Goal: Information Seeking & Learning: Understand process/instructions

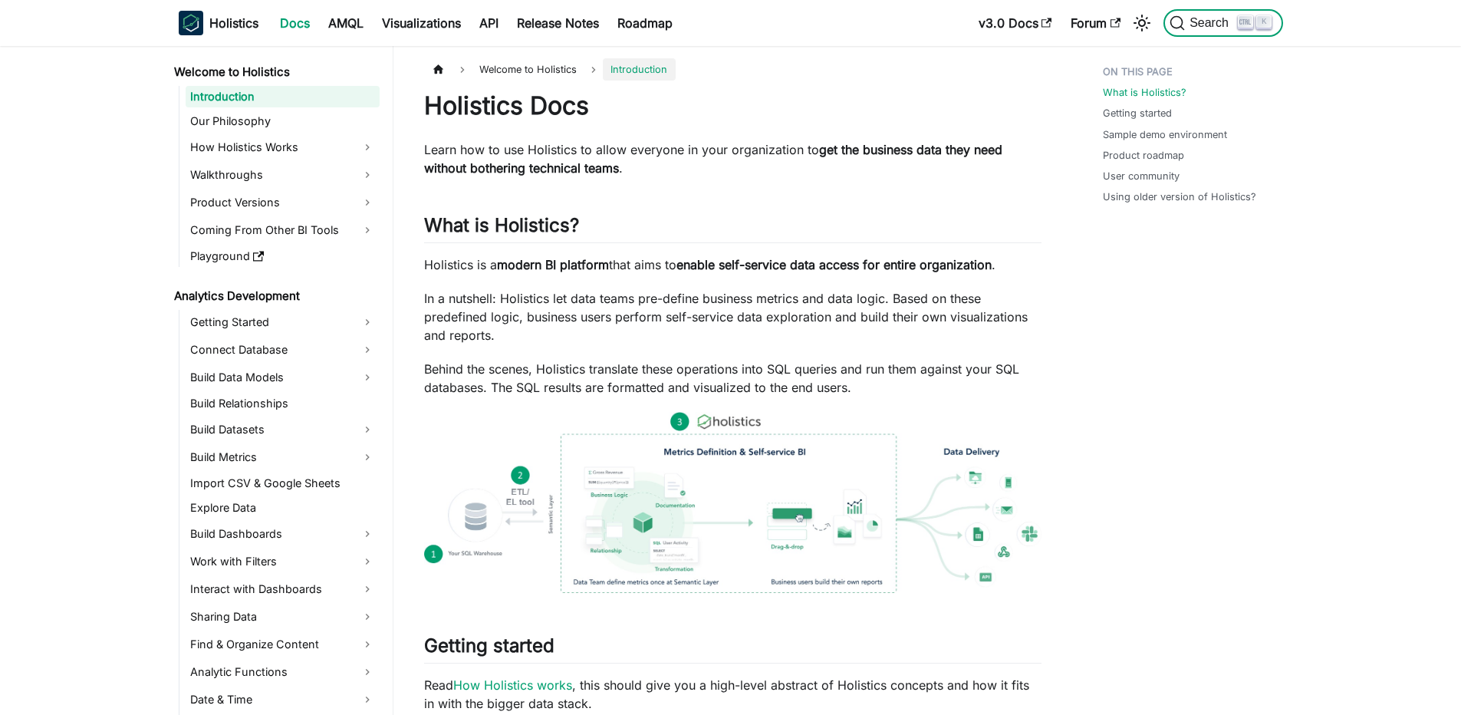
click at [1227, 27] on span "Search" at bounding box center [1211, 23] width 53 height 14
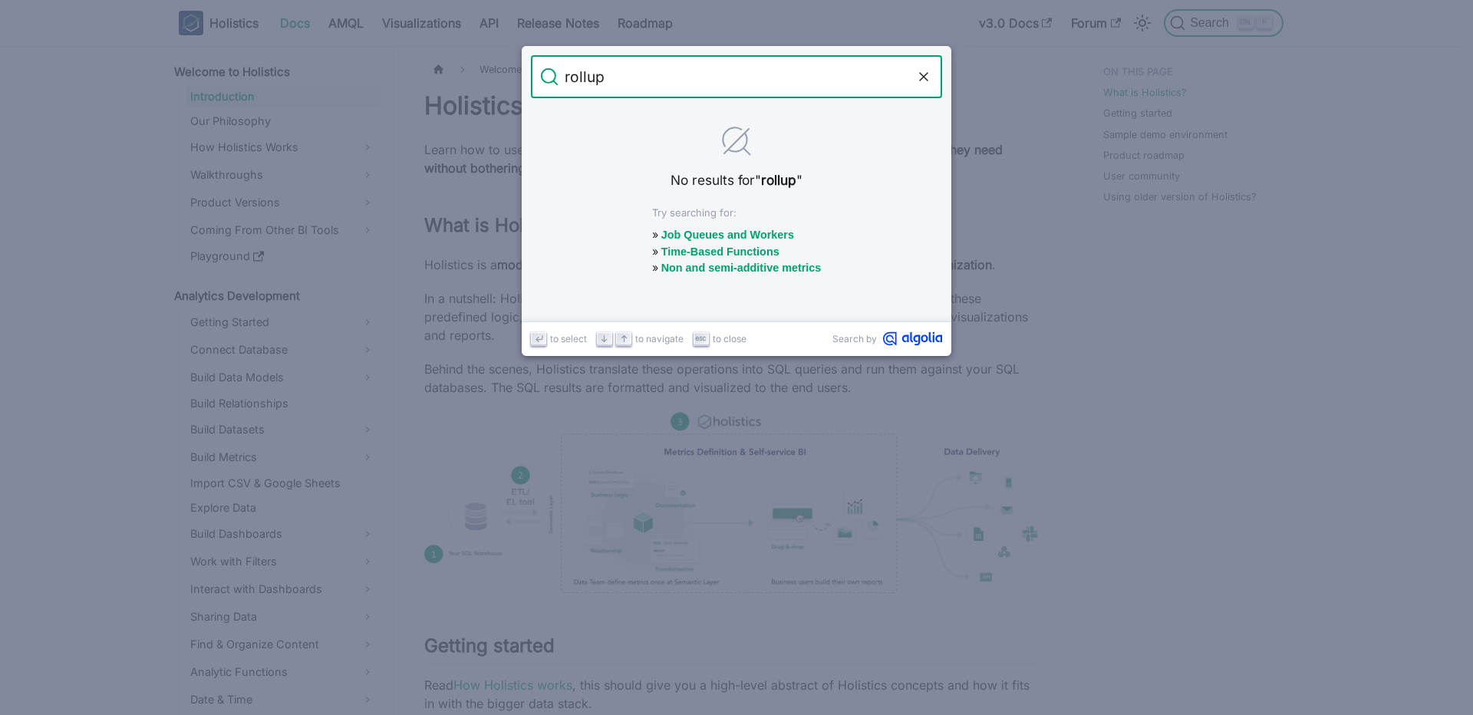
type input "rollup"
click at [654, 71] on input "rollup" at bounding box center [736, 76] width 356 height 43
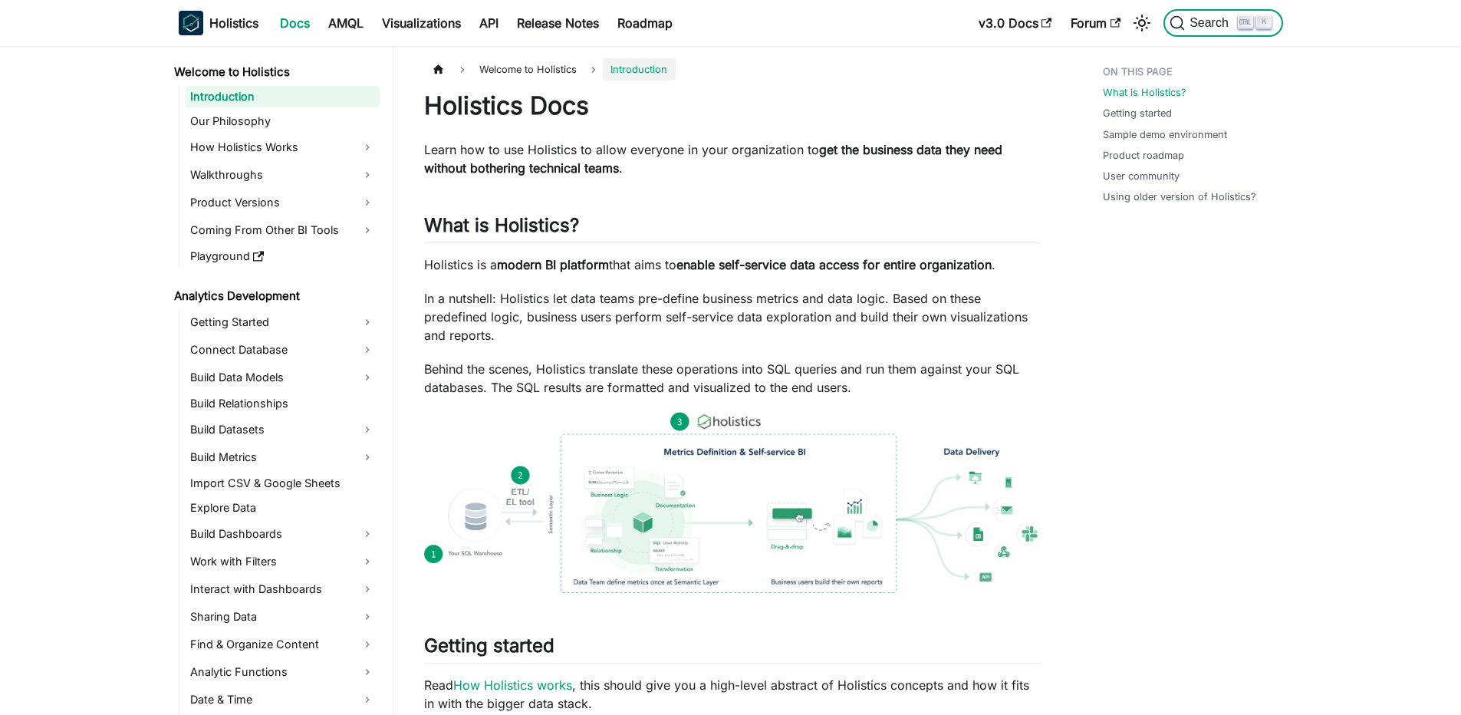
click at [1206, 21] on span "Search" at bounding box center [1211, 23] width 53 height 14
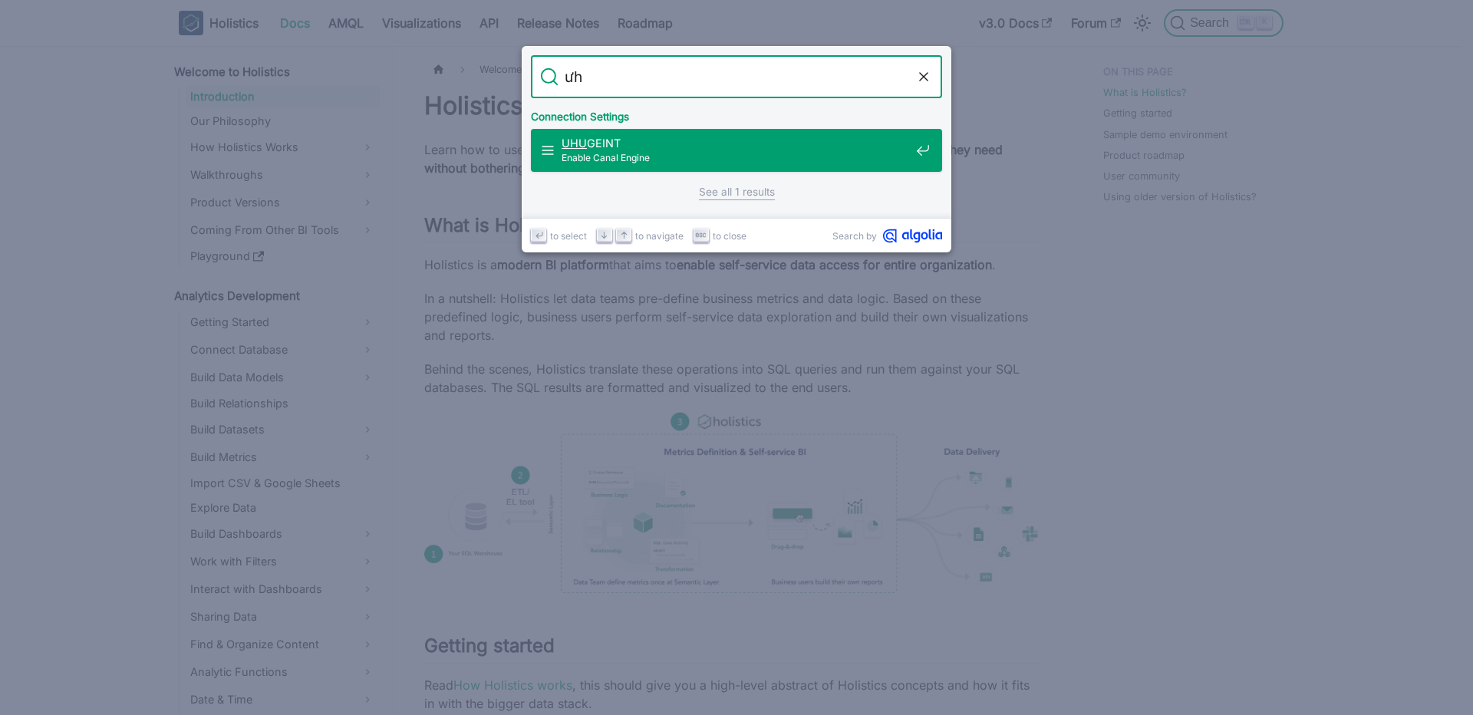
type input "ư"
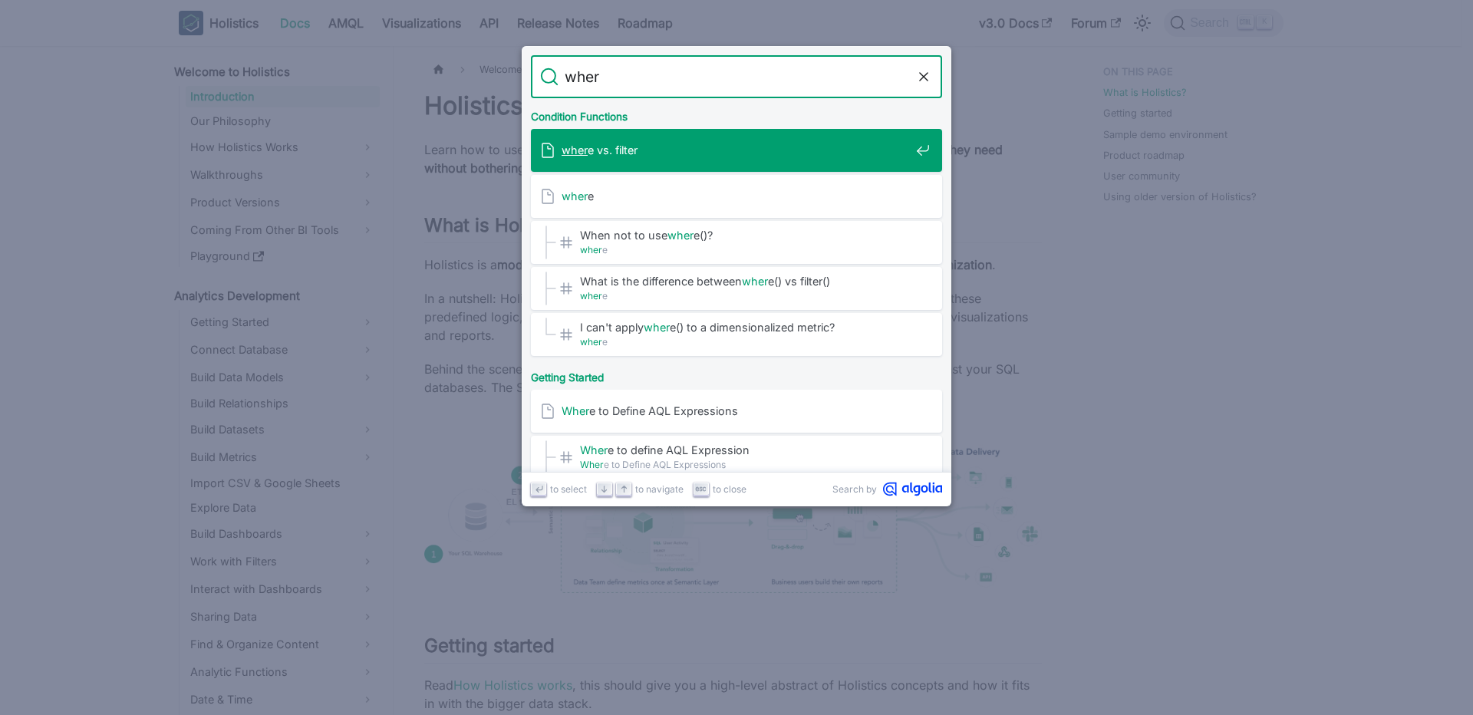
type input "where"
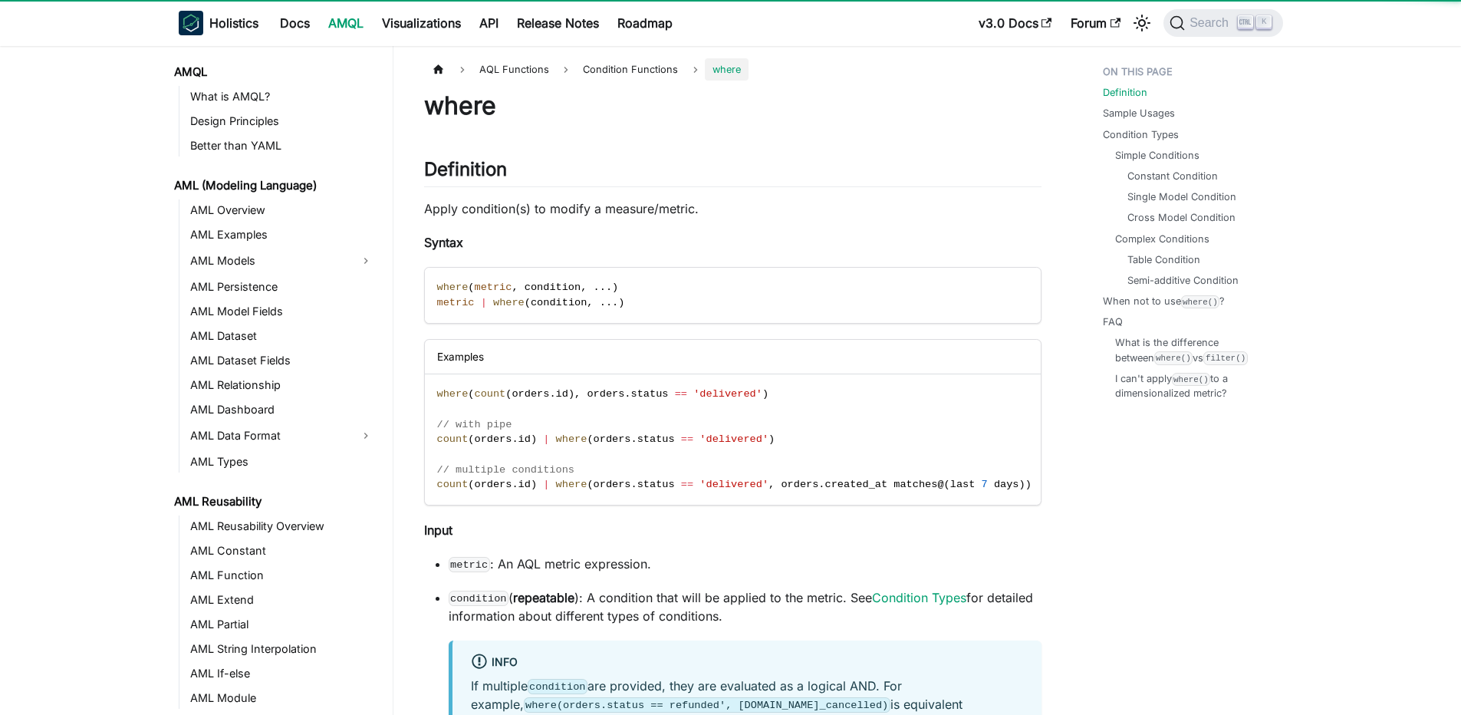
scroll to position [726, 0]
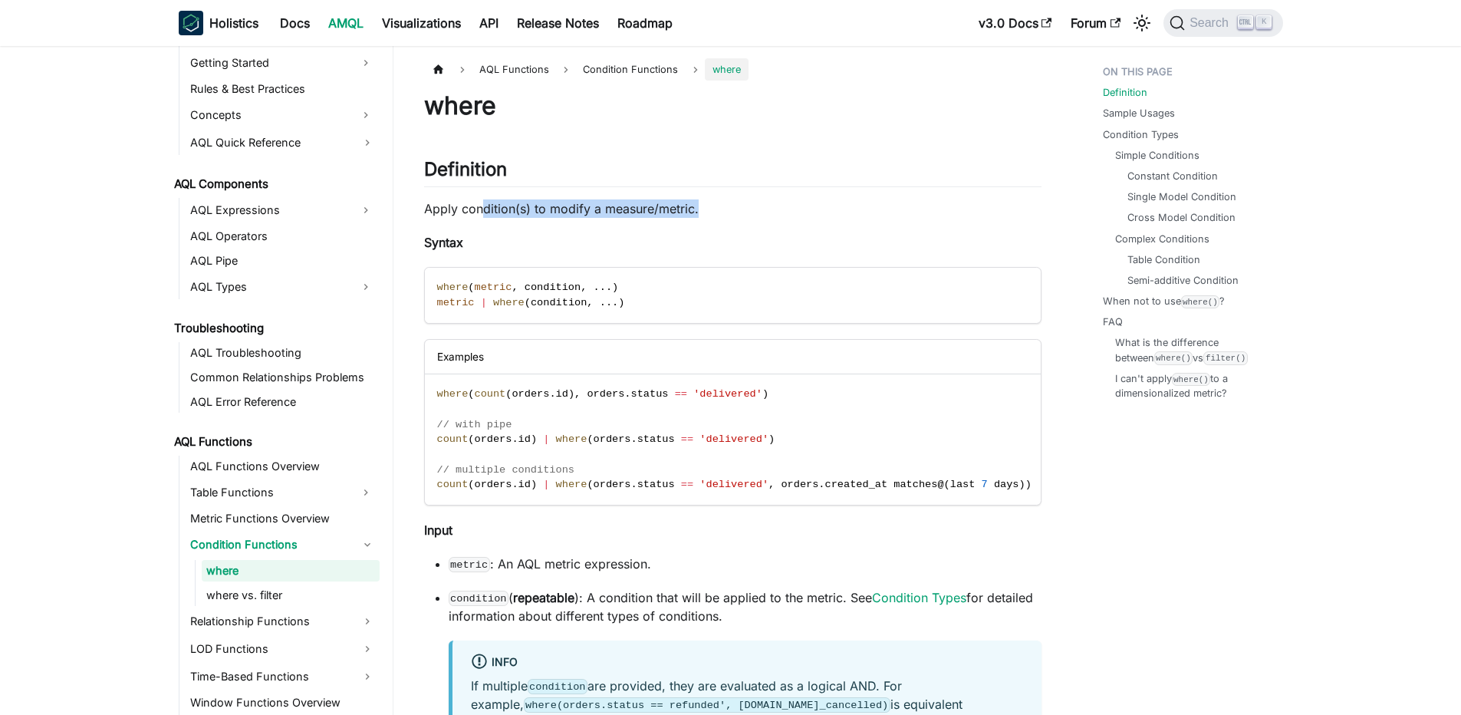
drag, startPoint x: 485, startPoint y: 206, endPoint x: 710, endPoint y: 212, distance: 224.9
click at [710, 212] on p "Apply condition(s) to modify a measure/metric." at bounding box center [733, 208] width 618 height 18
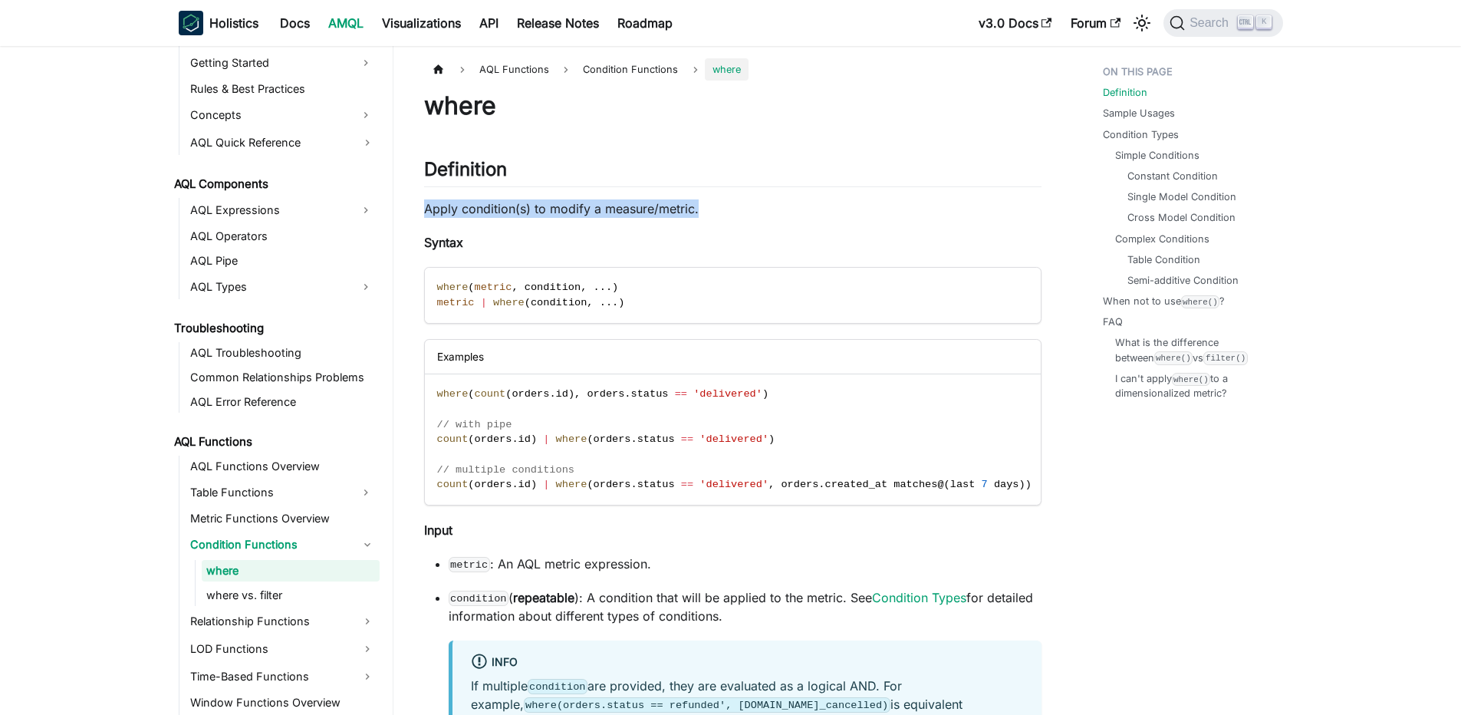
scroll to position [92, 0]
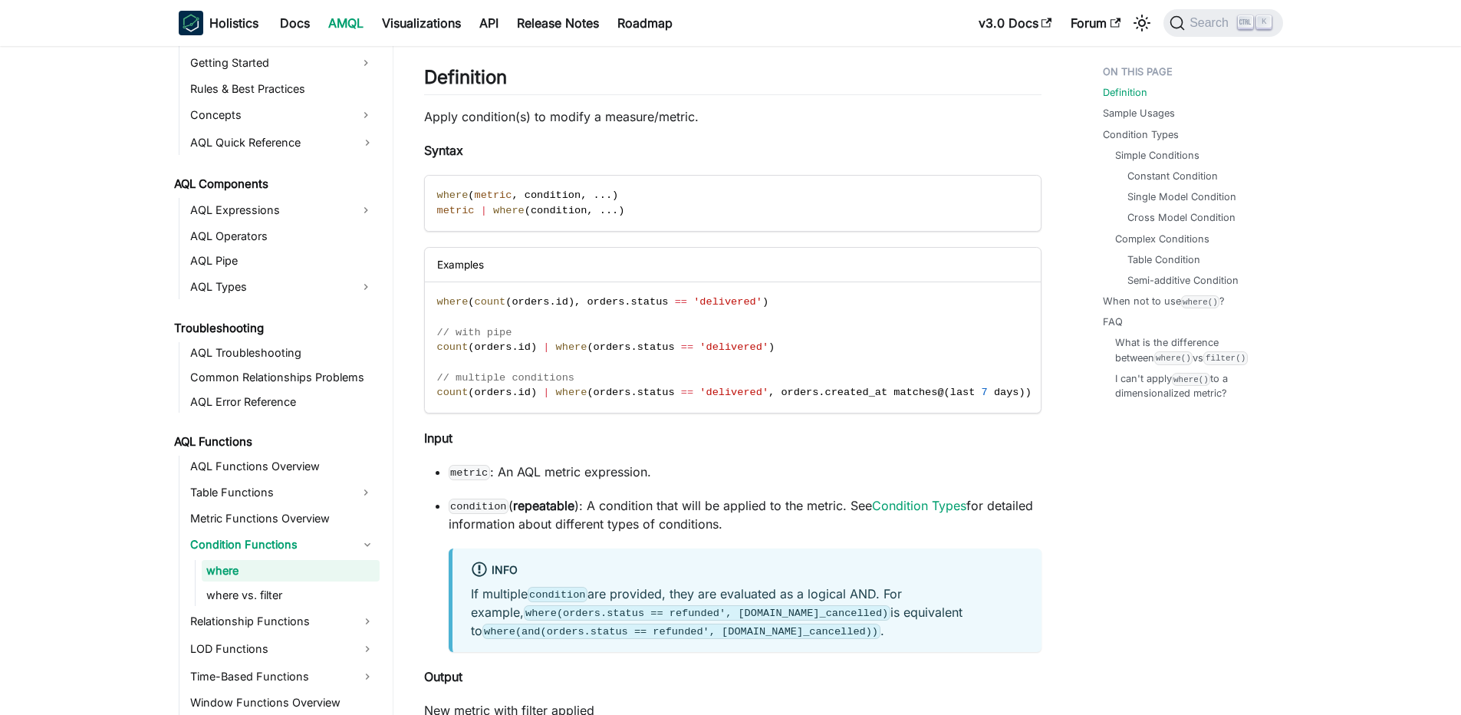
click at [518, 481] on p "metric : An AQL metric expression." at bounding box center [745, 472] width 593 height 18
click at [587, 513] on p "condition ( repeatable ): A condition that will be applied to the metric. See C…" at bounding box center [745, 514] width 593 height 37
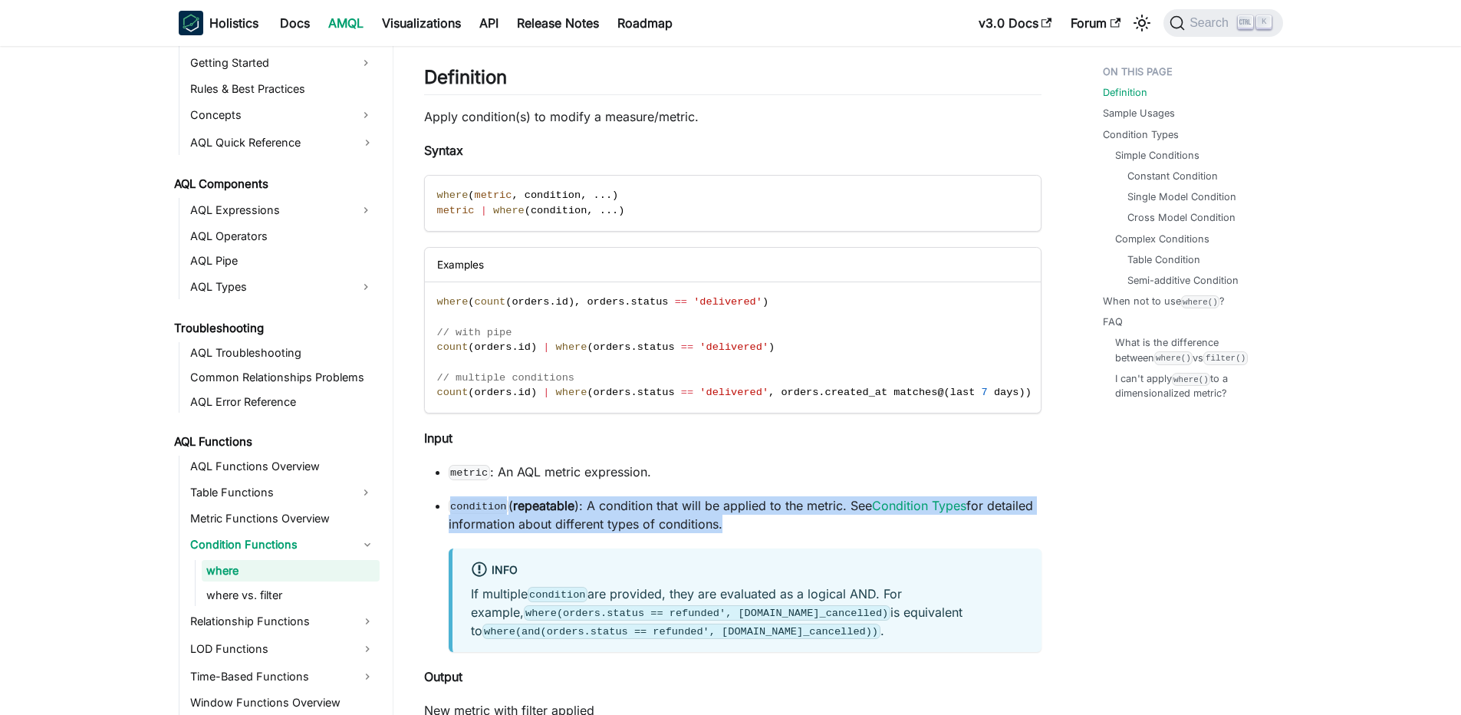
click at [587, 513] on p "condition ( repeatable ): A condition that will be applied to the metric. See C…" at bounding box center [745, 514] width 593 height 37
click at [505, 514] on code "condition" at bounding box center [479, 506] width 61 height 15
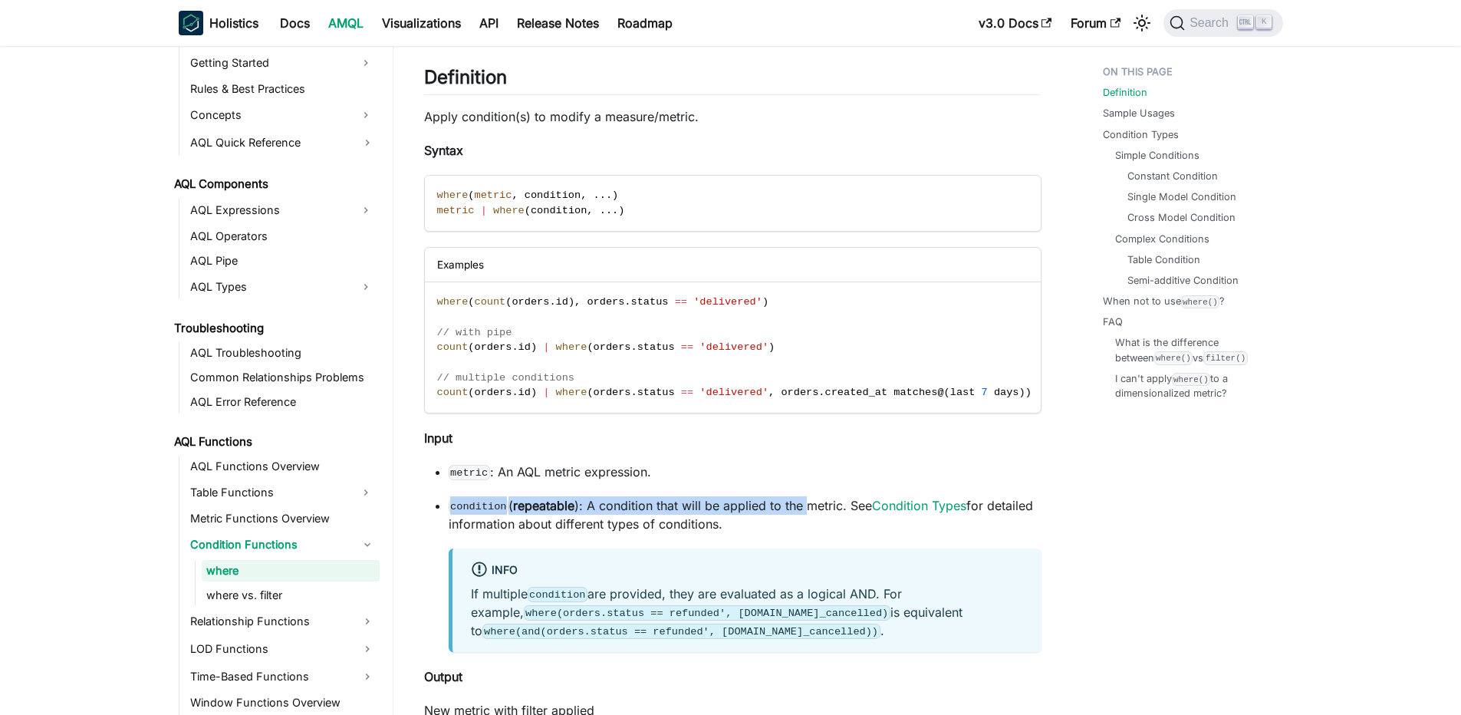
drag, startPoint x: 450, startPoint y: 513, endPoint x: 822, endPoint y: 519, distance: 372.9
click at [822, 519] on p "condition ( repeatable ): A condition that will be applied to the metric. See C…" at bounding box center [745, 514] width 593 height 37
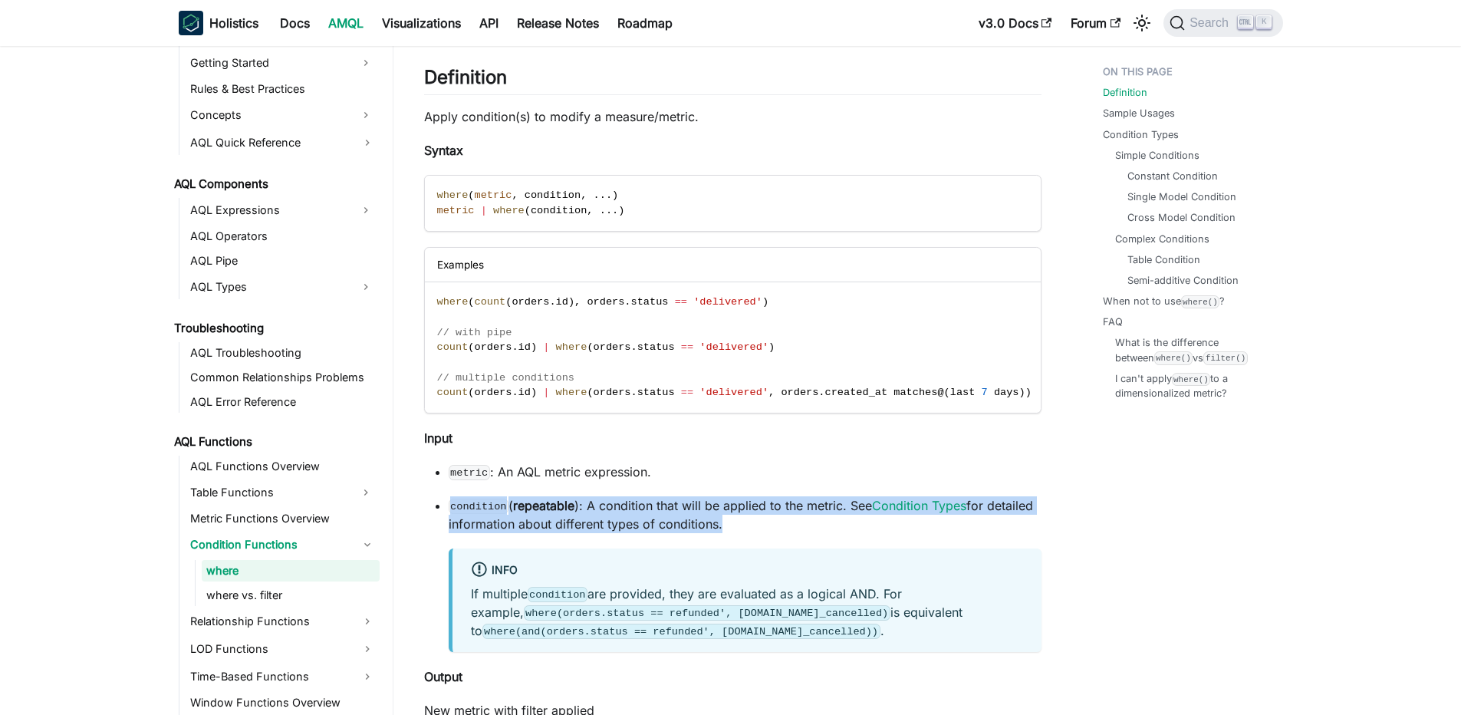
click at [822, 519] on p "condition ( repeatable ): A condition that will be applied to the metric. See C…" at bounding box center [745, 514] width 593 height 37
click at [758, 506] on p "condition ( repeatable ): A condition that will be applied to the metric. See C…" at bounding box center [745, 514] width 593 height 37
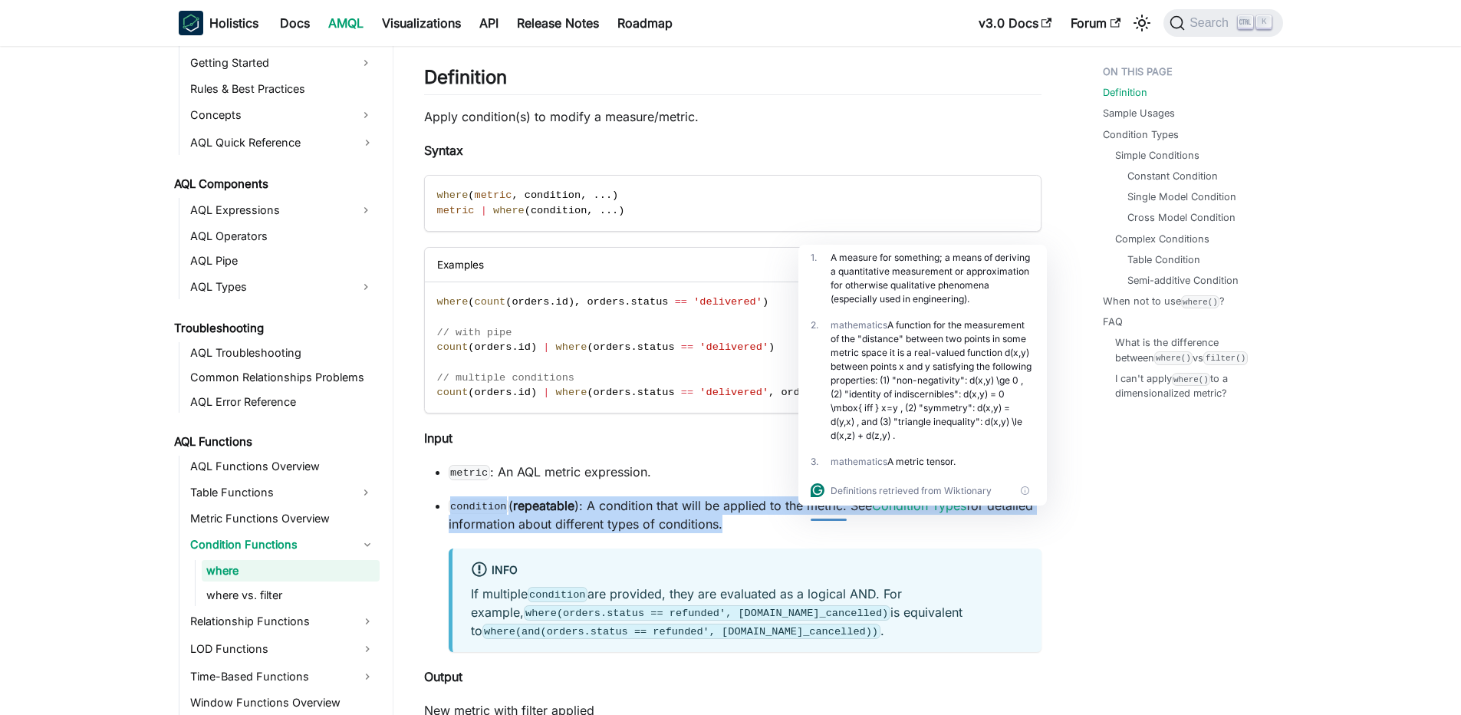
drag, startPoint x: 620, startPoint y: 506, endPoint x: 802, endPoint y: 526, distance: 183.7
click at [802, 526] on p "condition ( repeatable ): A condition that will be applied to the metric. See C…" at bounding box center [745, 514] width 593 height 37
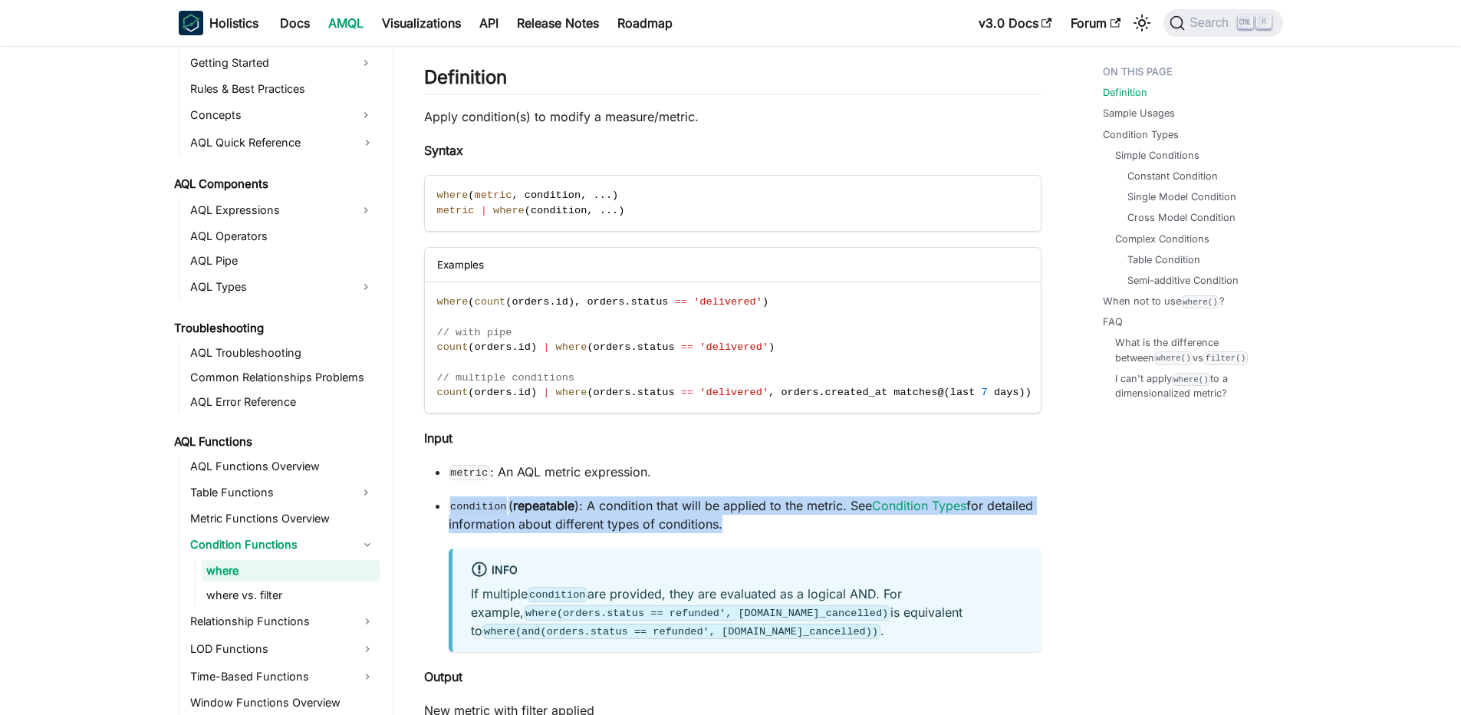
click at [802, 526] on p "condition ( repeatable ): A condition that will be applied to the metric. See C…" at bounding box center [745, 514] width 593 height 37
click at [723, 518] on p "condition ( repeatable ): A condition that will be applied to the metric. See C…" at bounding box center [745, 514] width 593 height 37
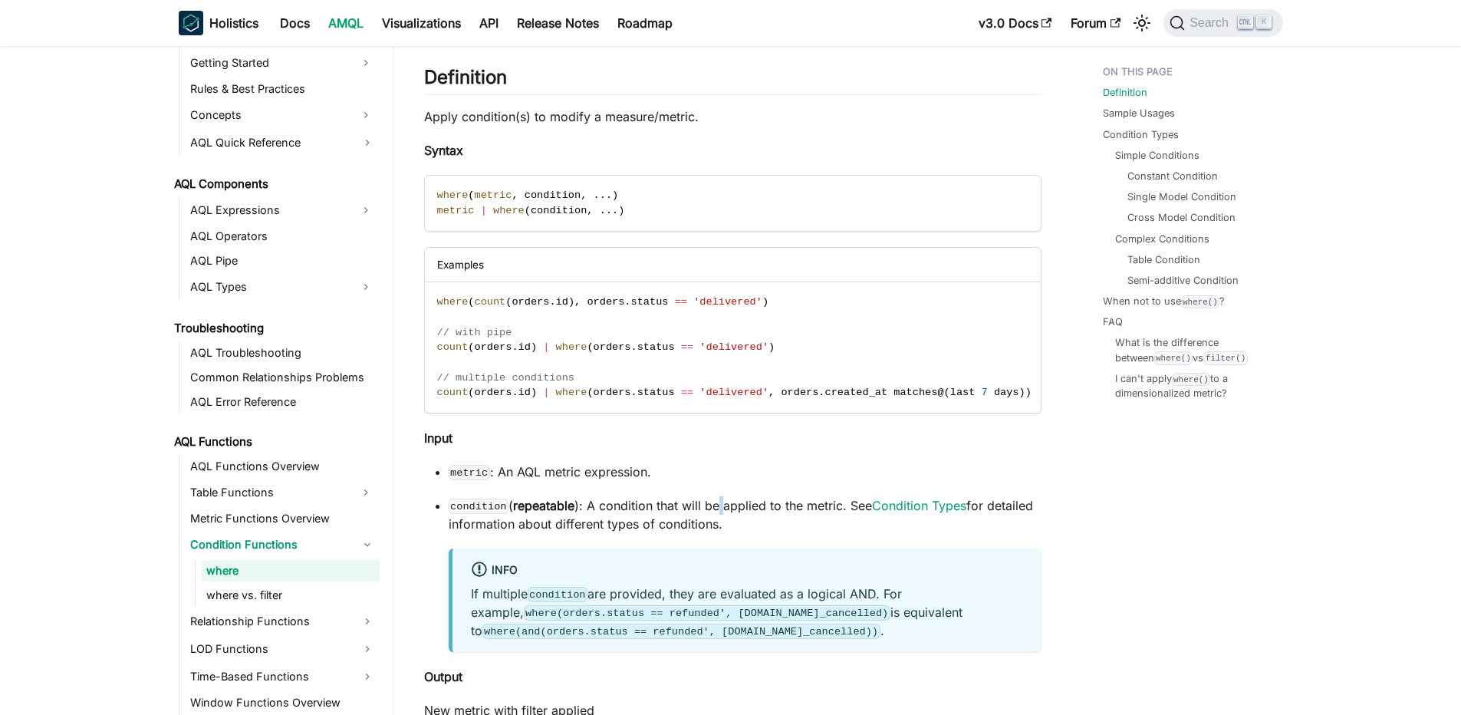
click at [723, 518] on p "condition ( repeatable ): A condition that will be applied to the metric. See C…" at bounding box center [745, 514] width 593 height 37
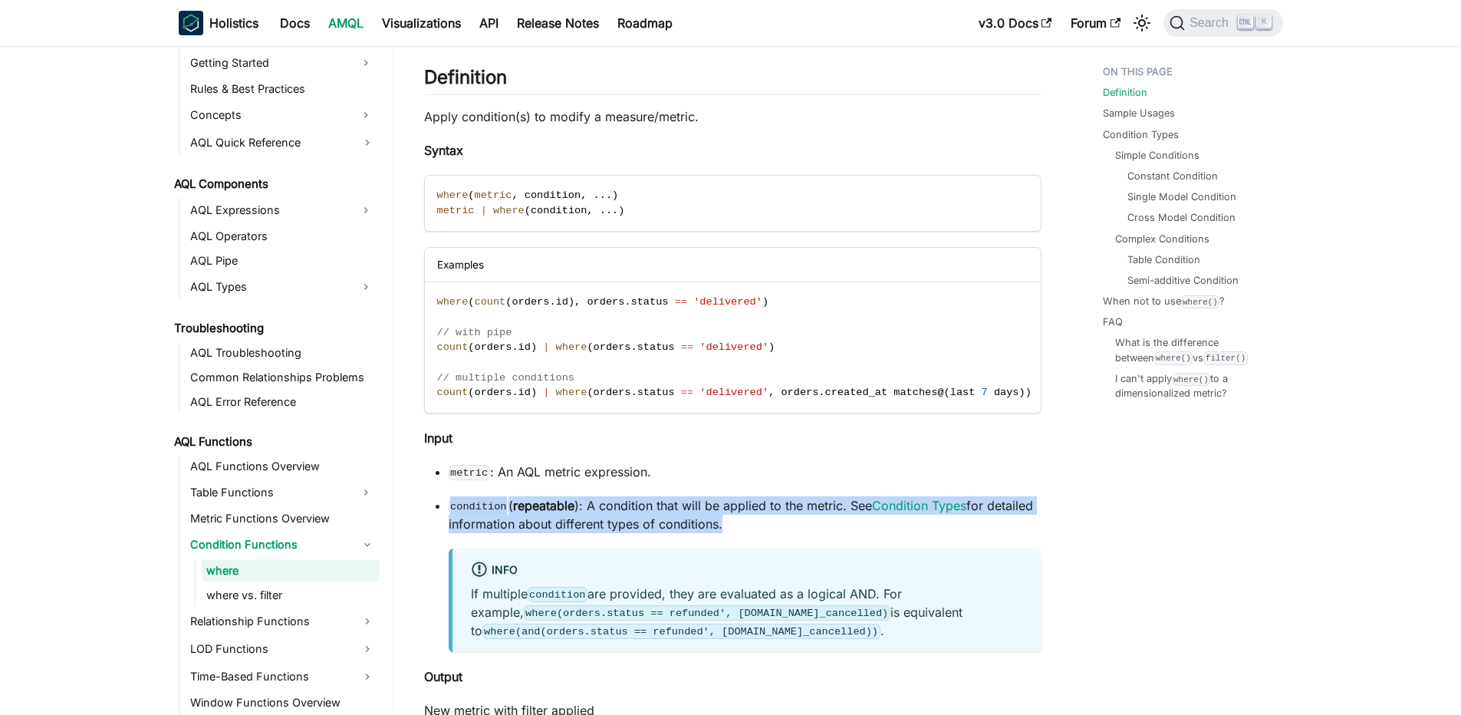
click at [723, 517] on p "condition ( repeatable ): A condition that will be applied to the metric. See C…" at bounding box center [745, 514] width 593 height 37
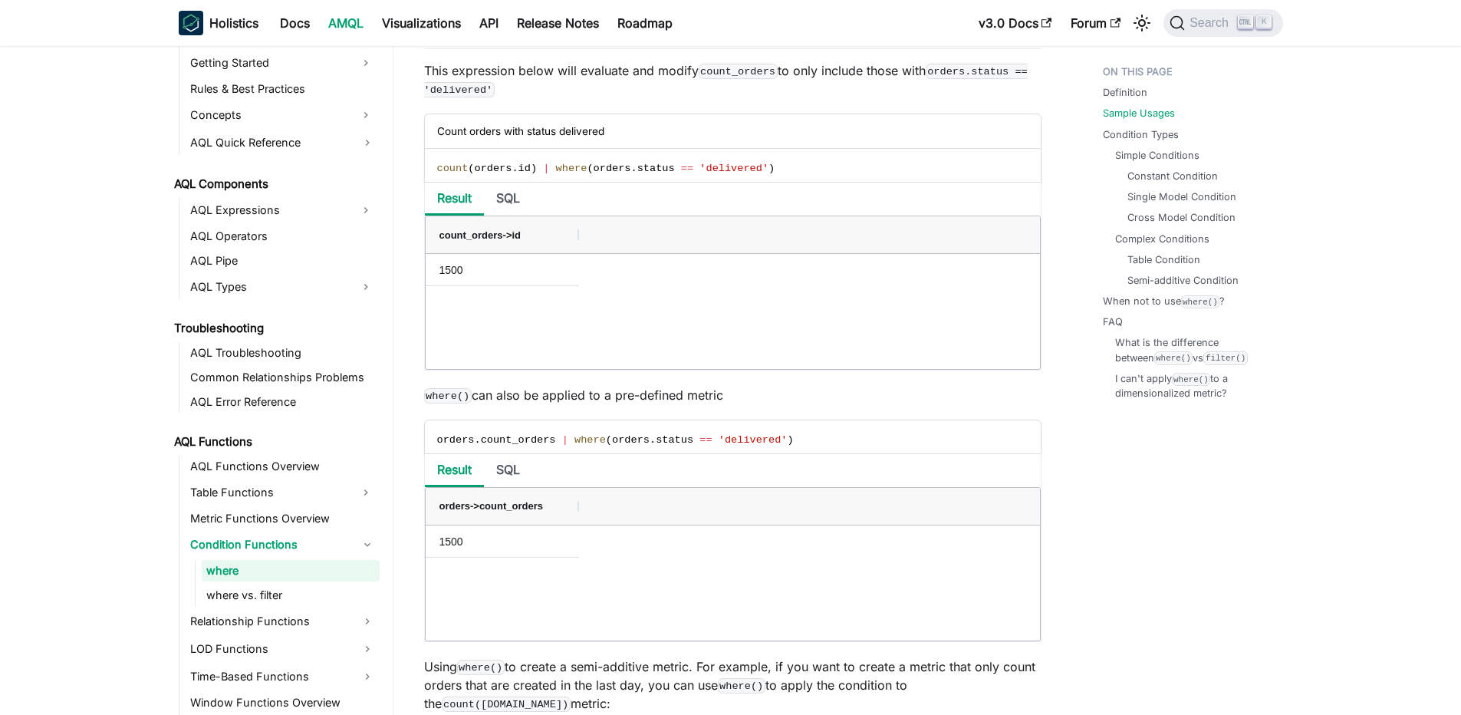
scroll to position [1197, 0]
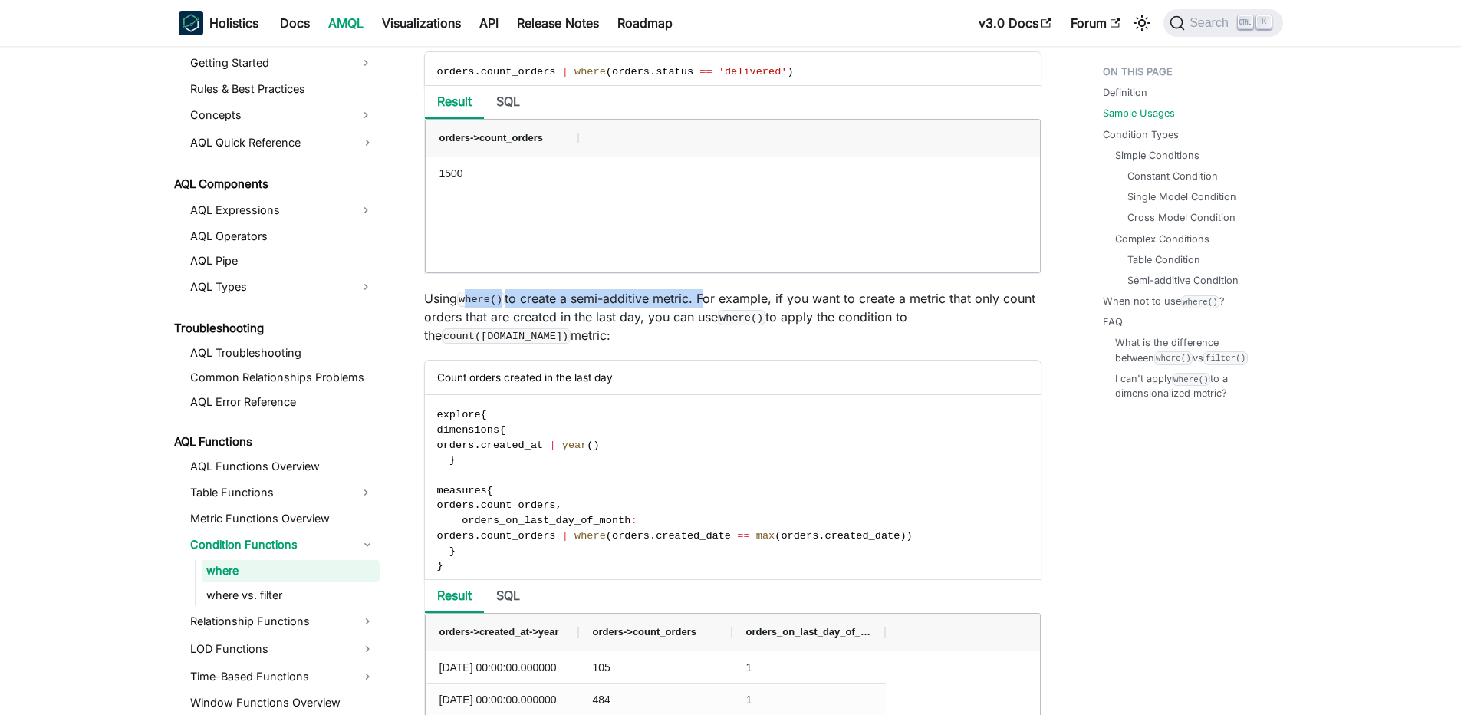
drag, startPoint x: 469, startPoint y: 310, endPoint x: 703, endPoint y: 309, distance: 234.7
click at [703, 309] on p "Using where() to create a semi-additive metric. For example, if you want to cre…" at bounding box center [733, 316] width 618 height 55
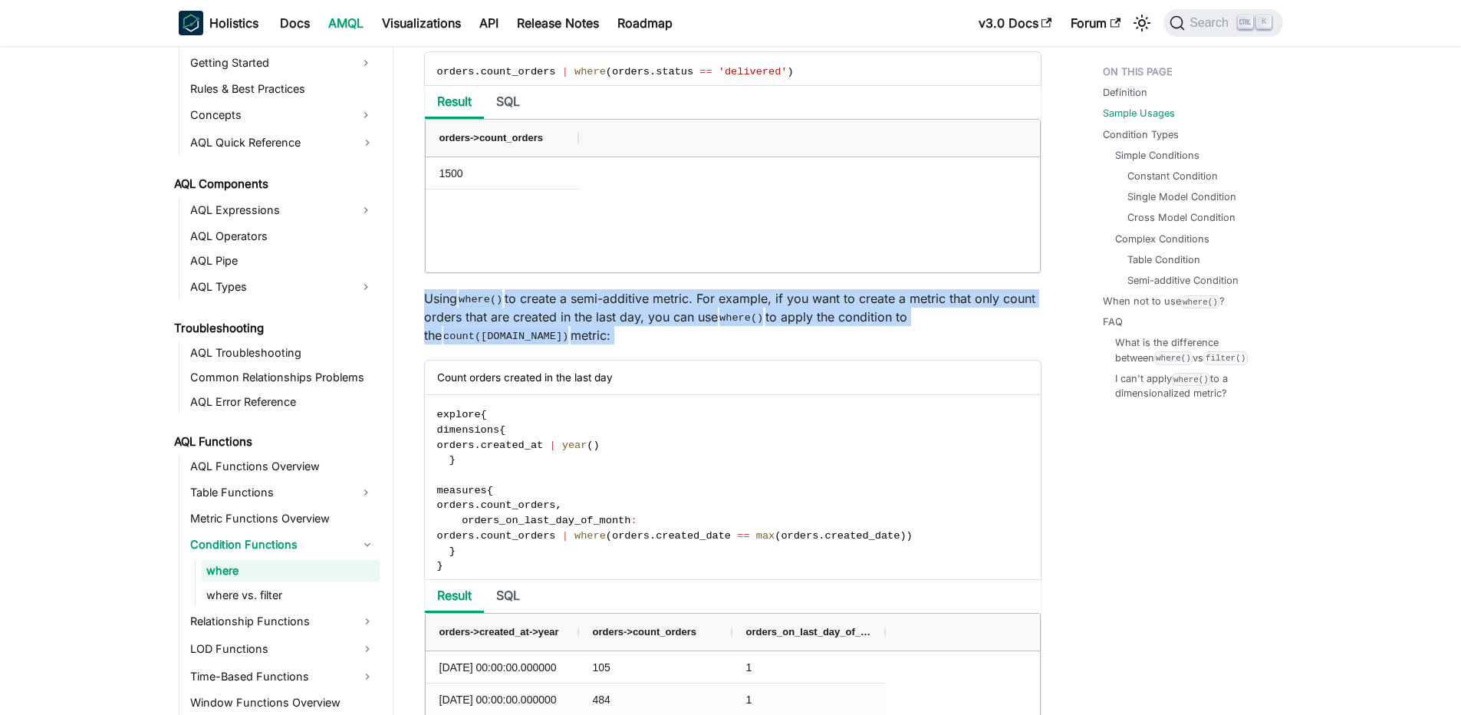
click at [703, 309] on p "Using where() to create a semi-additive metric. For example, if you want to cre…" at bounding box center [733, 316] width 618 height 55
click at [671, 309] on p "Using where() to create a semi-additive metric. For example, if you want to cre…" at bounding box center [733, 316] width 618 height 55
drag, startPoint x: 599, startPoint y: 313, endPoint x: 709, endPoint y: 334, distance: 111.6
click at [709, 334] on p "Using where() to create a semi-additive metric. For example, if you want to cre…" at bounding box center [733, 316] width 618 height 55
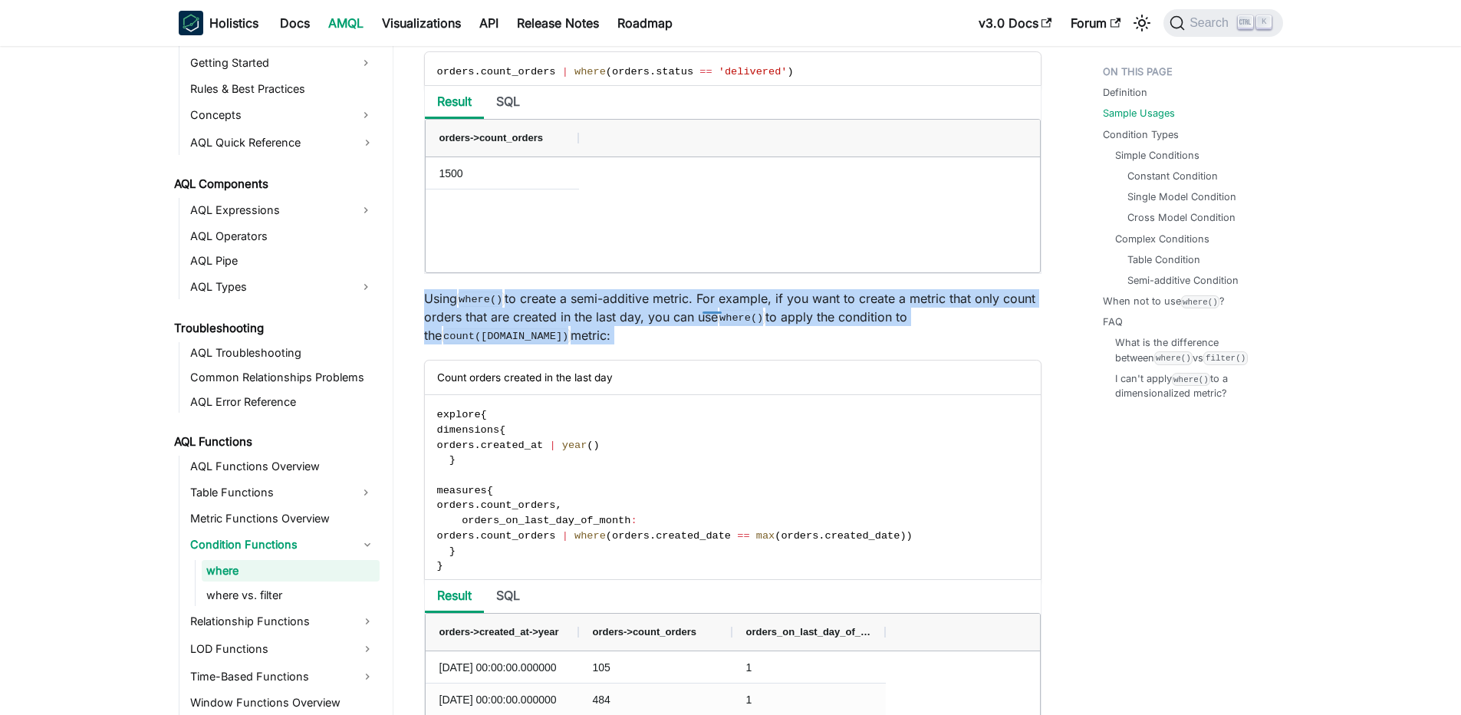
click at [709, 334] on p "Using where() to create a semi-additive metric. For example, if you want to cre…" at bounding box center [733, 316] width 618 height 55
click at [658, 324] on p "Using where() to create a semi-additive metric. For example, if you want to cre…" at bounding box center [733, 316] width 618 height 55
drag, startPoint x: 502, startPoint y: 304, endPoint x: 757, endPoint y: 331, distance: 256.1
click at [757, 331] on p "Using where() to create a semi-additive metric. For example, if you want to cre…" at bounding box center [733, 316] width 618 height 55
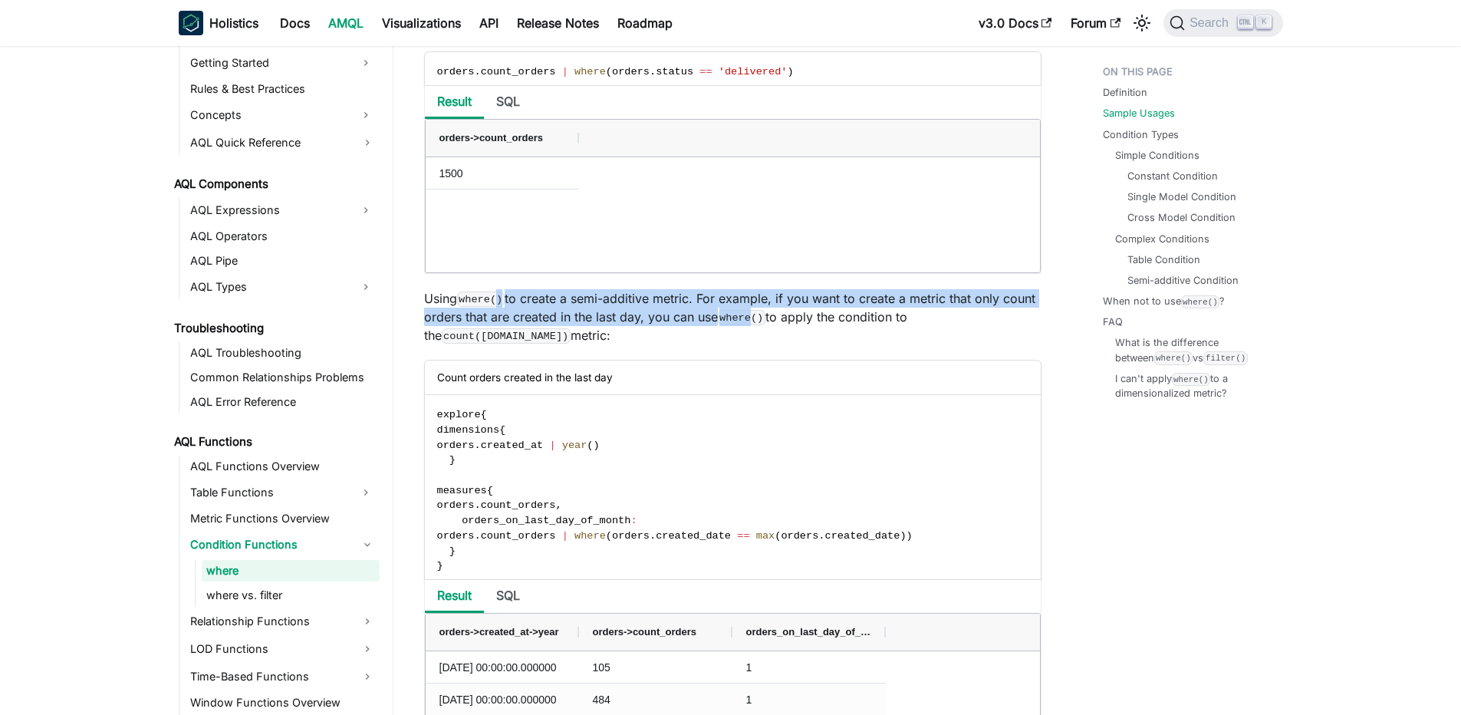
click at [757, 325] on code "where()" at bounding box center [742, 317] width 48 height 15
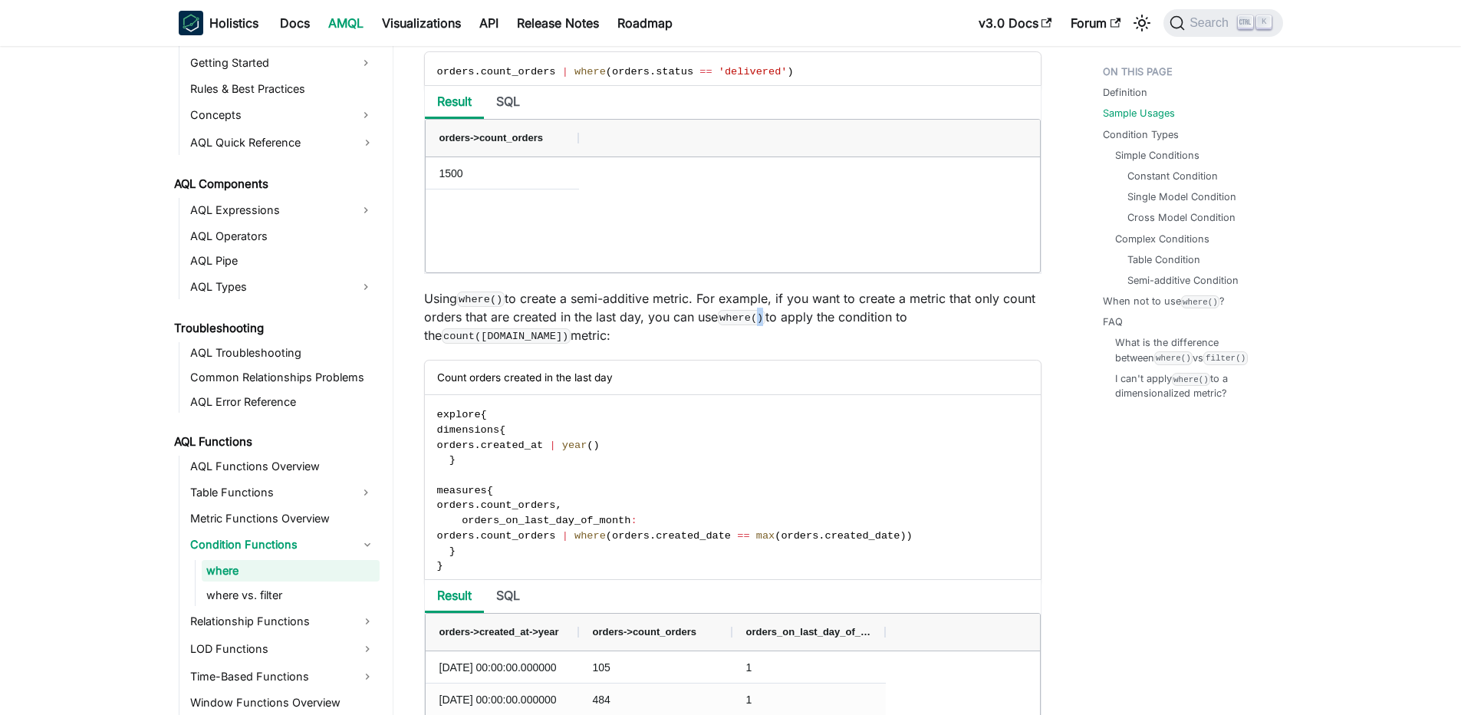
click at [757, 325] on code "where()" at bounding box center [742, 317] width 48 height 15
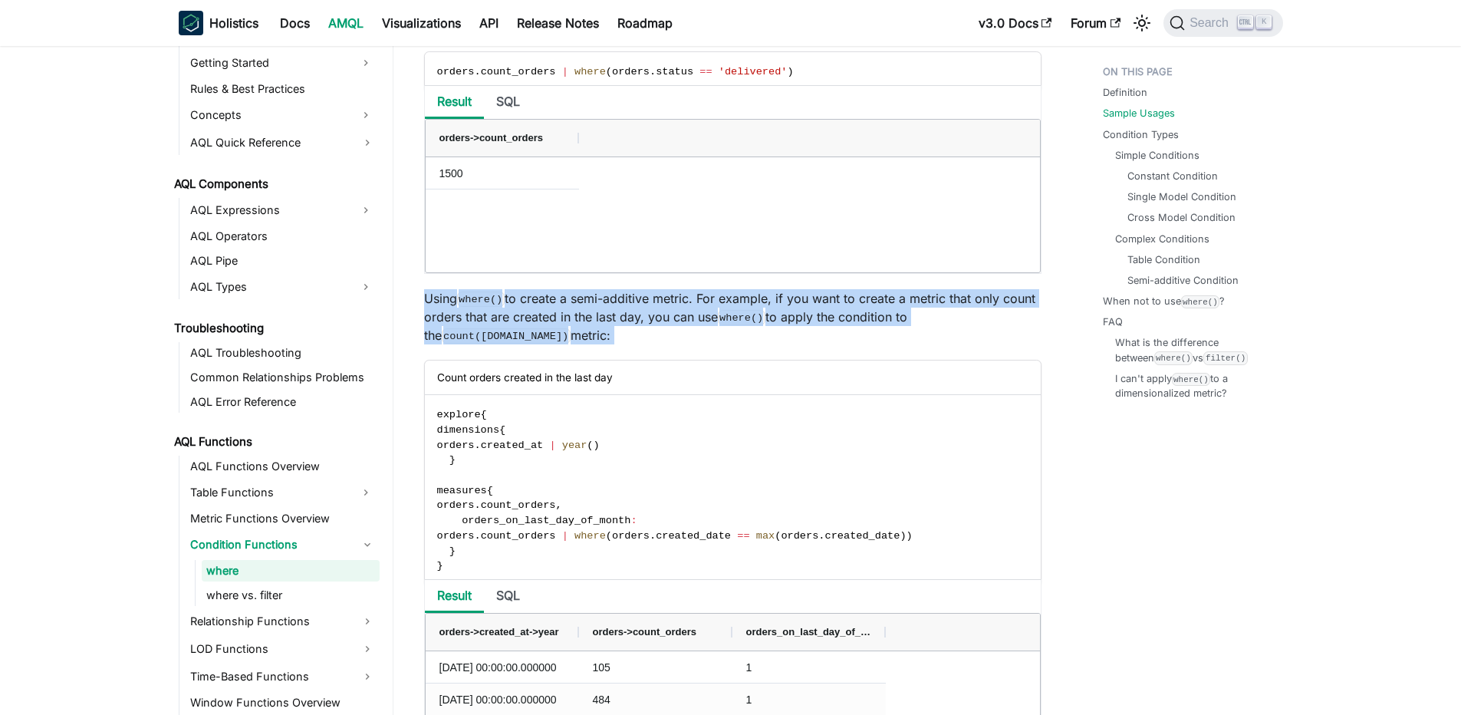
click at [757, 325] on code "where()" at bounding box center [742, 317] width 48 height 15
click at [529, 311] on p "Using where() to create a semi-additive metric. For example, if you want to cre…" at bounding box center [733, 316] width 618 height 55
drag, startPoint x: 487, startPoint y: 297, endPoint x: 588, endPoint y: 338, distance: 109.1
click at [588, 338] on p "Using where() to create a semi-additive metric. For example, if you want to cre…" at bounding box center [733, 316] width 618 height 55
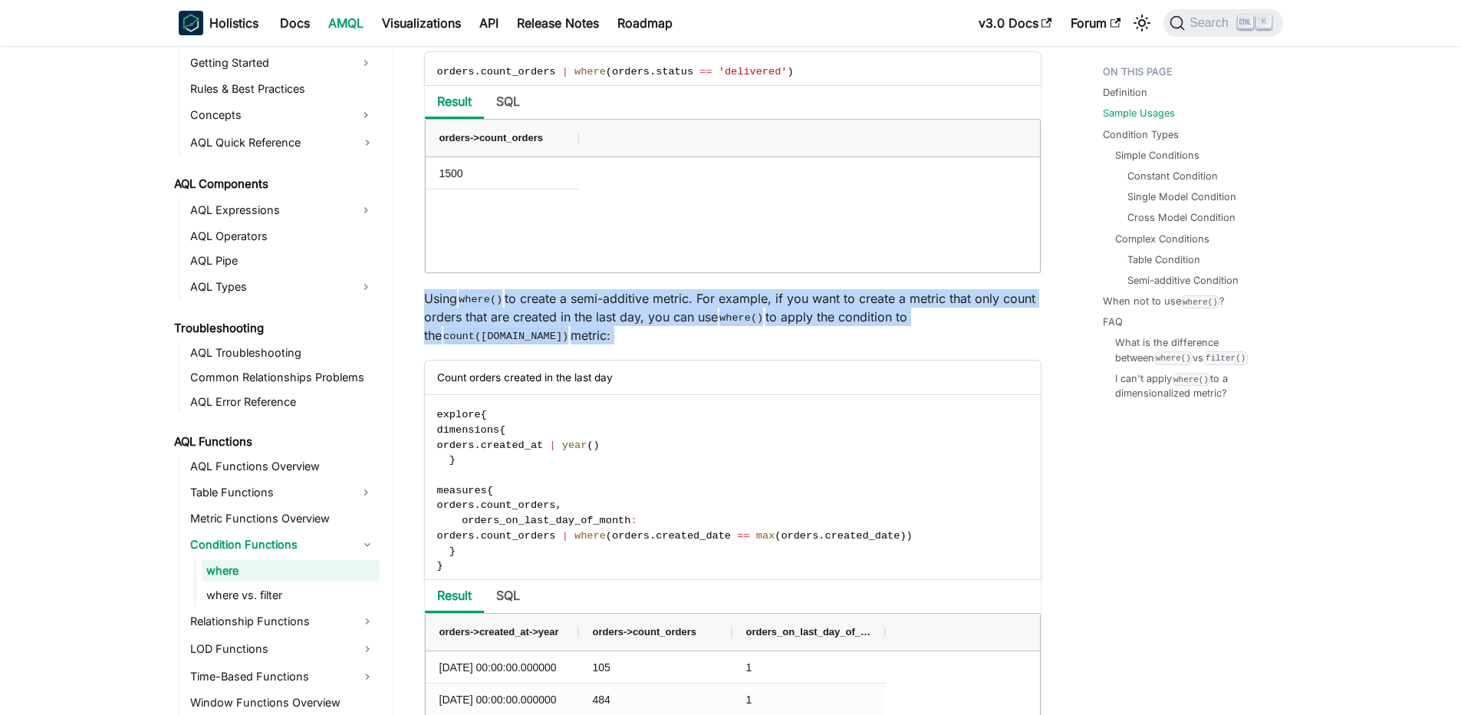
click at [588, 338] on p "Using where() to create a semi-additive metric. For example, if you want to cre…" at bounding box center [733, 316] width 618 height 55
click at [598, 318] on p "Using where() to create a semi-additive metric. For example, if you want to cre…" at bounding box center [733, 316] width 618 height 55
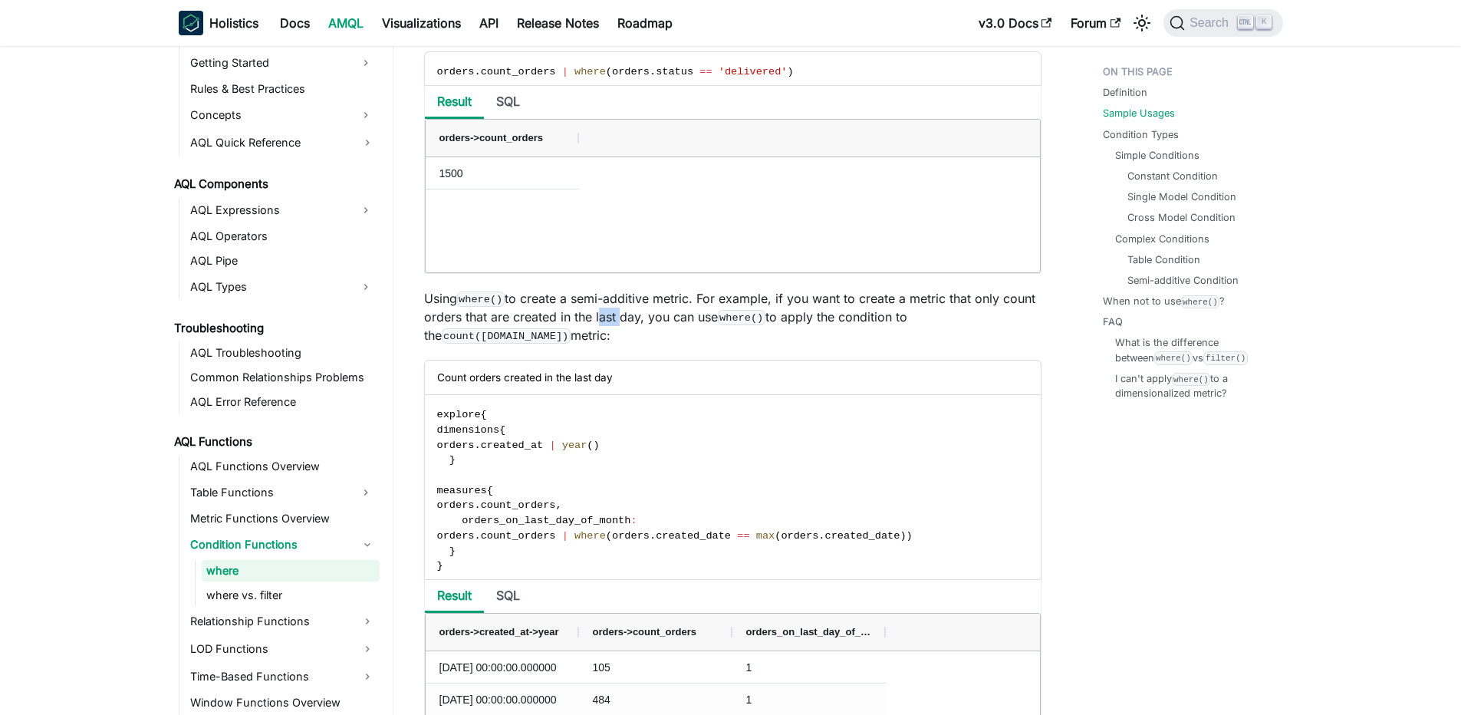
click at [598, 318] on p "Using where() to create a semi-additive metric. For example, if you want to cre…" at bounding box center [733, 316] width 618 height 55
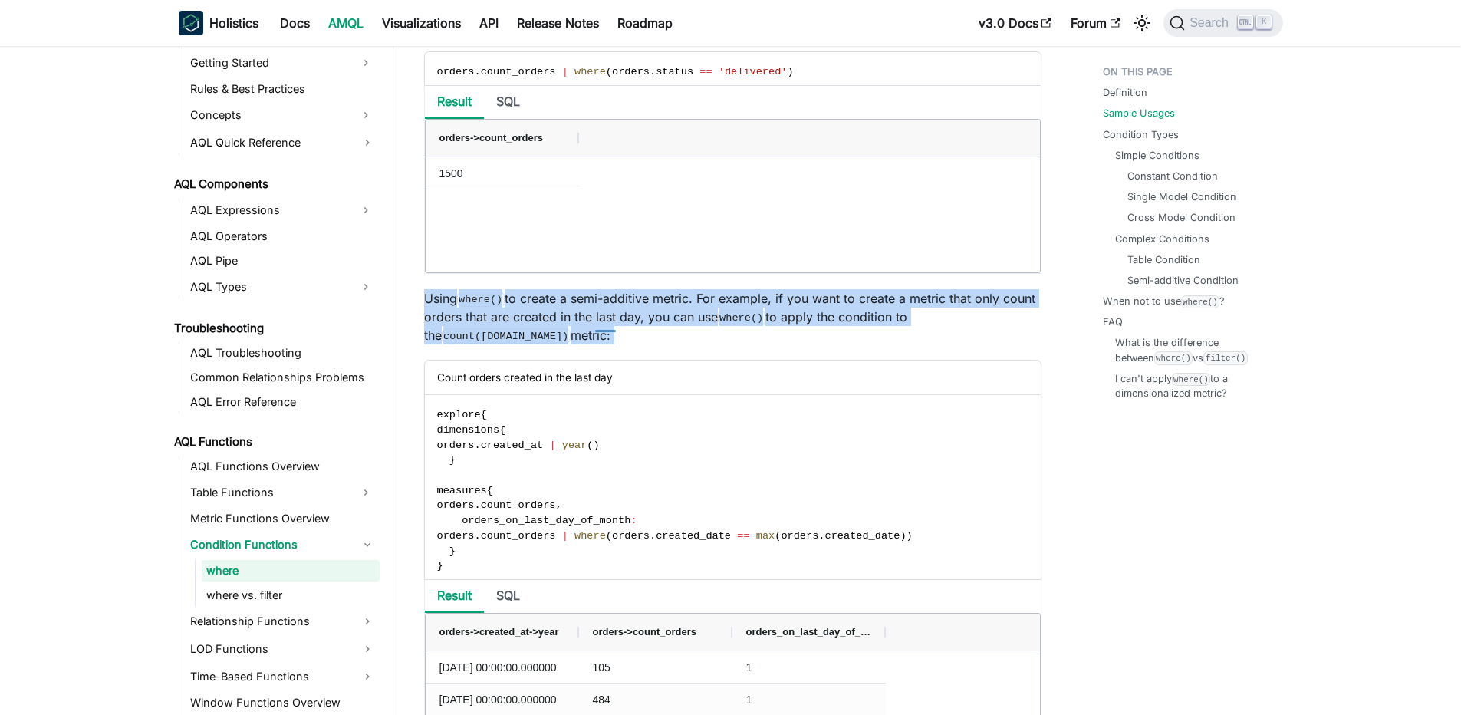
click at [598, 318] on p "Using where() to create a semi-additive metric. For example, if you want to cre…" at bounding box center [733, 316] width 618 height 55
click at [558, 302] on p "Using where() to create a semi-additive metric. For example, if you want to cre…" at bounding box center [733, 316] width 618 height 55
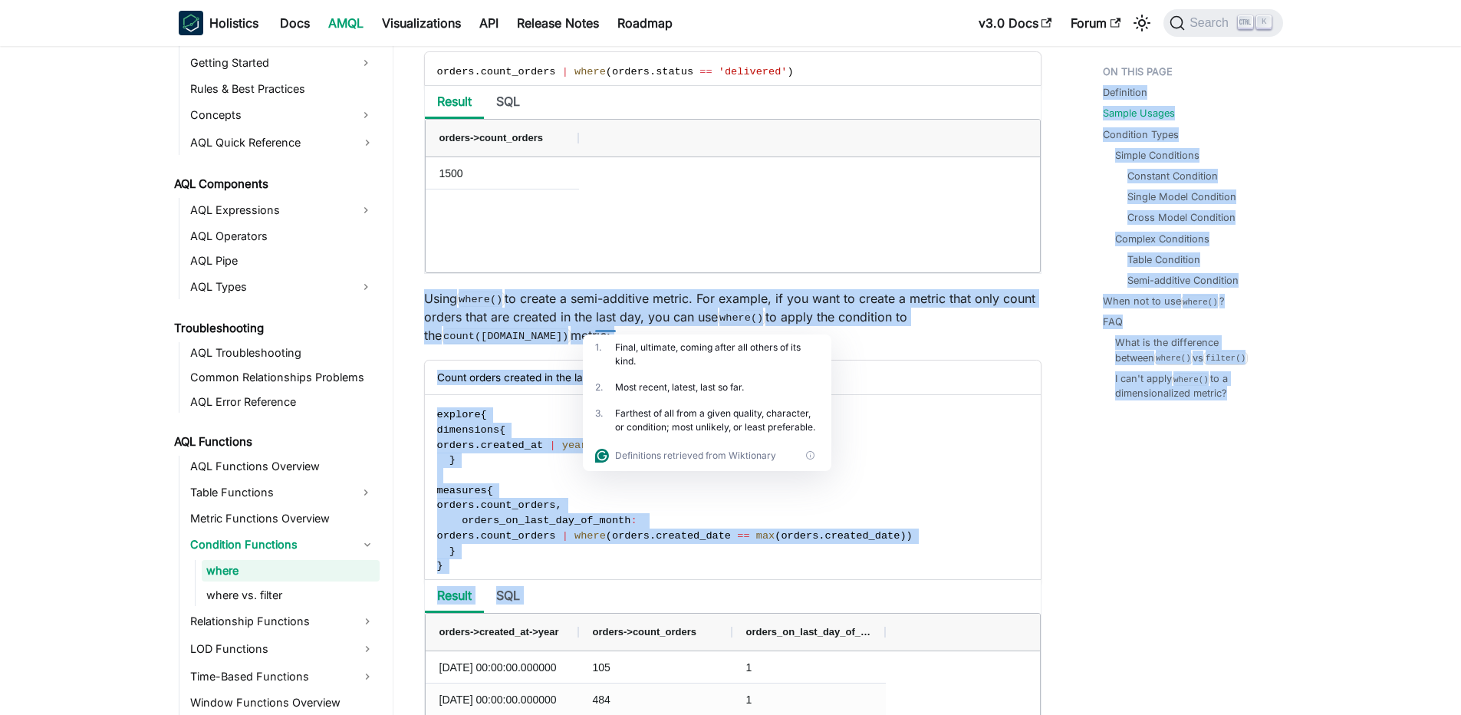
drag, startPoint x: 454, startPoint y: 289, endPoint x: 716, endPoint y: 341, distance: 267.3
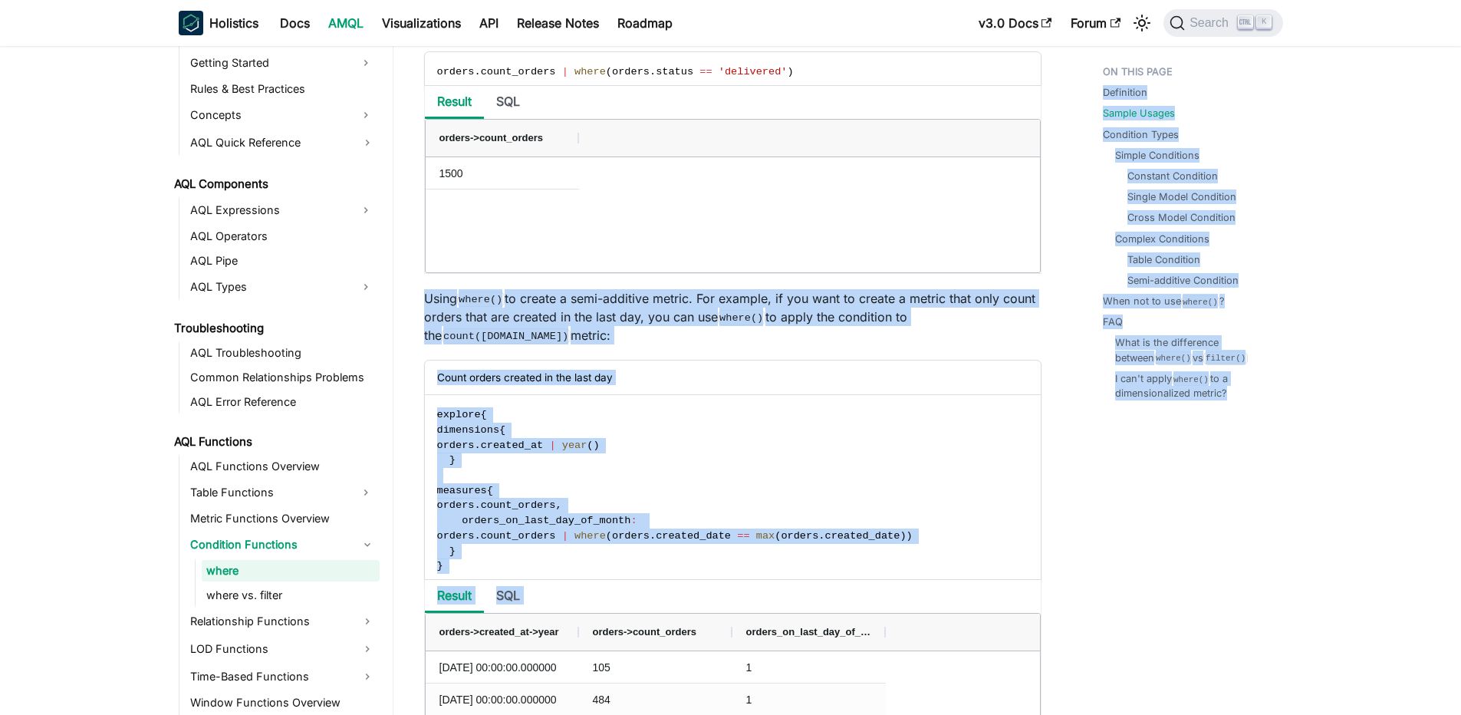
click at [733, 305] on p "Using where() to create a semi-additive metric. For example, if you want to cre…" at bounding box center [733, 316] width 618 height 55
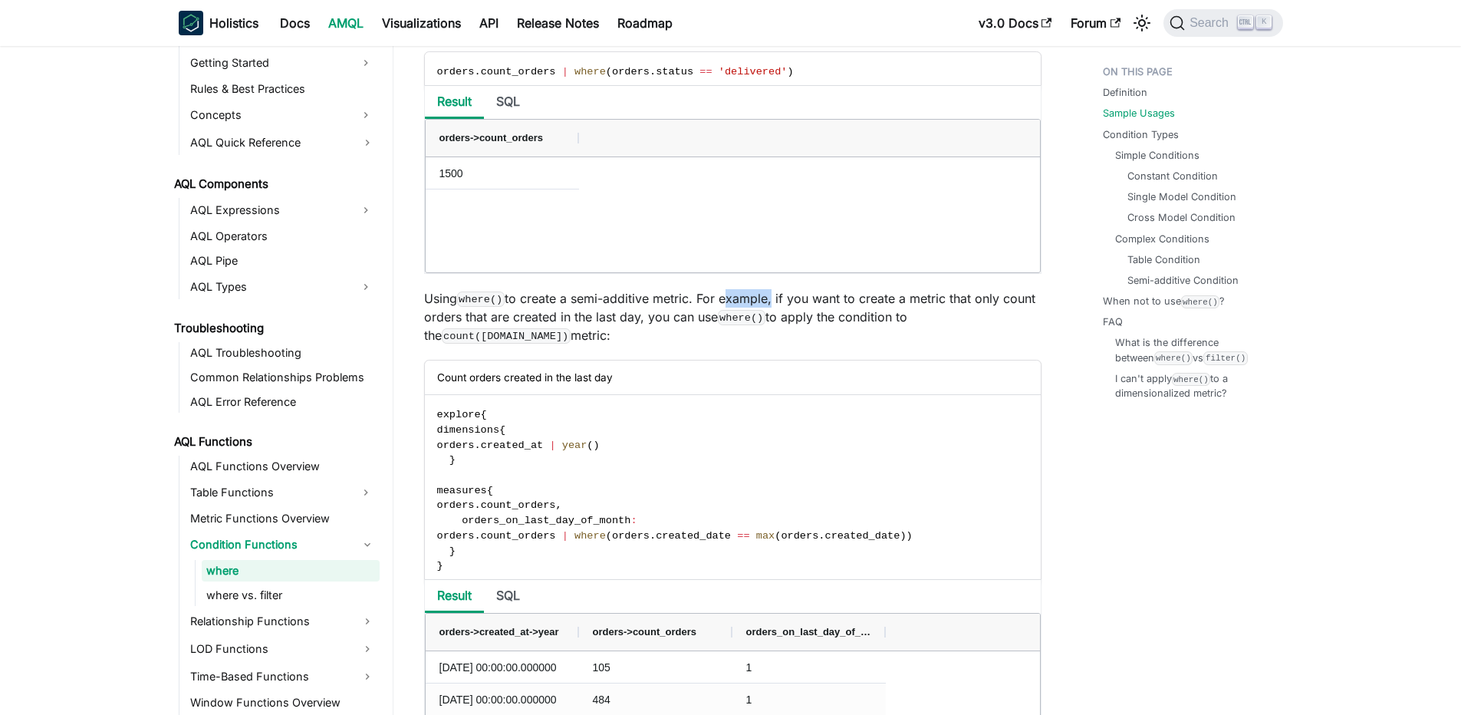
click at [733, 305] on p "Using where() to create a semi-additive metric. For example, if you want to cre…" at bounding box center [733, 316] width 618 height 55
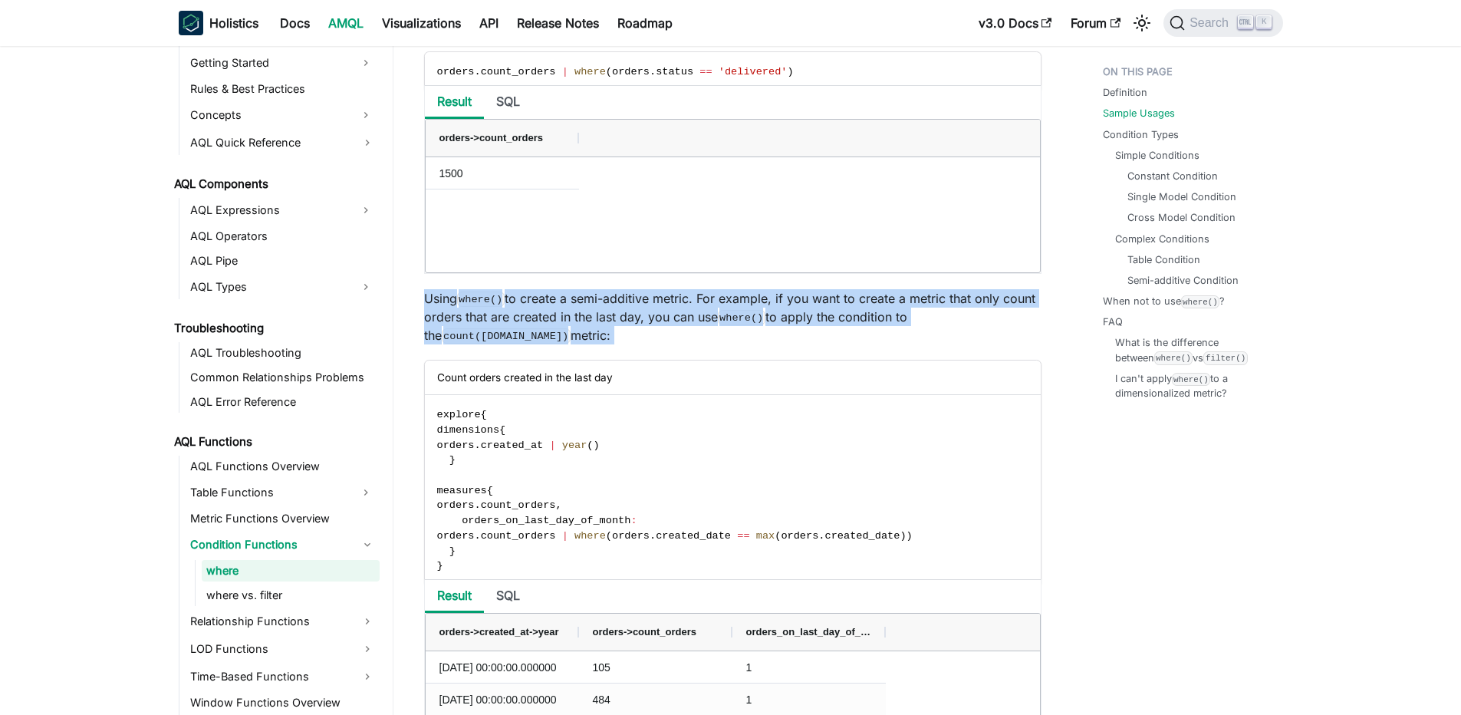
click at [733, 305] on p "Using where() to create a semi-additive metric. For example, if you want to cre…" at bounding box center [733, 316] width 618 height 55
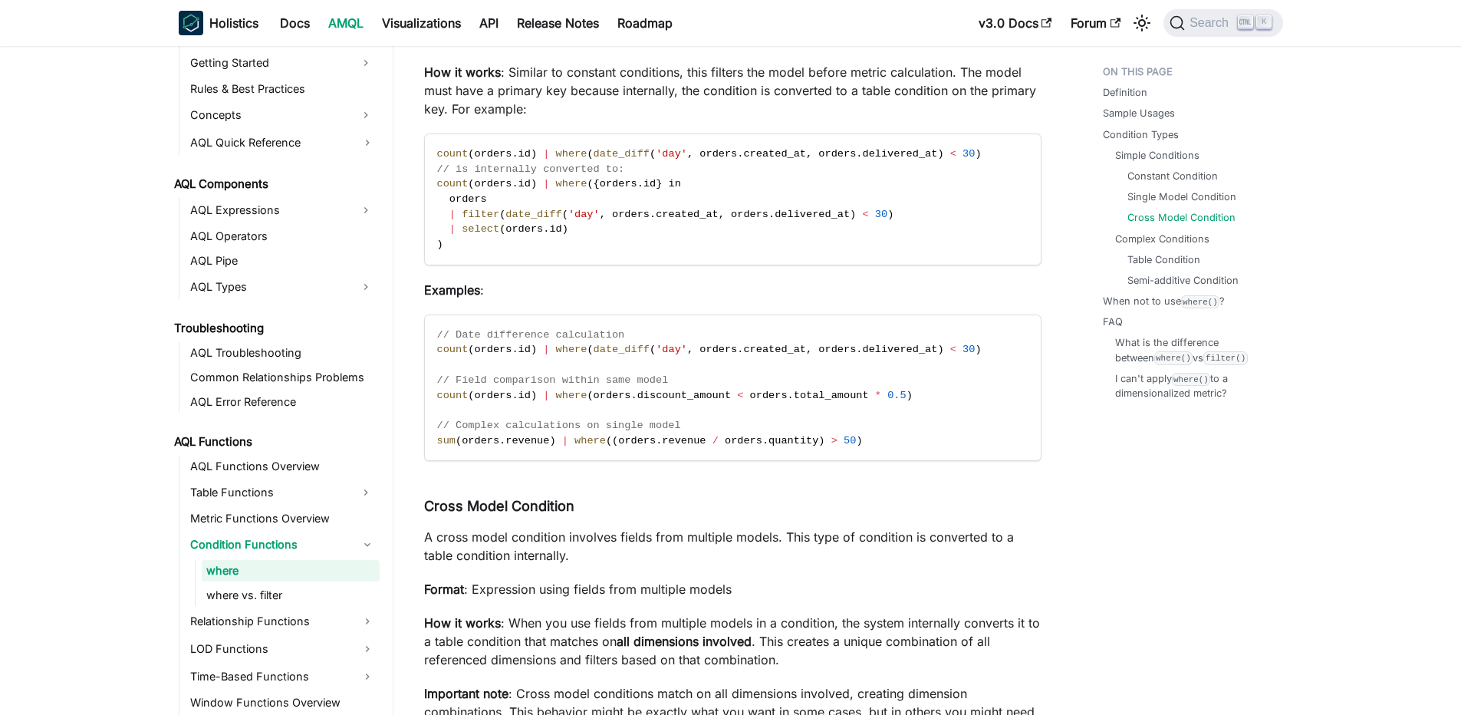
scroll to position [3038, 0]
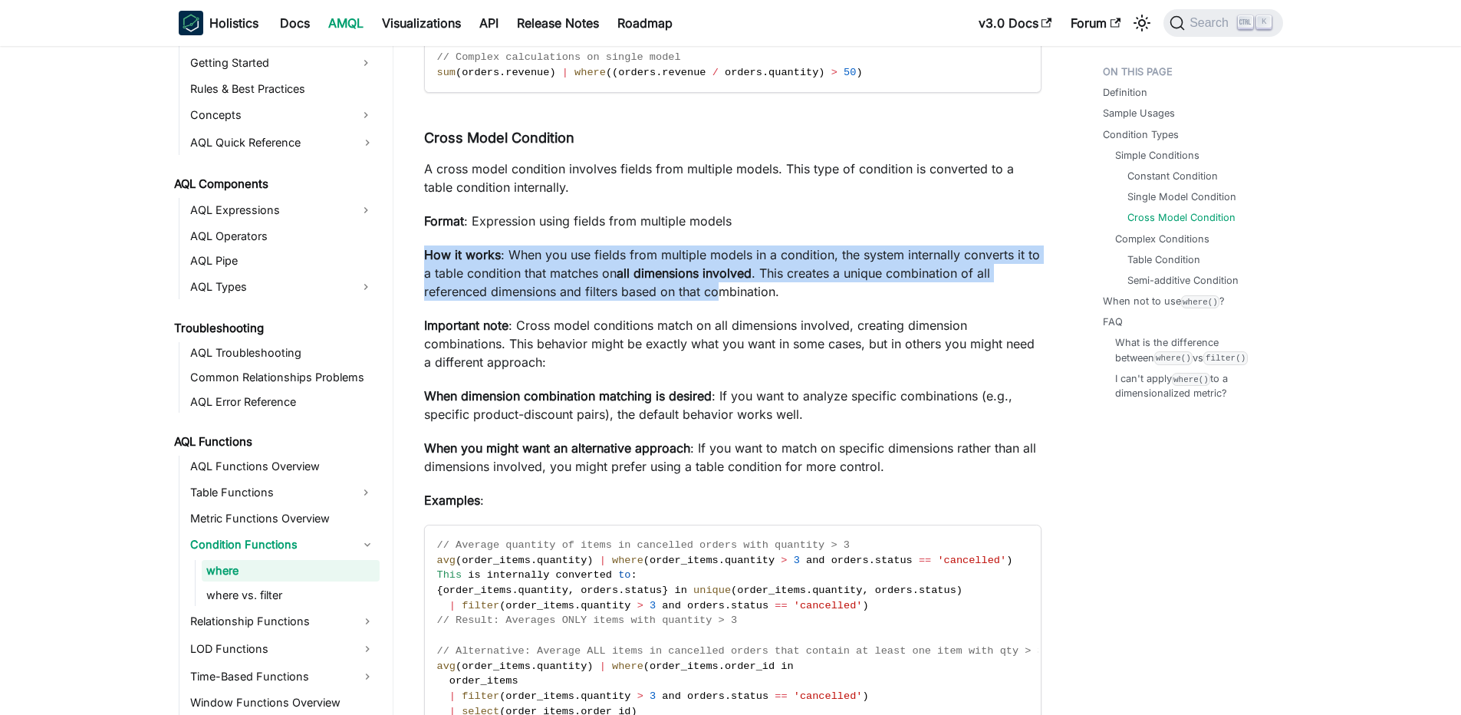
drag, startPoint x: 423, startPoint y: 268, endPoint x: 723, endPoint y: 291, distance: 301.5
click at [723, 291] on p "How it works : When you use fields from multiple models in a condition, the sys…" at bounding box center [733, 272] width 618 height 55
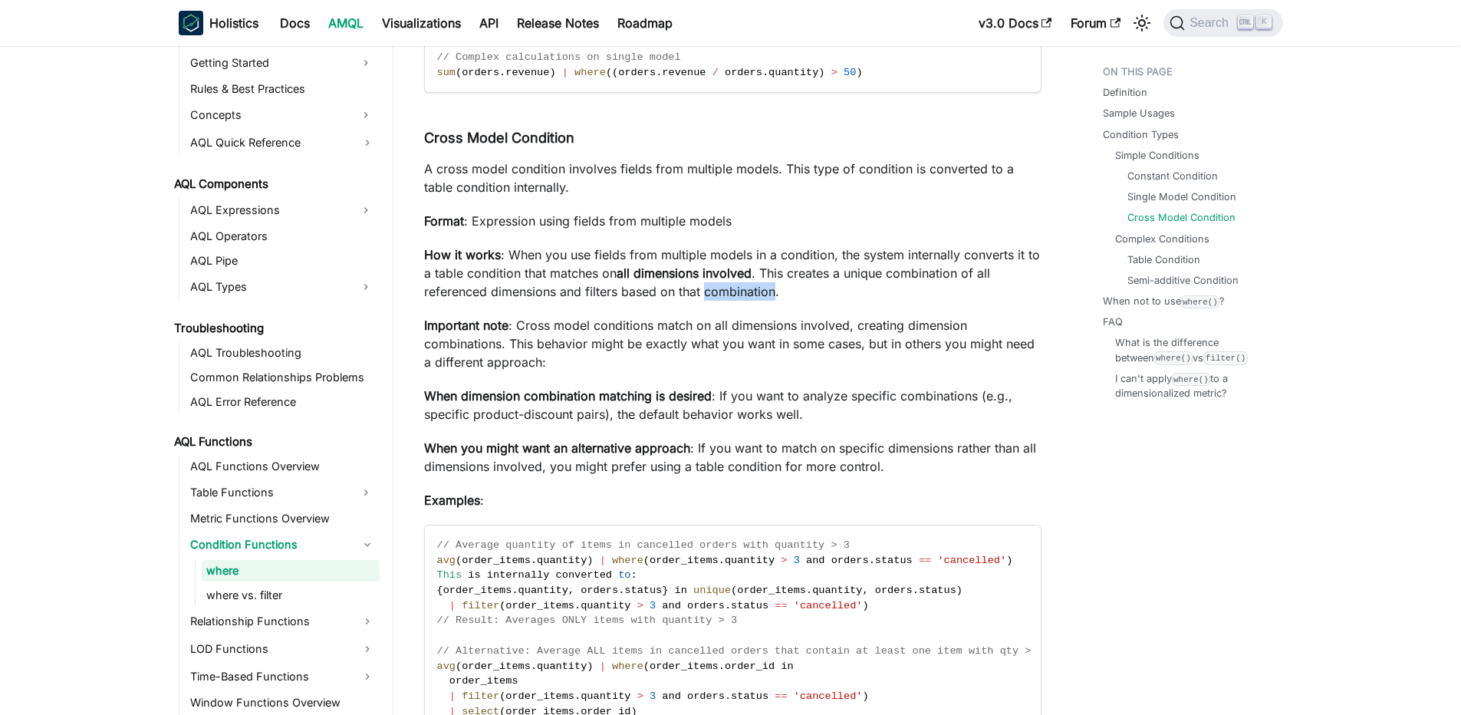
click at [723, 291] on p "How it works : When you use fields from multiple models in a condition, the sys…" at bounding box center [733, 272] width 618 height 55
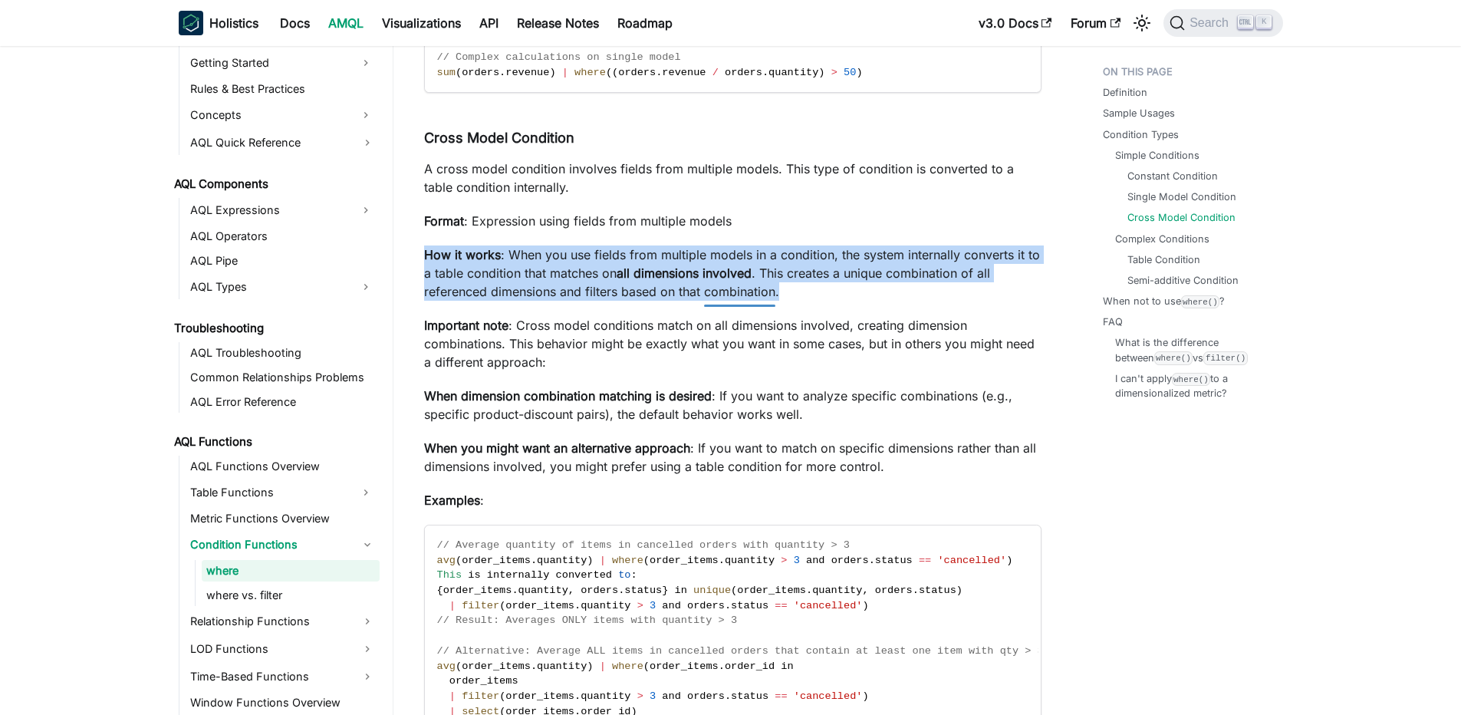
click at [723, 291] on p "How it works : When you use fields from multiple models in a condition, the sys…" at bounding box center [733, 272] width 618 height 55
click at [738, 278] on strong "all dimensions involved" at bounding box center [684, 272] width 135 height 15
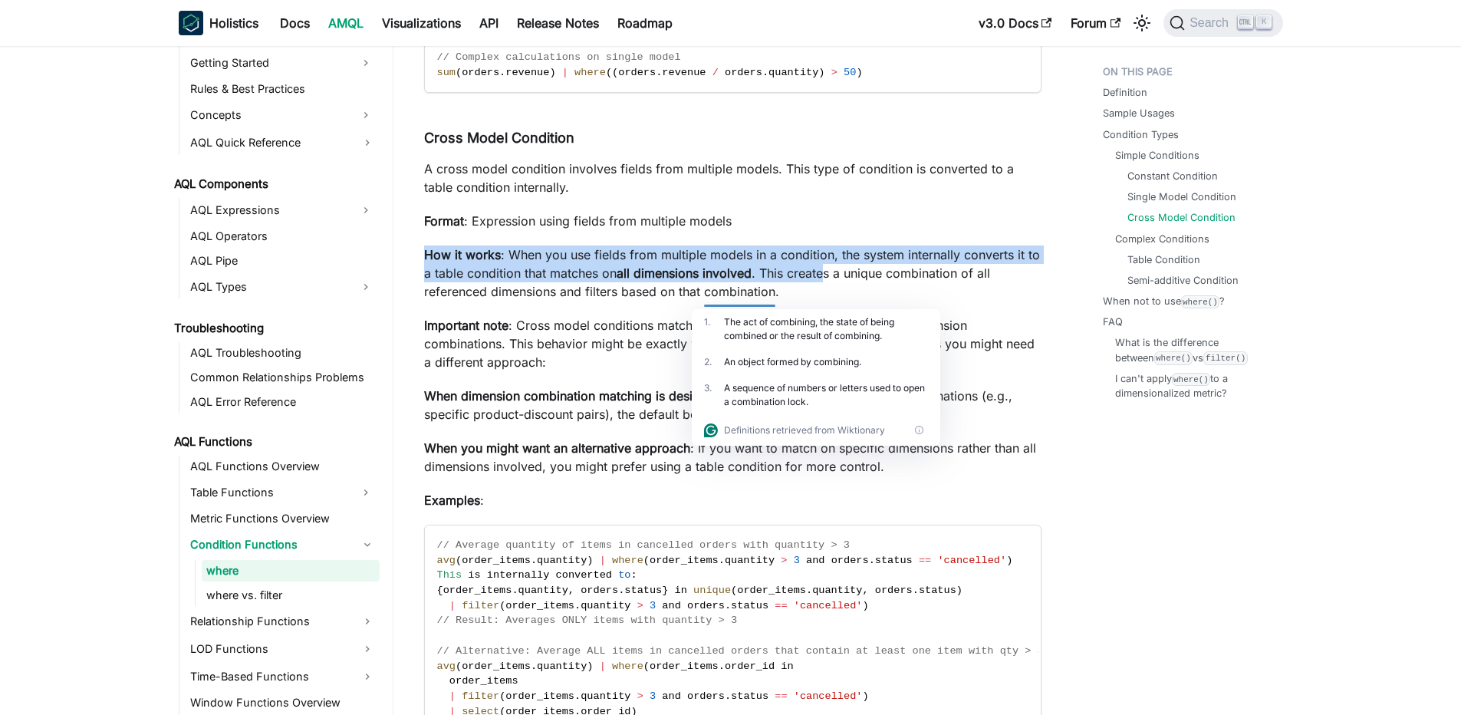
drag, startPoint x: 600, startPoint y: 252, endPoint x: 830, endPoint y: 286, distance: 232.6
click at [830, 286] on p "How it works : When you use fields from multiple models in a condition, the sys…" at bounding box center [733, 272] width 618 height 55
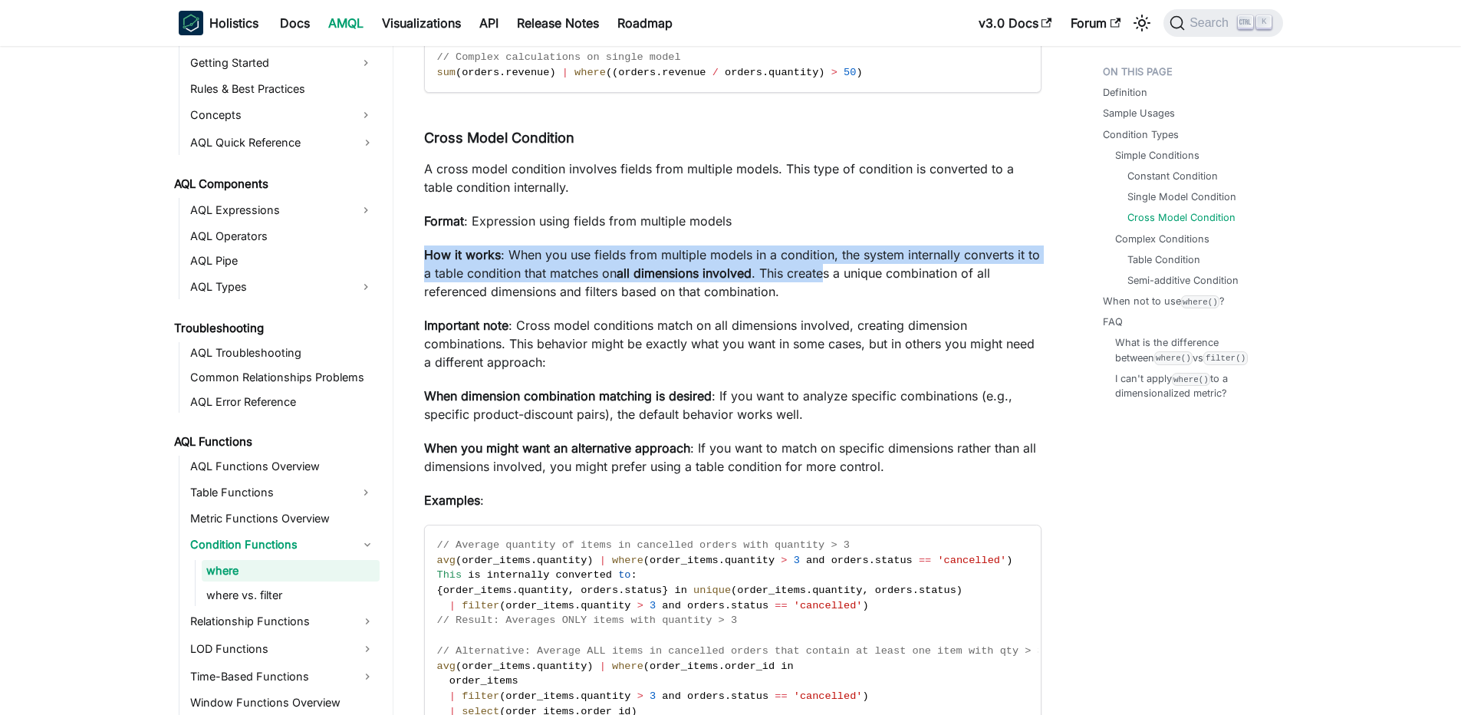
click at [830, 286] on p "How it works : When you use fields from multiple models in a condition, the sys…" at bounding box center [733, 272] width 618 height 55
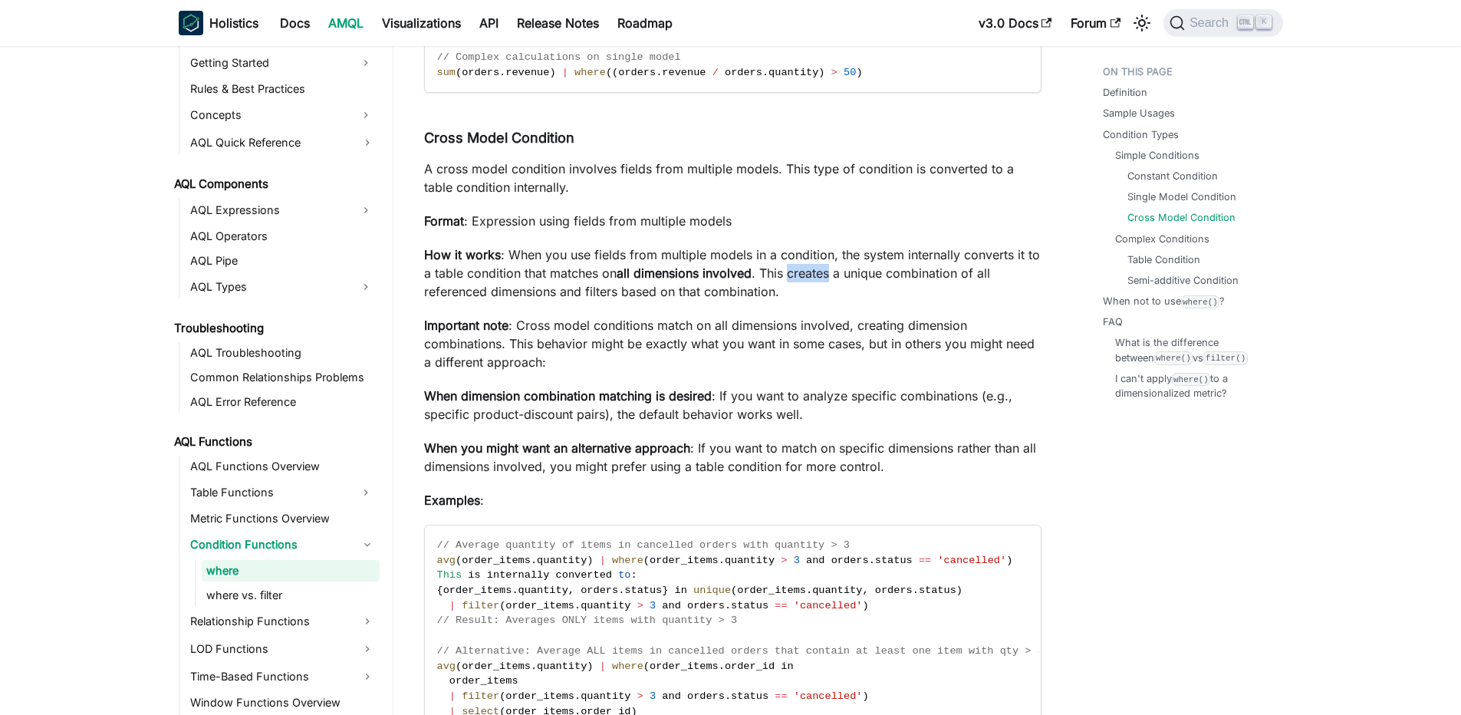
click at [830, 286] on p "How it works : When you use fields from multiple models in a condition, the sys…" at bounding box center [733, 272] width 618 height 55
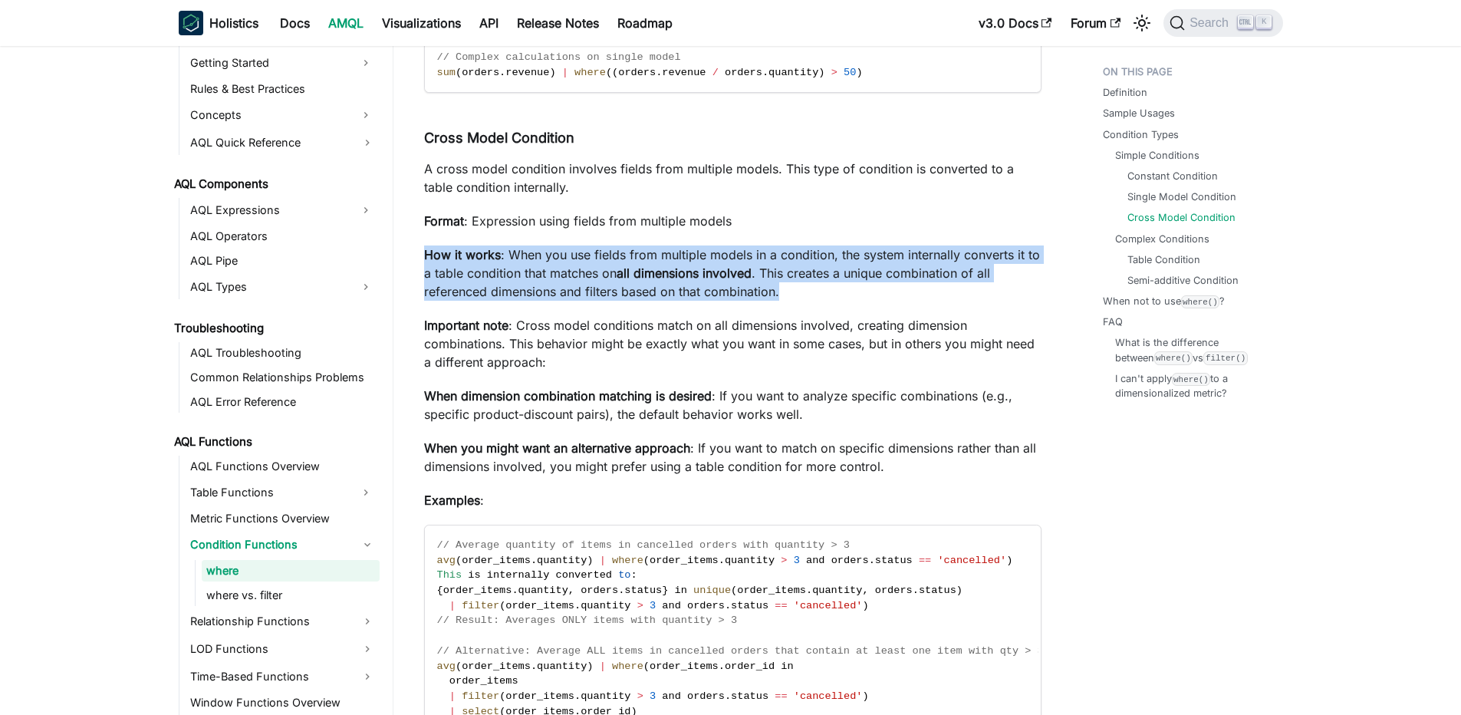
click at [652, 278] on strong "all dimensions involved" at bounding box center [684, 272] width 135 height 15
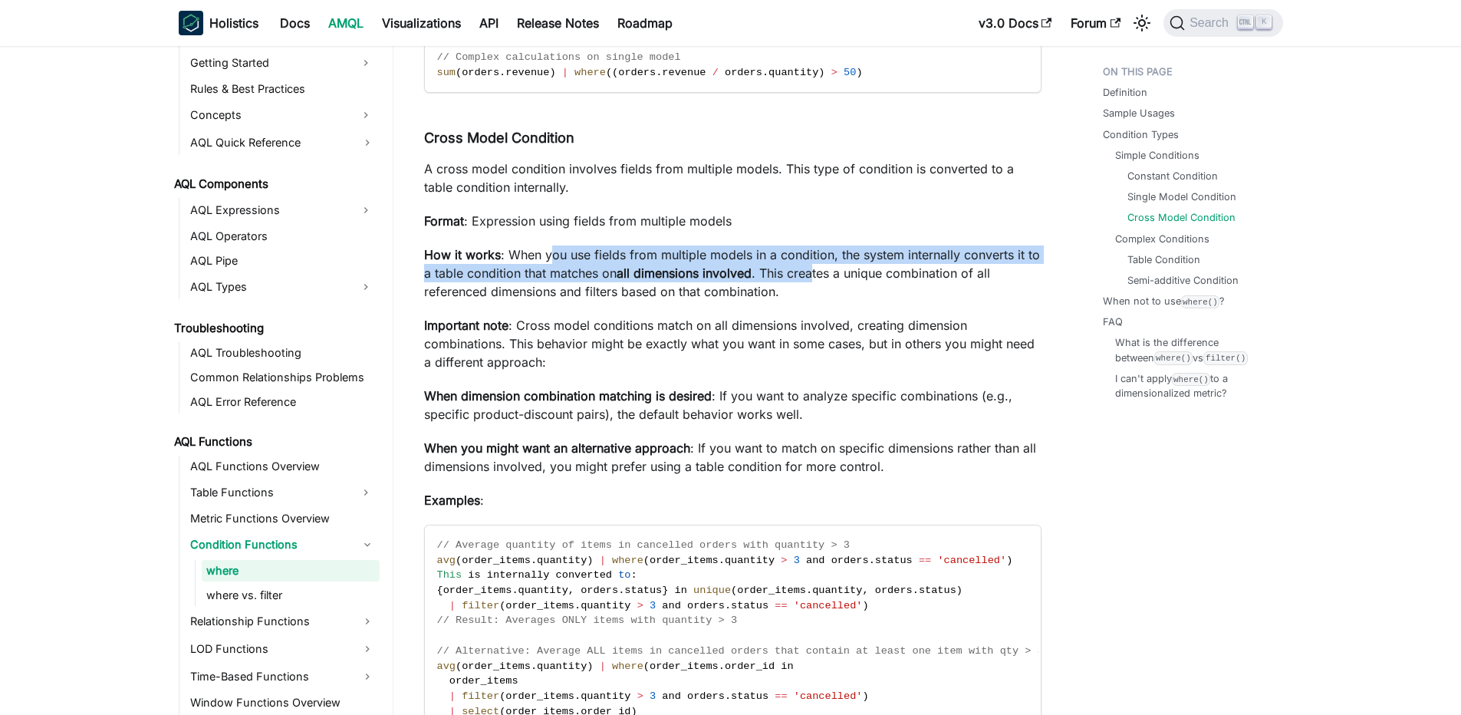
drag, startPoint x: 549, startPoint y: 256, endPoint x: 821, endPoint y: 272, distance: 272.0
click at [821, 272] on p "How it works : When you use fields from multiple models in a condition, the sys…" at bounding box center [733, 272] width 618 height 55
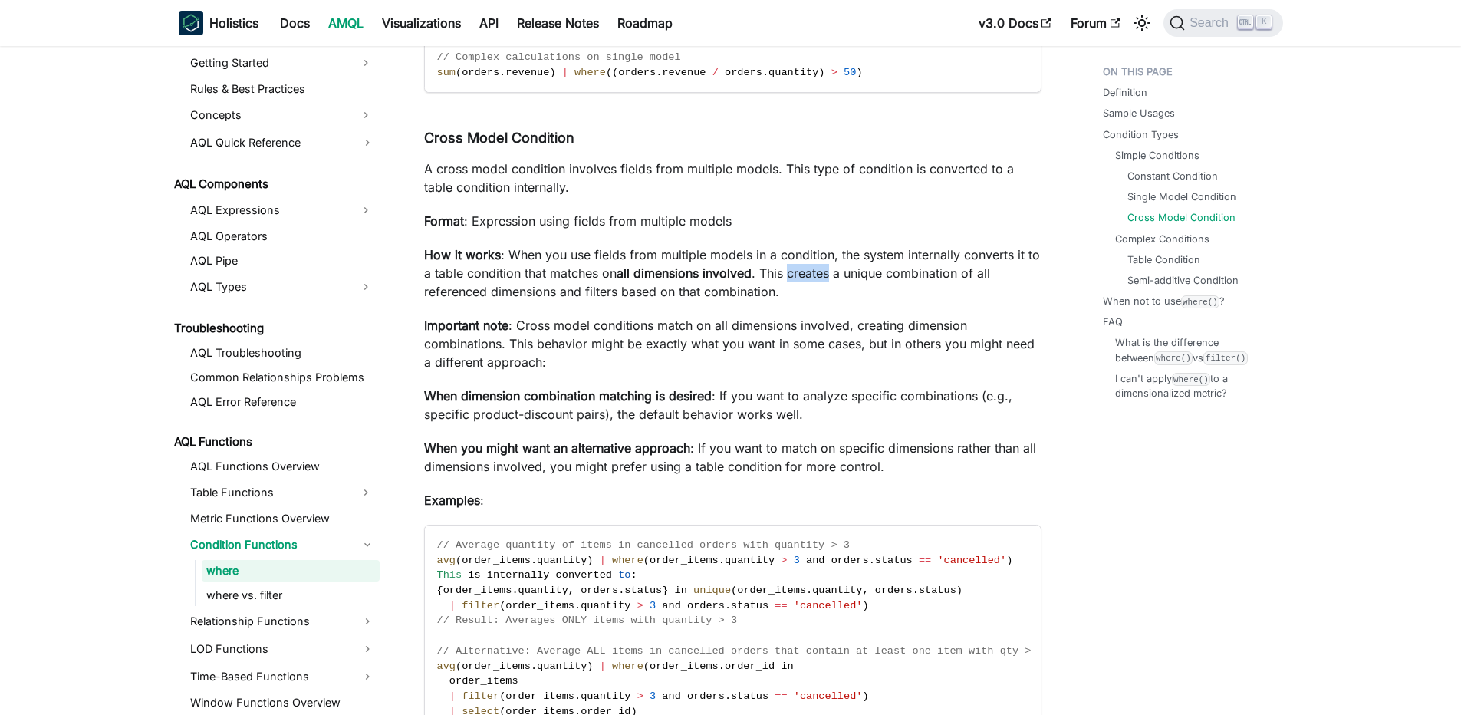
click at [821, 272] on p "How it works : When you use fields from multiple models in a condition, the sys…" at bounding box center [733, 272] width 618 height 55
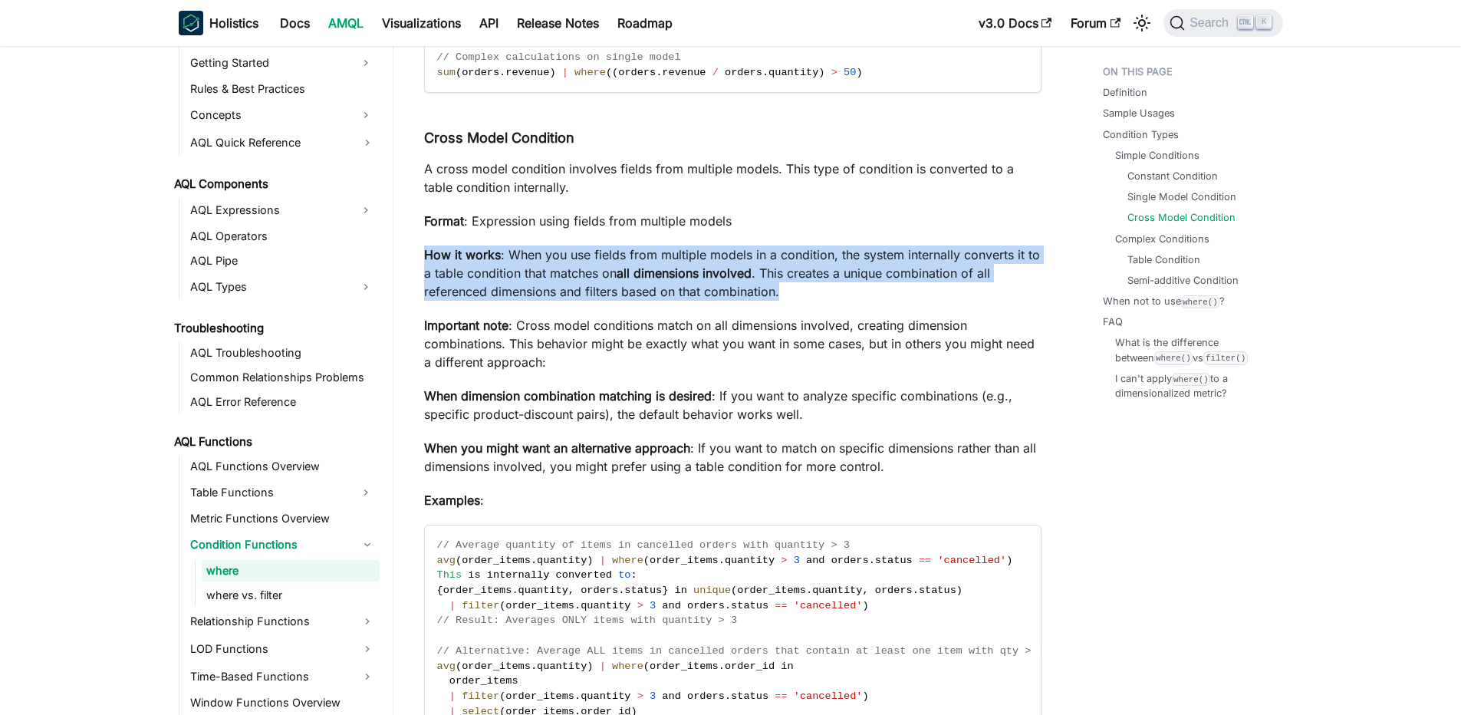
click at [821, 272] on p "How it works : When you use fields from multiple models in a condition, the sys…" at bounding box center [733, 272] width 618 height 55
click at [752, 274] on strong "all dimensions involved" at bounding box center [684, 272] width 135 height 15
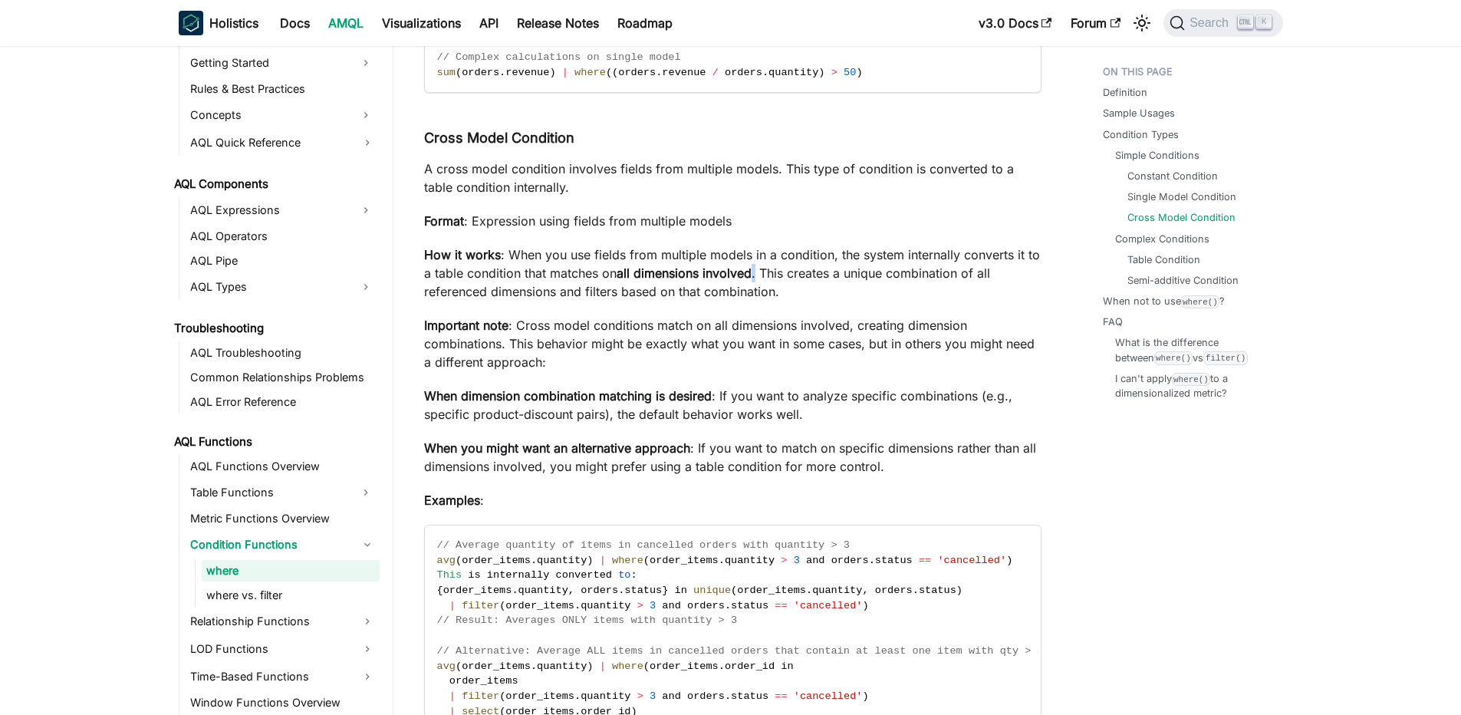
click at [752, 274] on strong "all dimensions involved" at bounding box center [684, 272] width 135 height 15
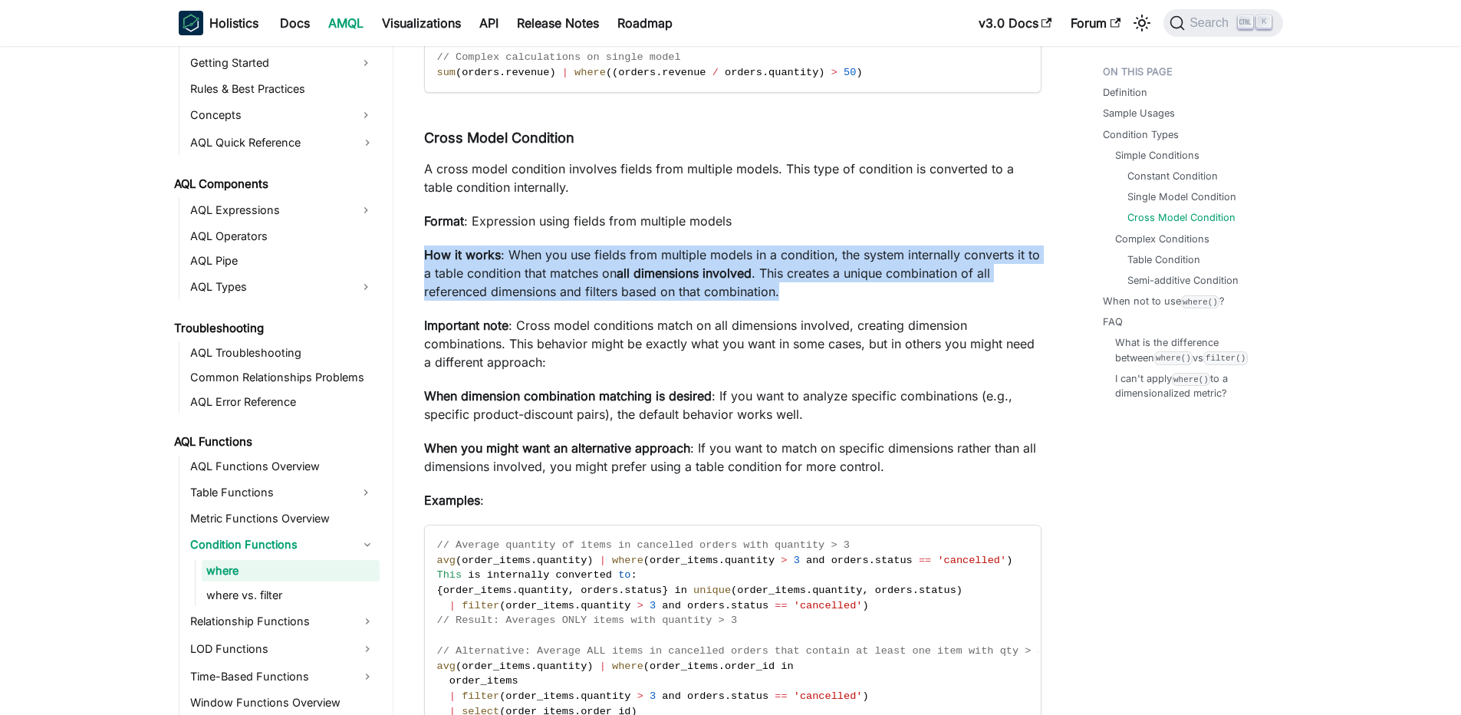
click at [752, 274] on strong "all dimensions involved" at bounding box center [684, 272] width 135 height 15
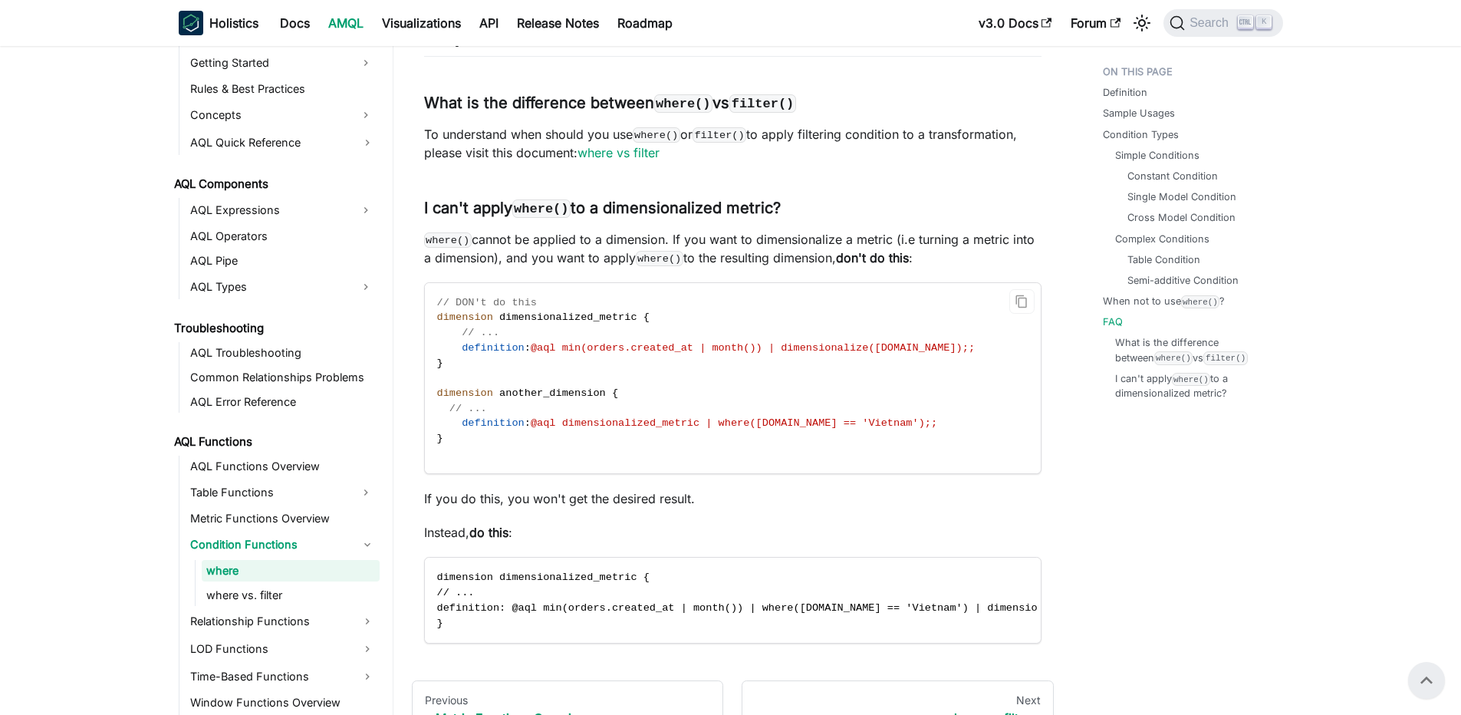
scroll to position [5247, 0]
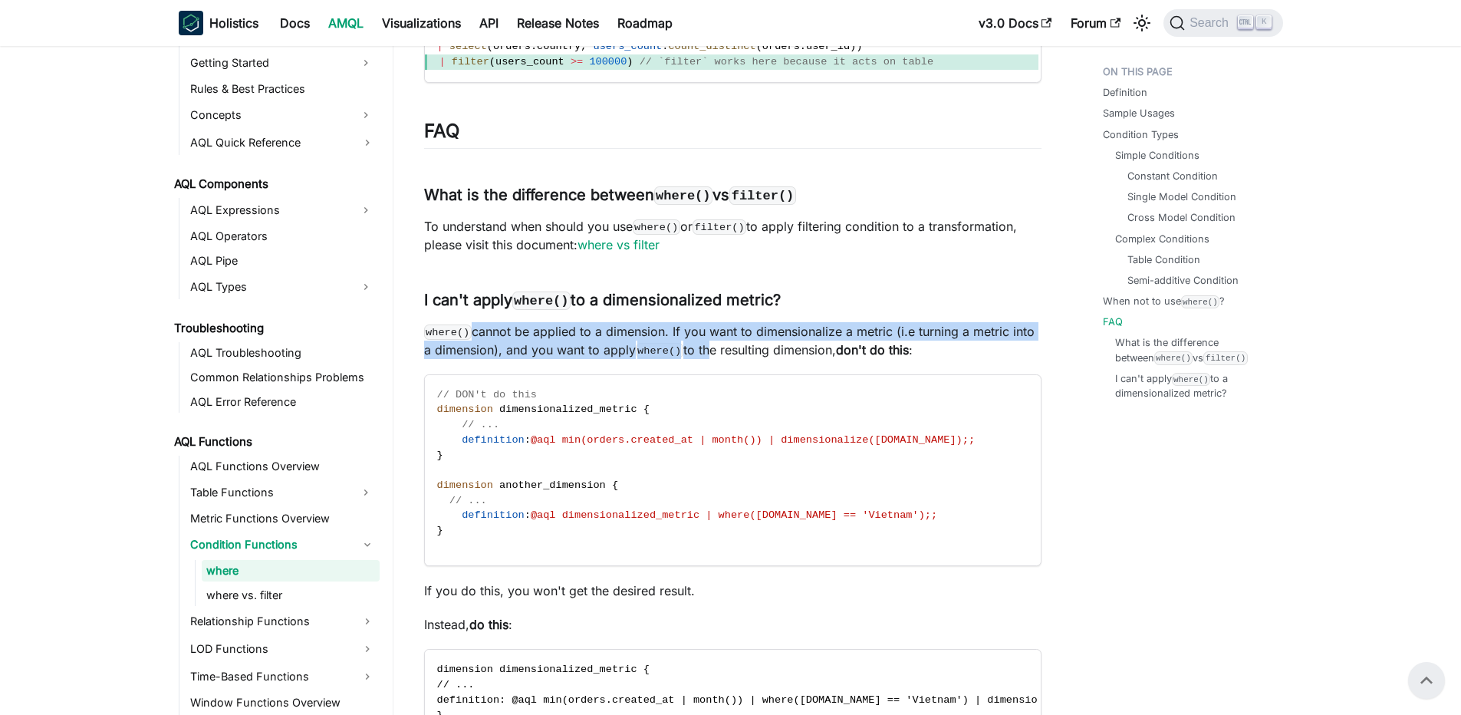
drag, startPoint x: 469, startPoint y: 346, endPoint x: 707, endPoint y: 370, distance: 239.0
click at [707, 359] on p "where() cannot be applied to a dimension. If you want to dimensionalize a metri…" at bounding box center [733, 340] width 618 height 37
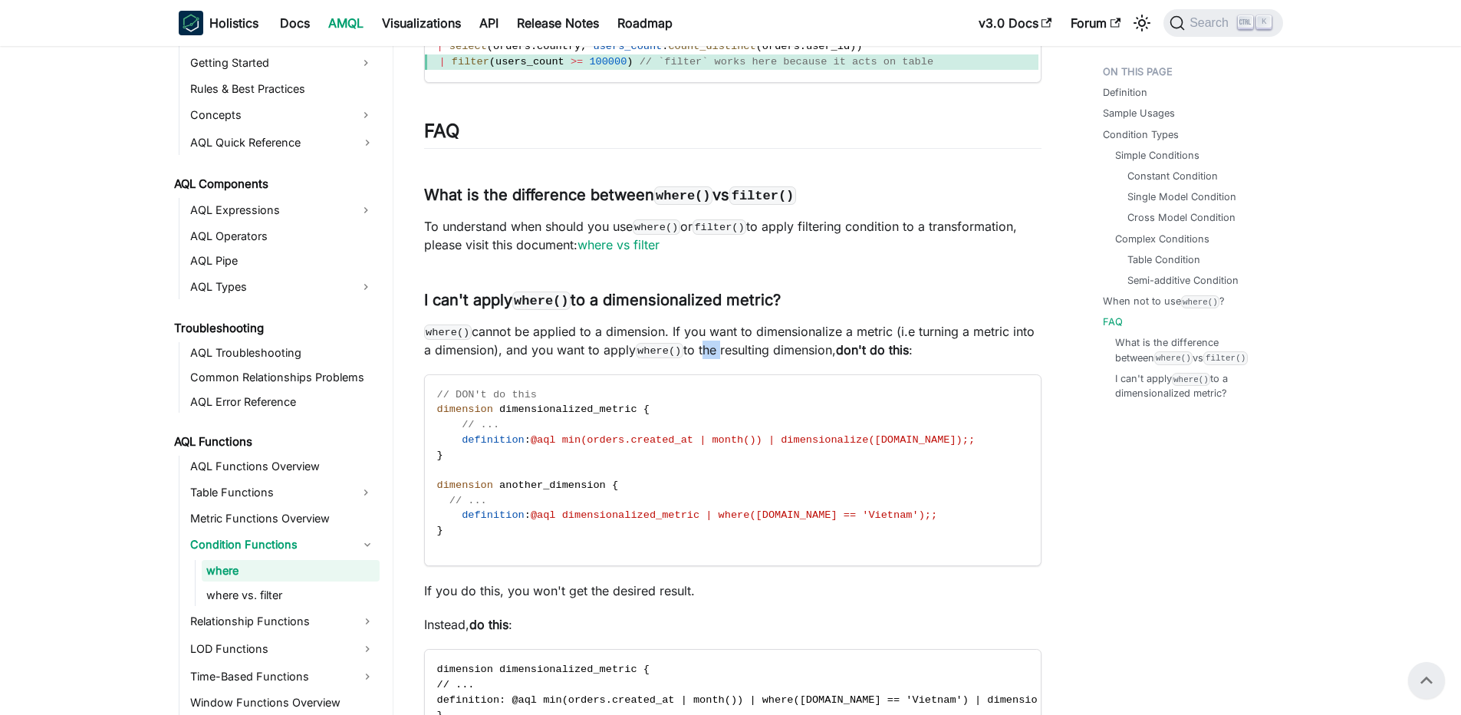
click at [707, 359] on p "where() cannot be applied to a dimension. If you want to dimensionalize a metri…" at bounding box center [733, 340] width 618 height 37
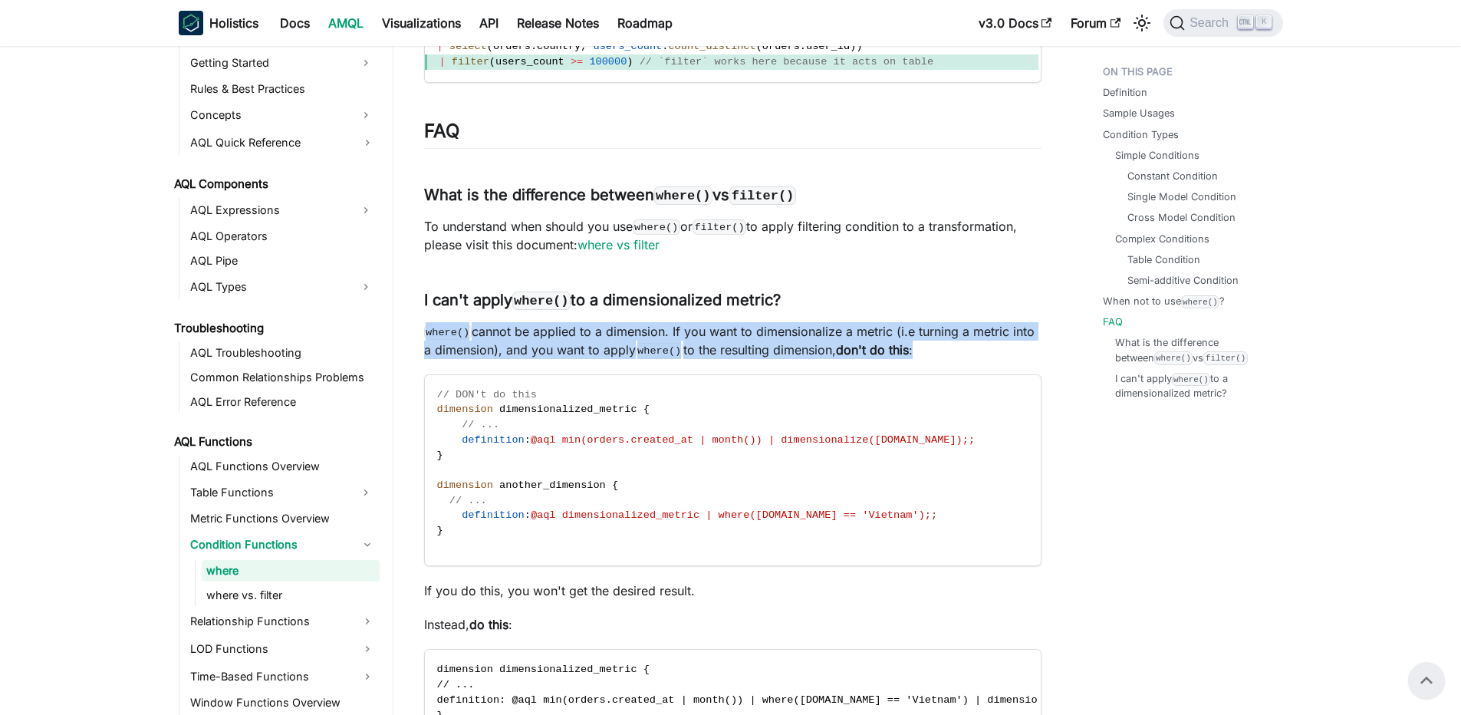
click at [707, 359] on p "where() cannot be applied to a dimension. If you want to dimensionalize a metri…" at bounding box center [733, 340] width 618 height 37
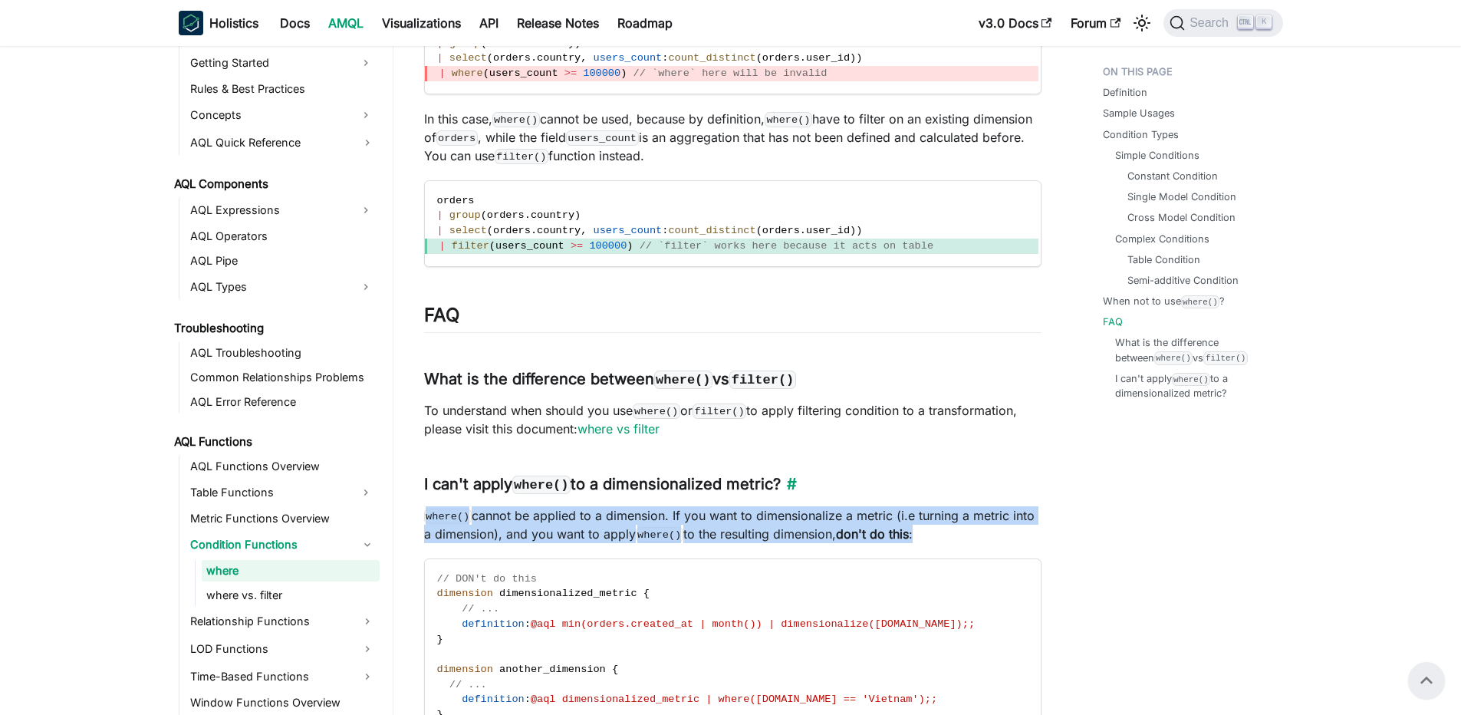
scroll to position [4879, 0]
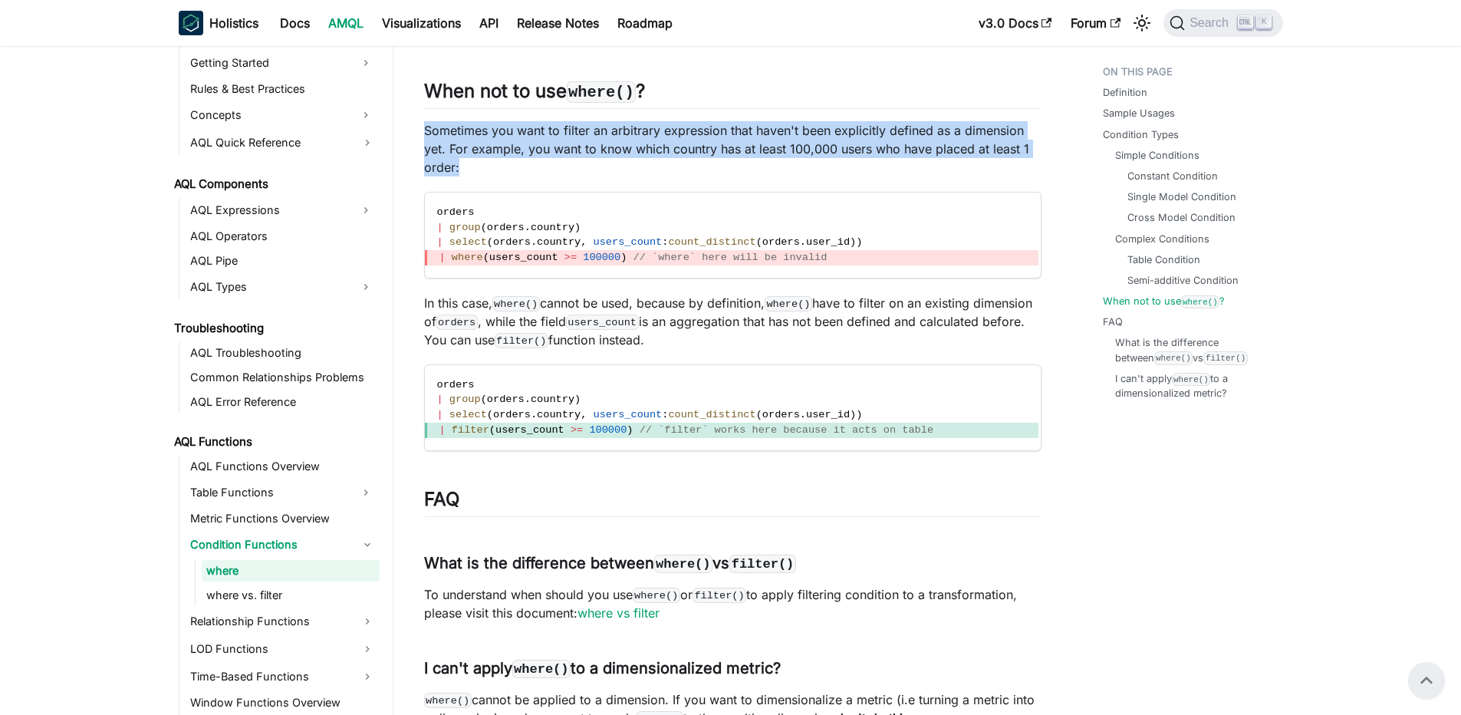
drag, startPoint x: 588, startPoint y: 143, endPoint x: 851, endPoint y: 188, distance: 267.6
click at [851, 176] on p "Sometimes you want to filter an arbitrary expression that haven't been explicit…" at bounding box center [733, 148] width 618 height 55
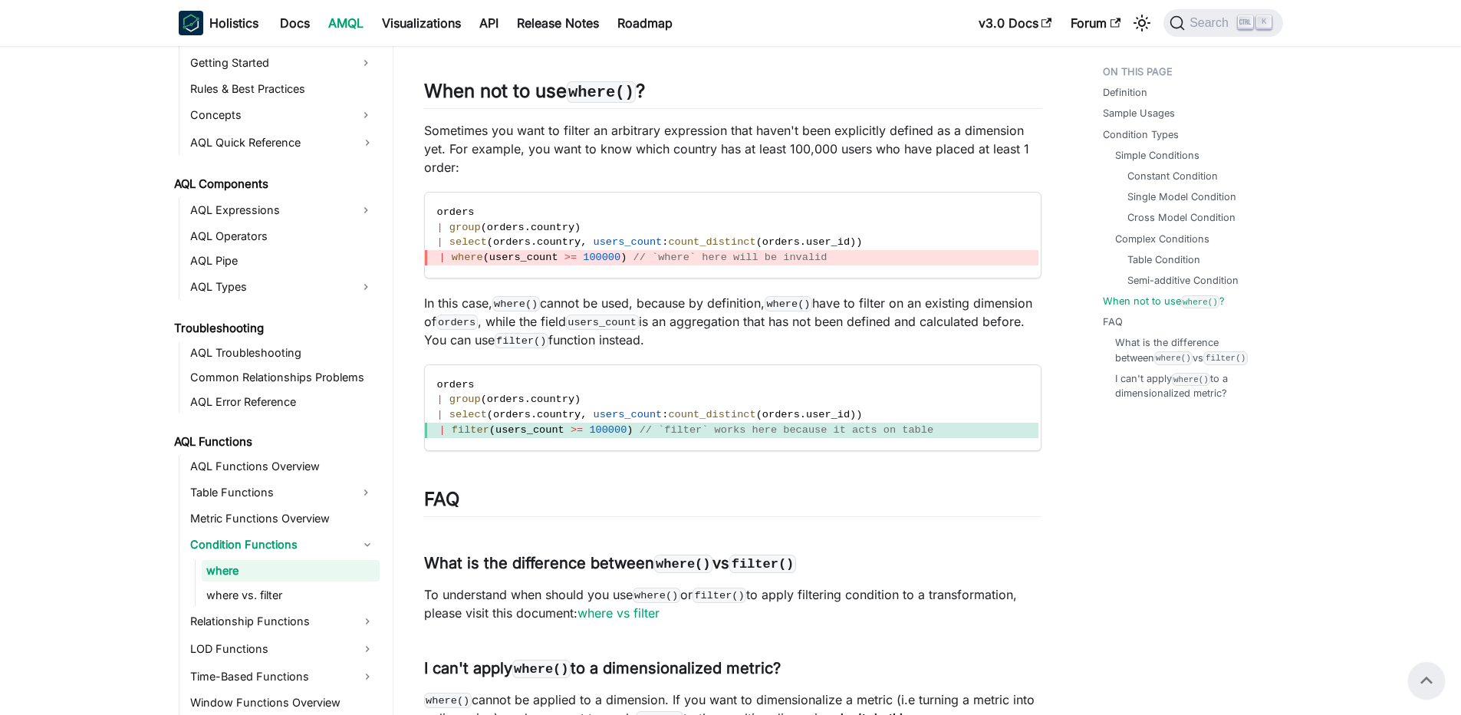
click at [851, 176] on p "Sometimes you want to filter an arbitrary expression that haven't been explicit…" at bounding box center [733, 148] width 618 height 55
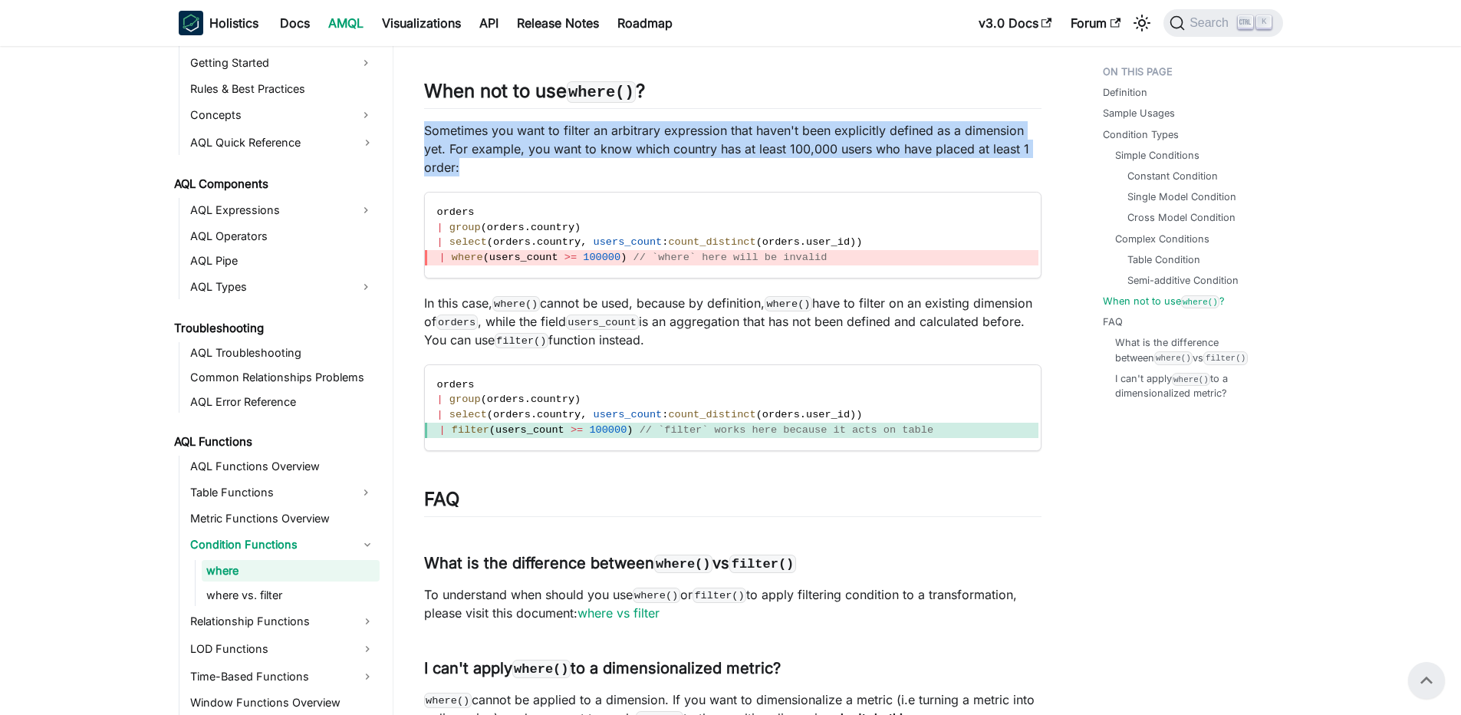
click at [851, 176] on p "Sometimes you want to filter an arbitrary expression that haven't been explicit…" at bounding box center [733, 148] width 618 height 55
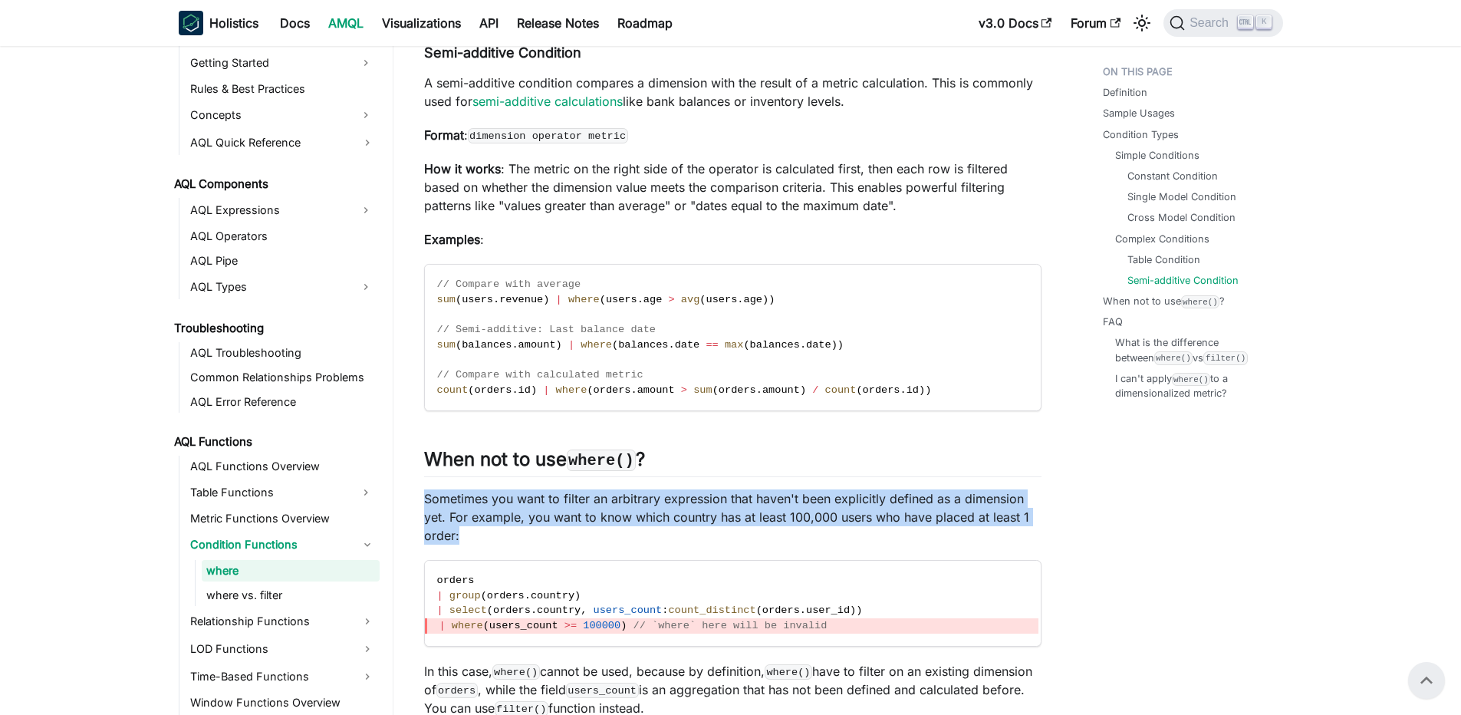
scroll to position [4419, 0]
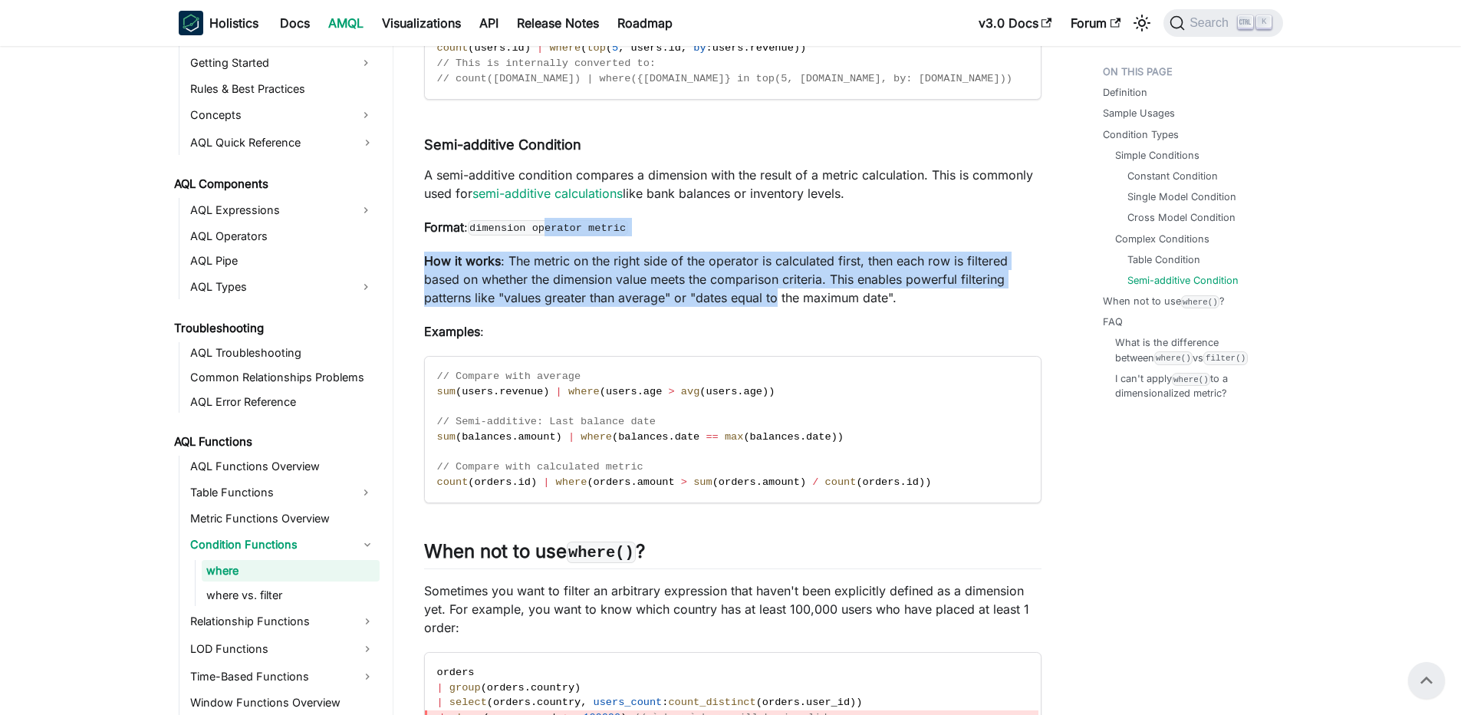
drag, startPoint x: 551, startPoint y: 255, endPoint x: 776, endPoint y: 323, distance: 234.9
click at [776, 307] on p "How it works : The metric on the right side of the operator is calculated first…" at bounding box center [733, 279] width 618 height 55
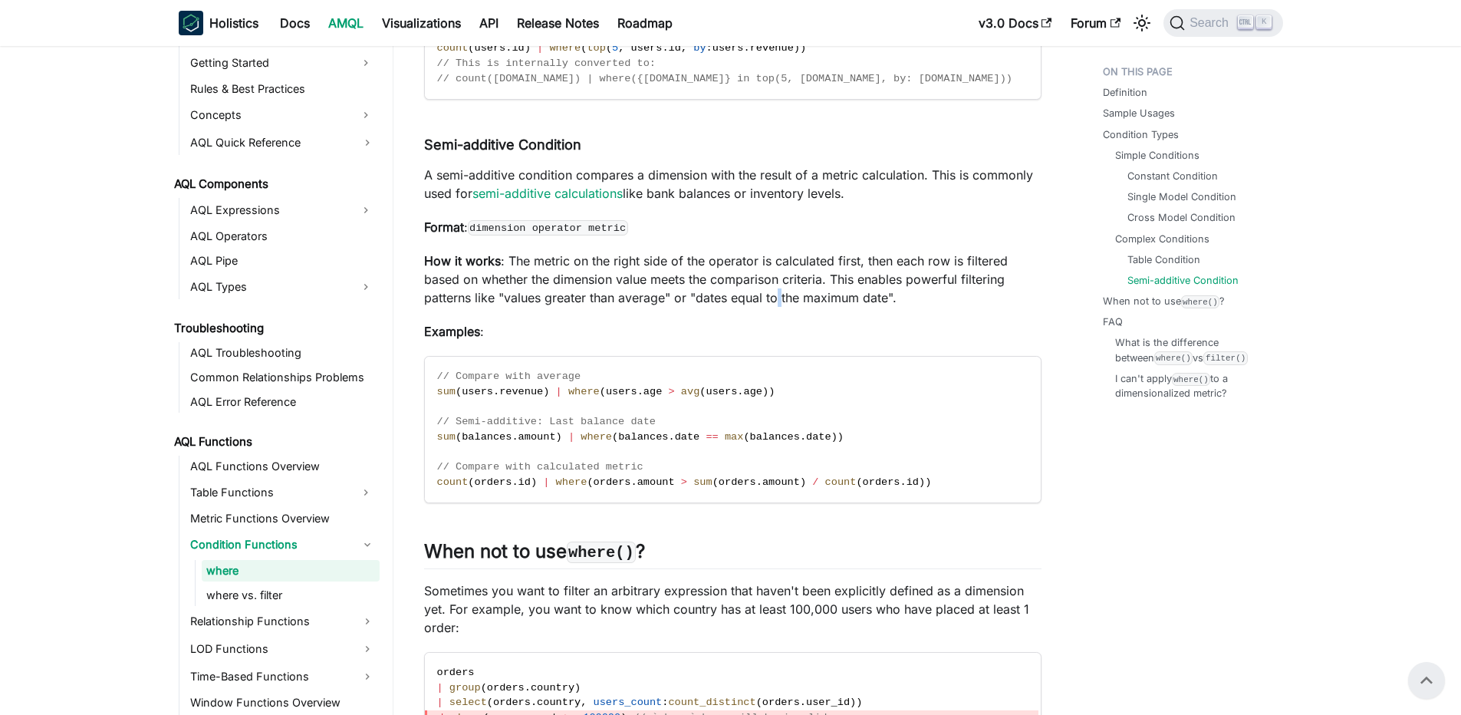
click at [776, 307] on p "How it works : The metric on the right side of the operator is calculated first…" at bounding box center [733, 279] width 618 height 55
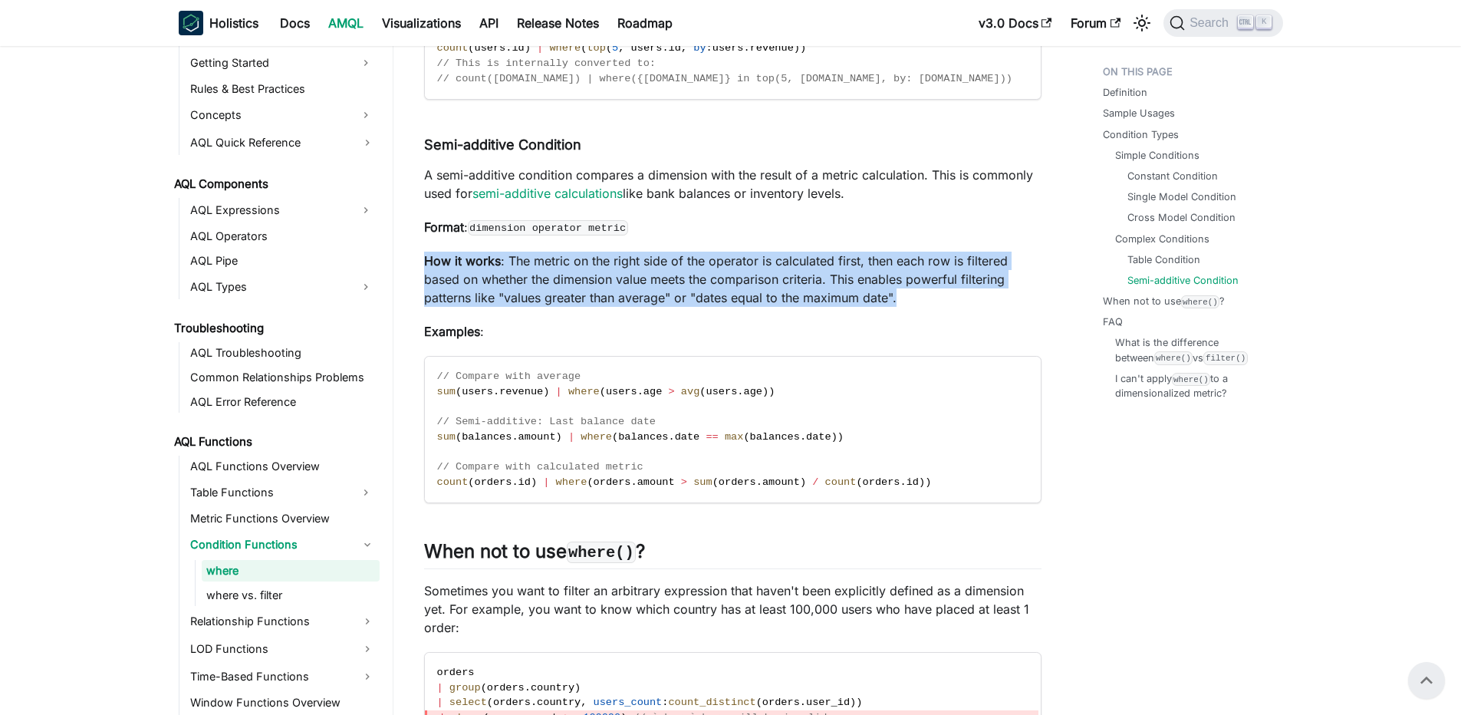
click at [776, 307] on p "How it works : The metric on the right side of the operator is calculated first…" at bounding box center [733, 279] width 618 height 55
click at [636, 287] on p "How it works : The metric on the right side of the operator is calculated first…" at bounding box center [733, 279] width 618 height 55
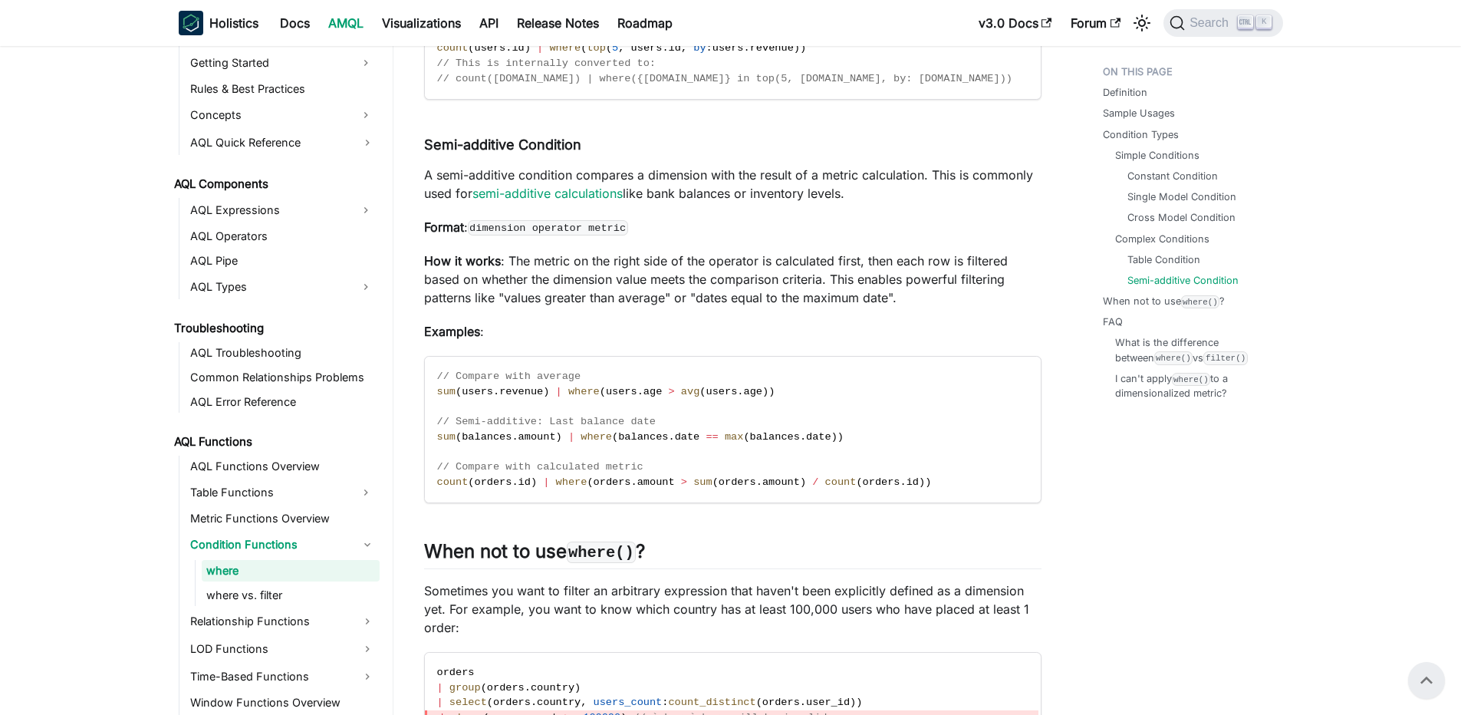
drag, startPoint x: 520, startPoint y: 275, endPoint x: 736, endPoint y: 289, distance: 216.8
click at [736, 289] on p "How it works : The metric on the right side of the operator is calculated first…" at bounding box center [733, 279] width 618 height 55
click at [736, 289] on div at bounding box center [733, 283] width 49 height 15
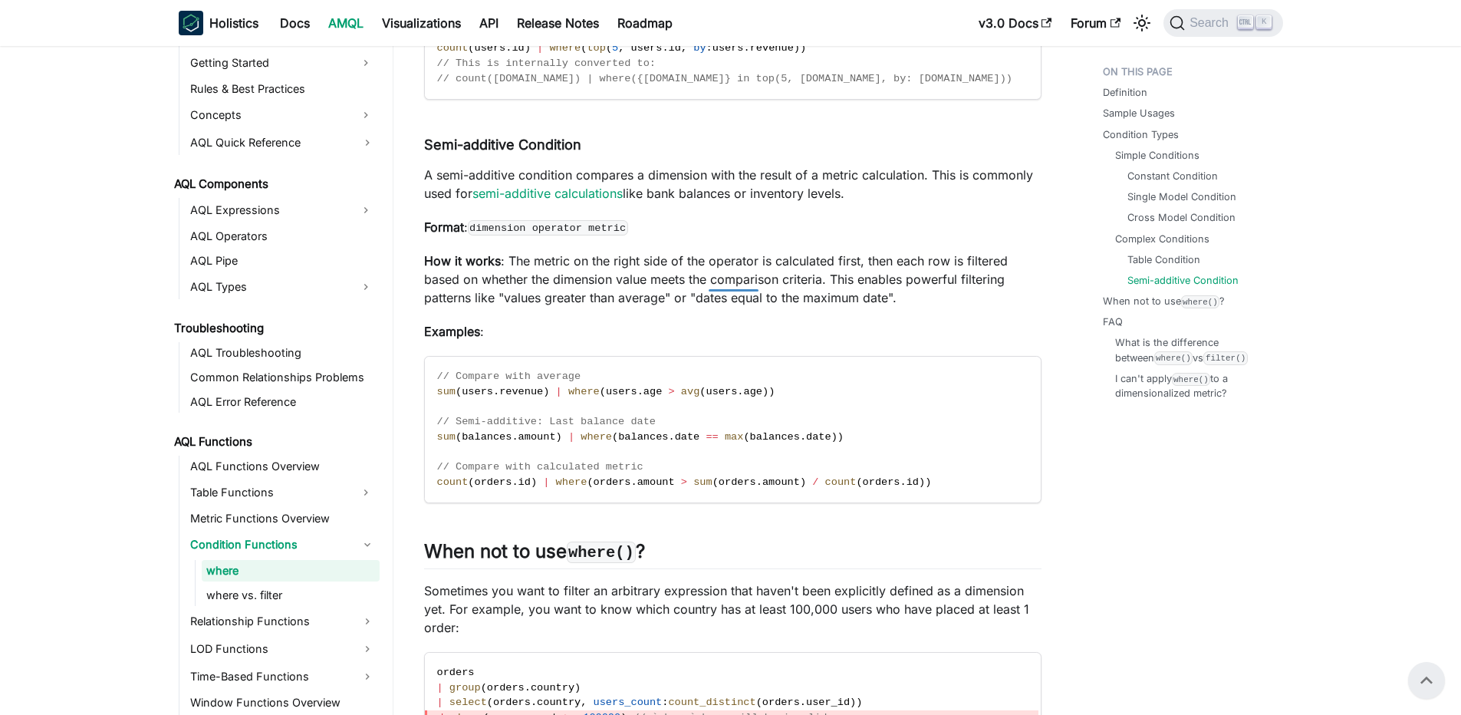
click at [683, 280] on p "How it works : The metric on the right side of the operator is calculated first…" at bounding box center [733, 279] width 618 height 55
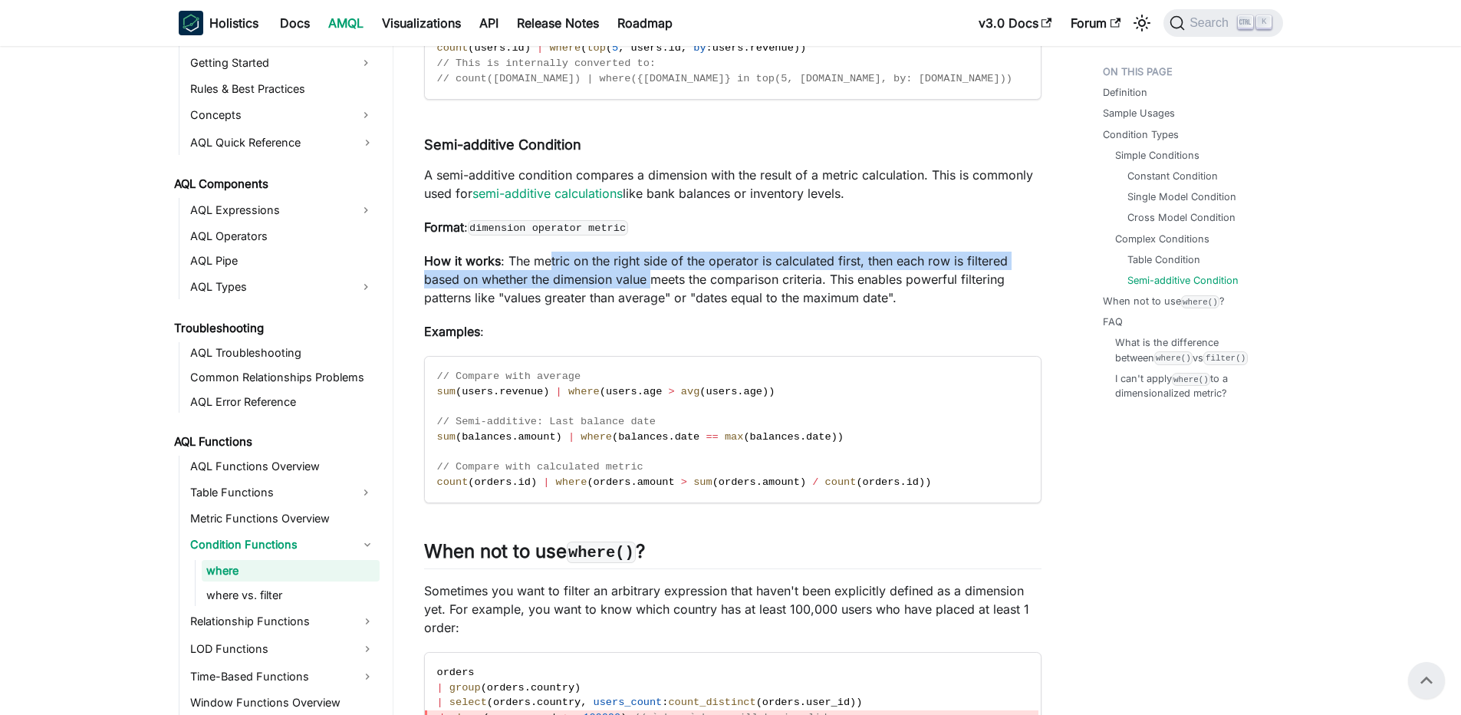
drag, startPoint x: 549, startPoint y: 278, endPoint x: 652, endPoint y: 308, distance: 106.8
click at [652, 307] on p "How it works : The metric on the right side of the operator is calculated first…" at bounding box center [733, 279] width 618 height 55
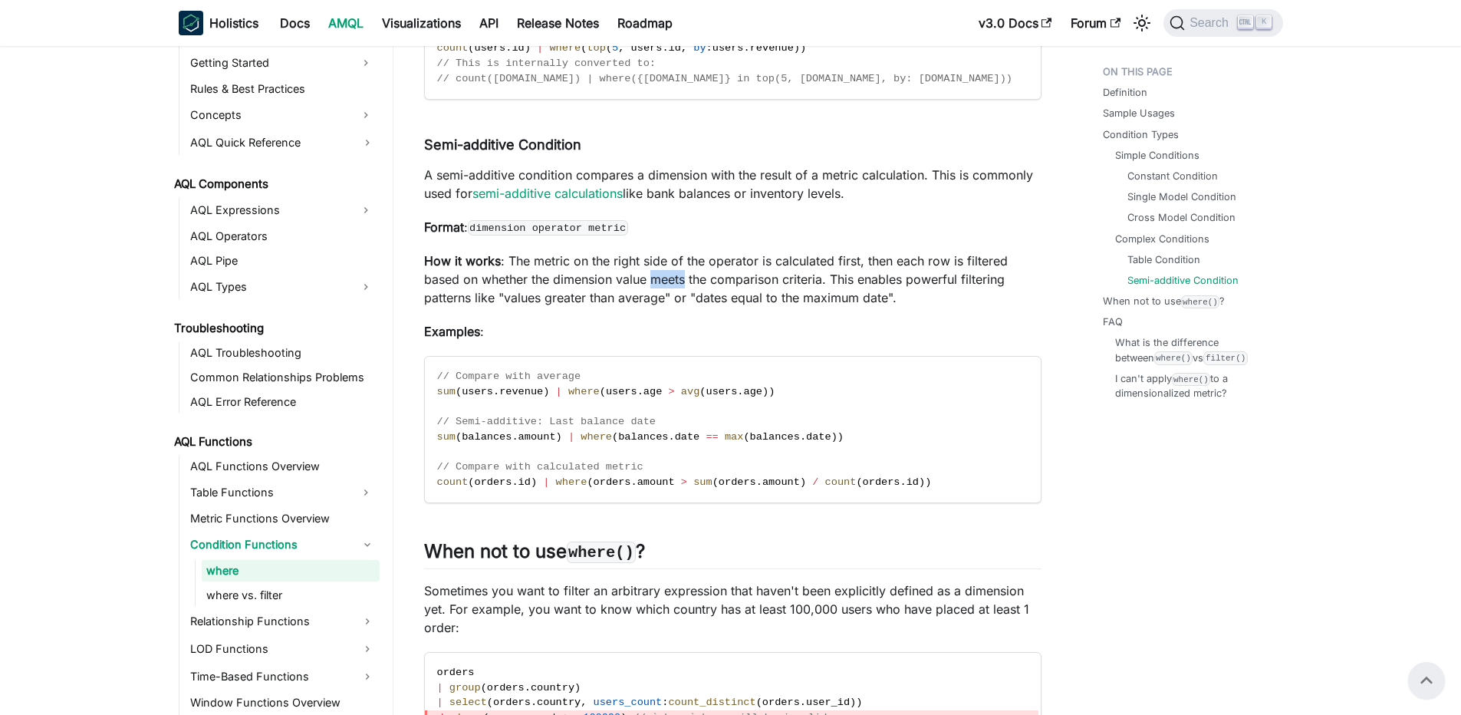
click at [652, 307] on p "How it works : The metric on the right side of the operator is calculated first…" at bounding box center [733, 279] width 618 height 55
click at [652, 308] on div at bounding box center [668, 302] width 35 height 15
click at [617, 285] on p "How it works : The metric on the right side of the operator is calculated first…" at bounding box center [733, 279] width 618 height 55
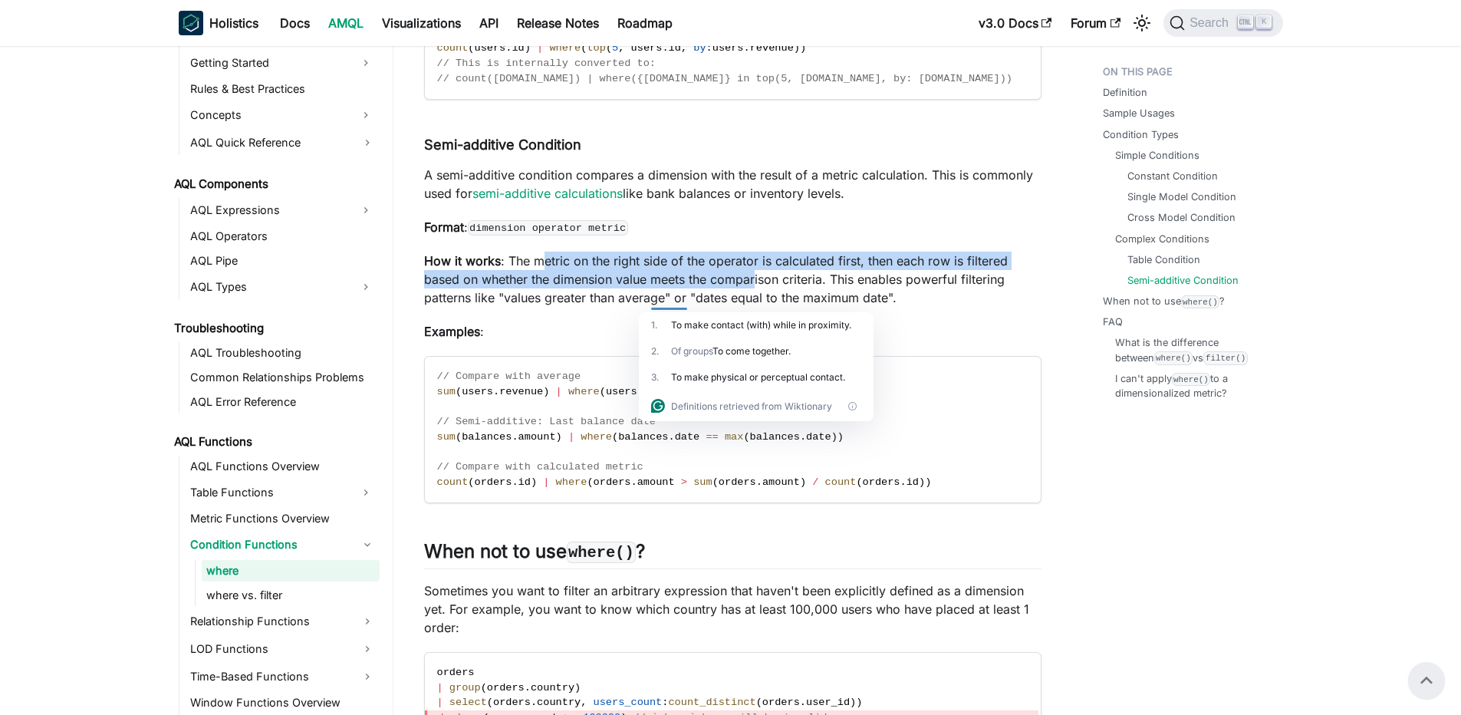
drag, startPoint x: 546, startPoint y: 284, endPoint x: 756, endPoint y: 306, distance: 211.4
click at [756, 306] on p "How it works : The metric on the right side of the operator is calculated first…" at bounding box center [733, 279] width 618 height 55
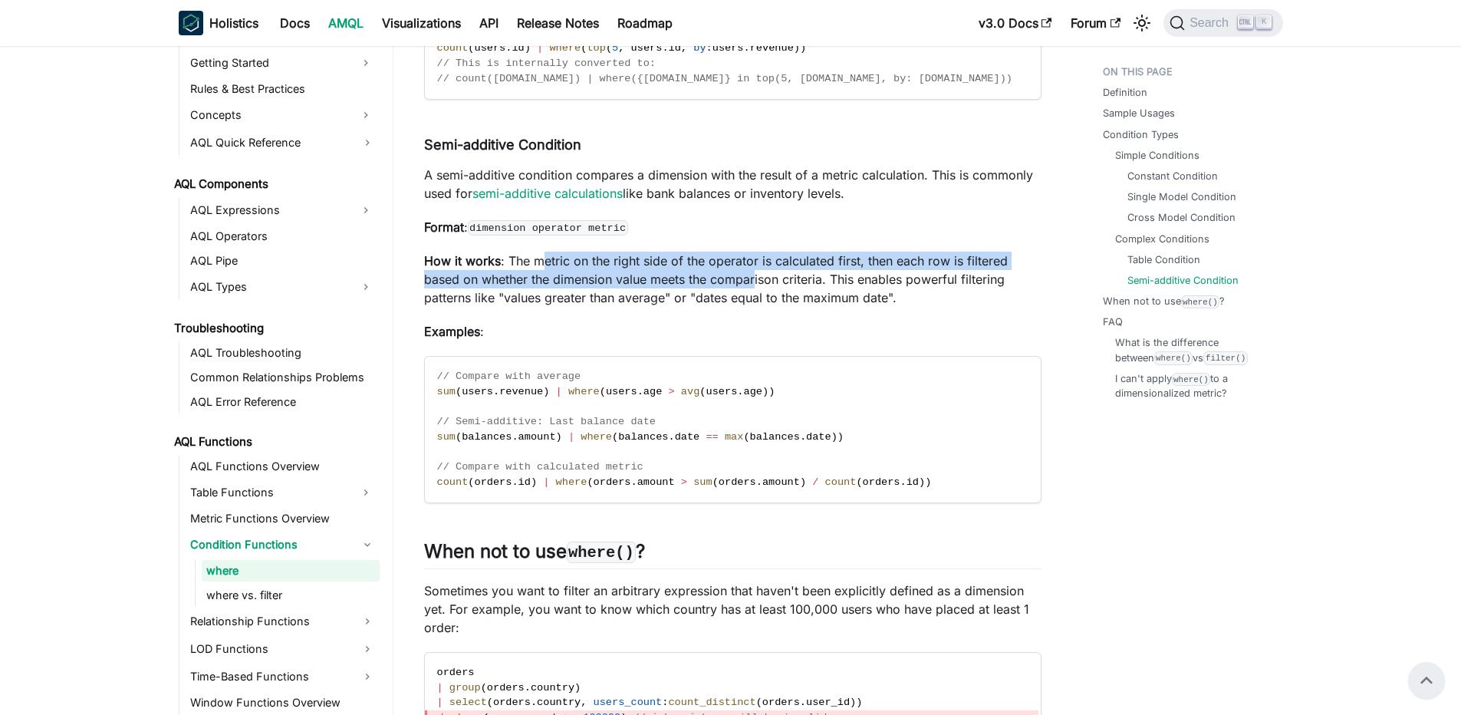
click at [756, 306] on p "How it works : The metric on the right side of the operator is calculated first…" at bounding box center [733, 279] width 618 height 55
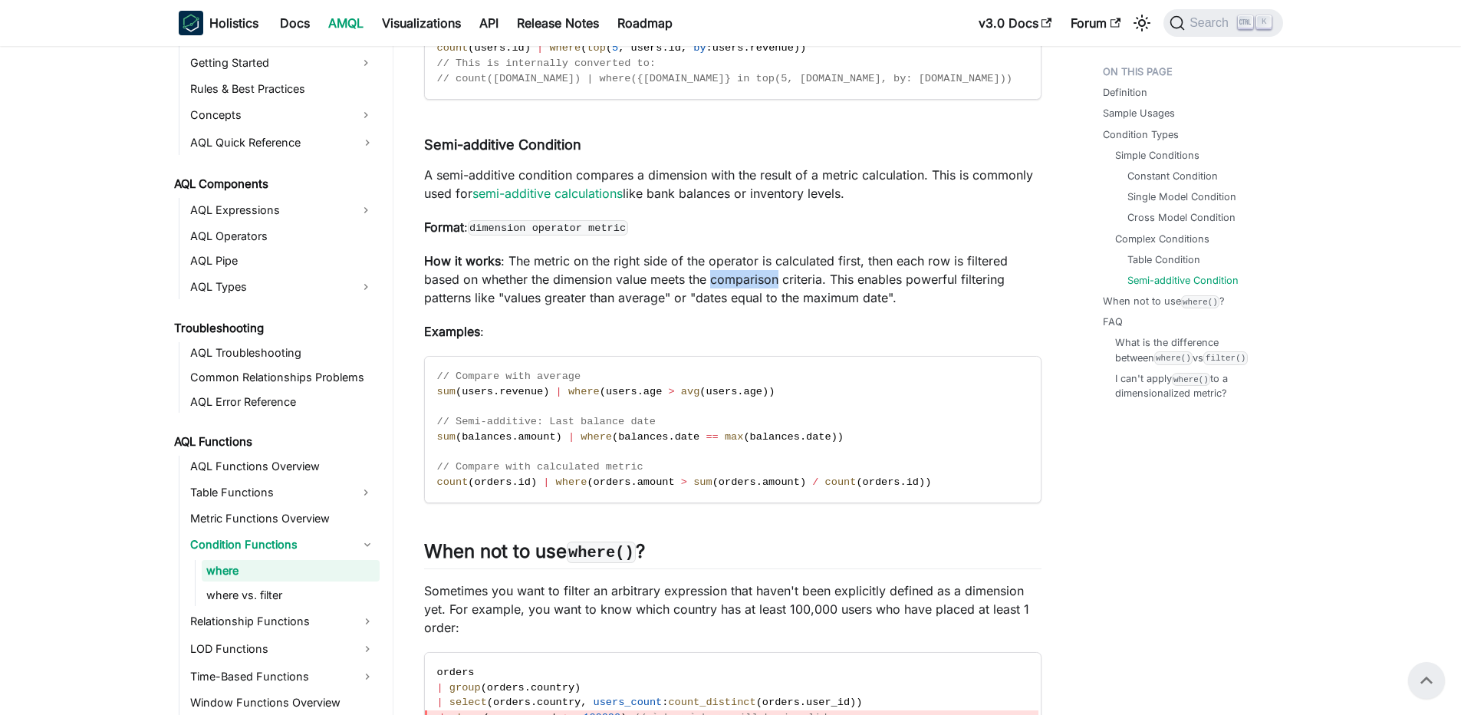
click at [756, 306] on p "How it works : The metric on the right side of the operator is calculated first…" at bounding box center [733, 279] width 618 height 55
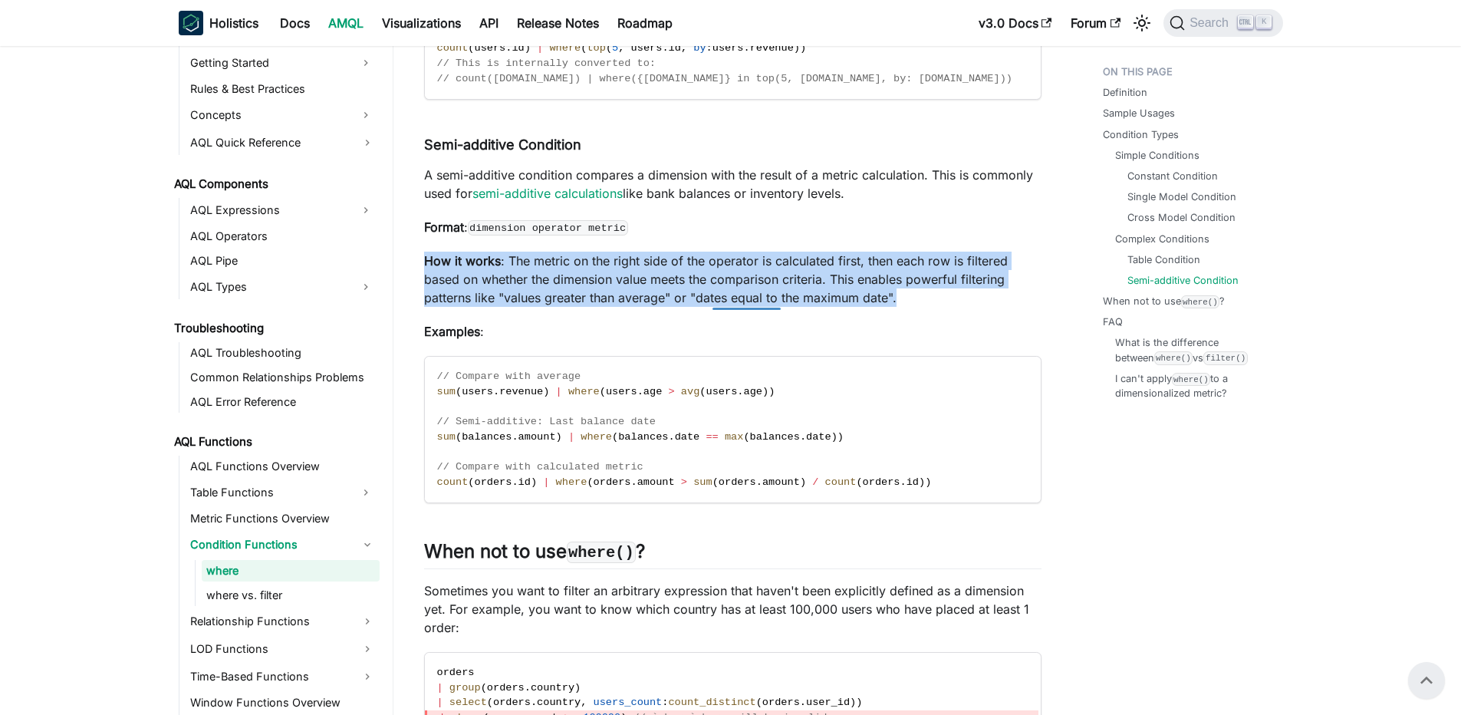
click at [756, 306] on p "How it works : The metric on the right side of the operator is calculated first…" at bounding box center [733, 279] width 618 height 55
click at [683, 280] on p "How it works : The metric on the right side of the operator is calculated first…" at bounding box center [733, 279] width 618 height 55
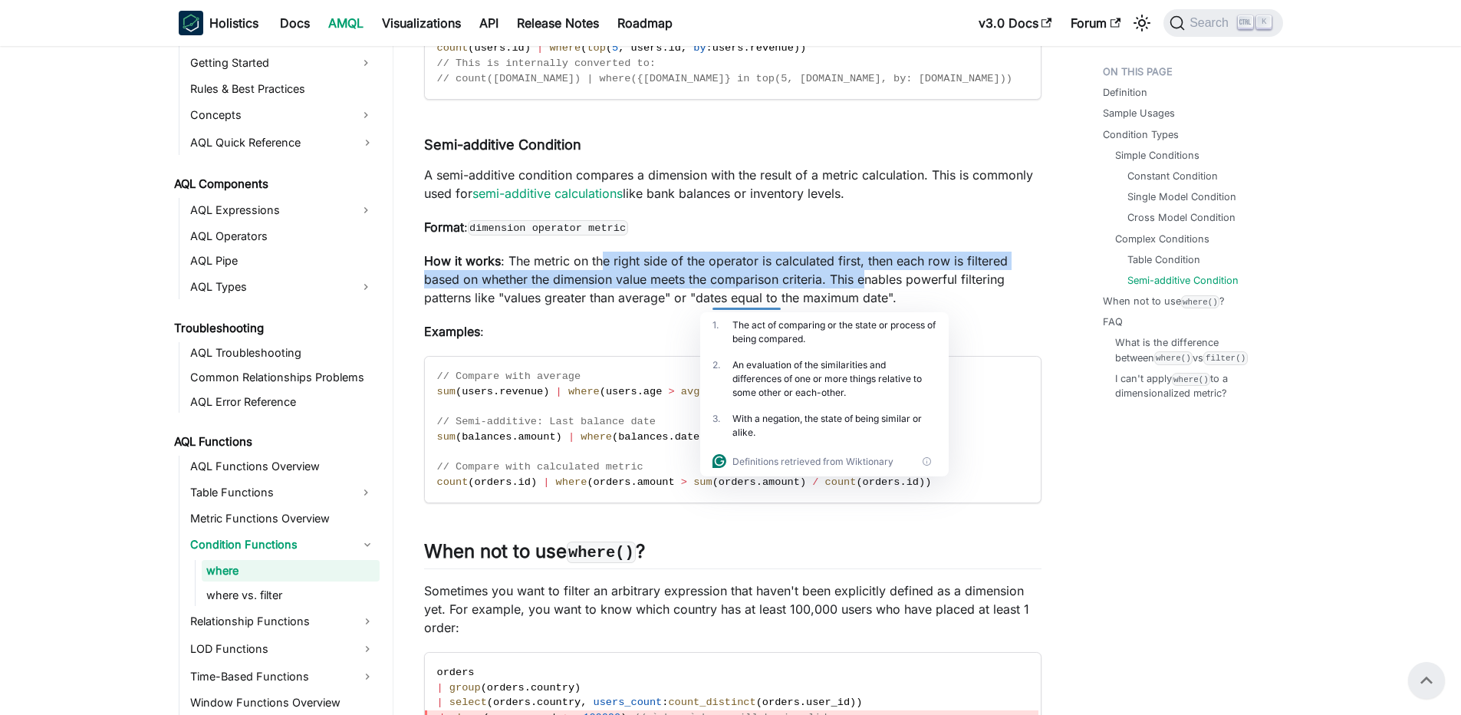
drag, startPoint x: 606, startPoint y: 278, endPoint x: 865, endPoint y: 298, distance: 259.3
click at [865, 298] on p "How it works : The metric on the right side of the operator is calculated first…" at bounding box center [733, 279] width 618 height 55
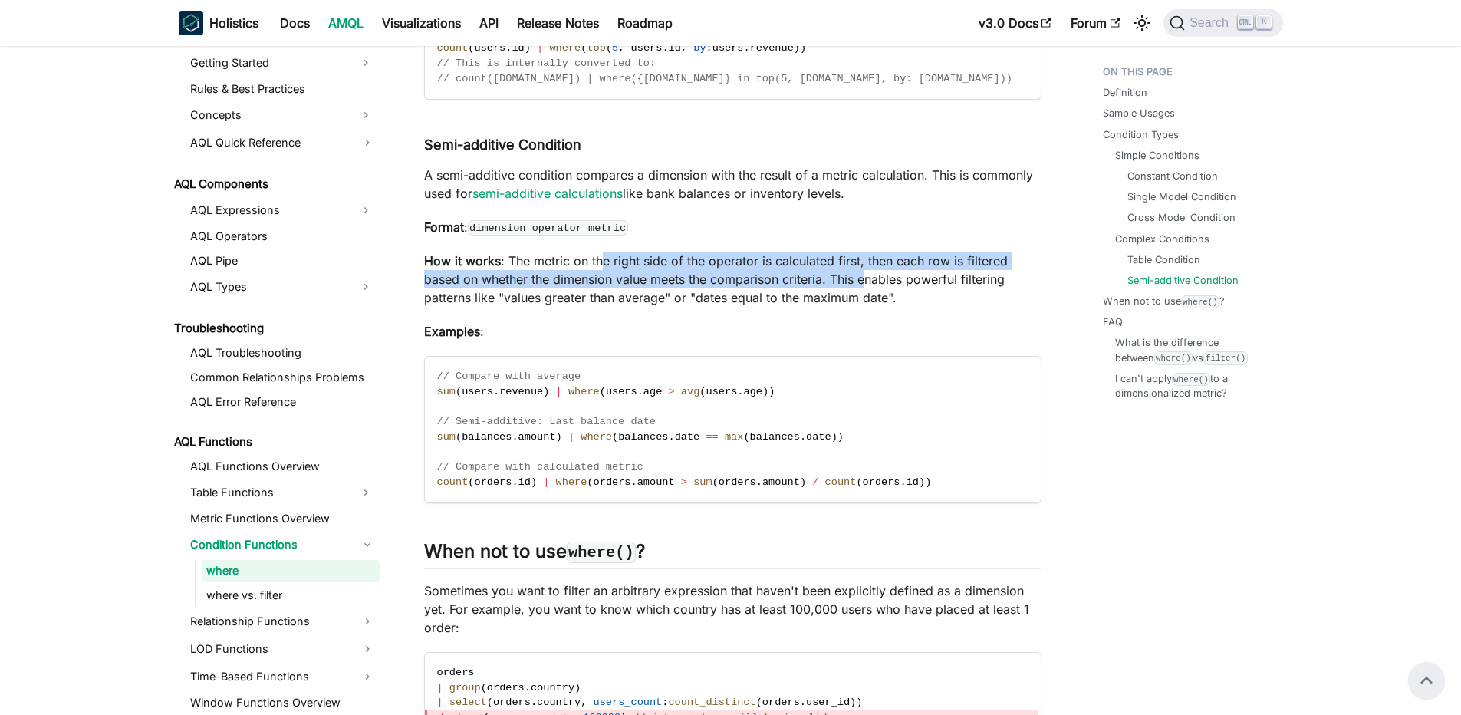
click at [865, 298] on p "How it works : The metric on the right side of the operator is calculated first…" at bounding box center [733, 279] width 618 height 55
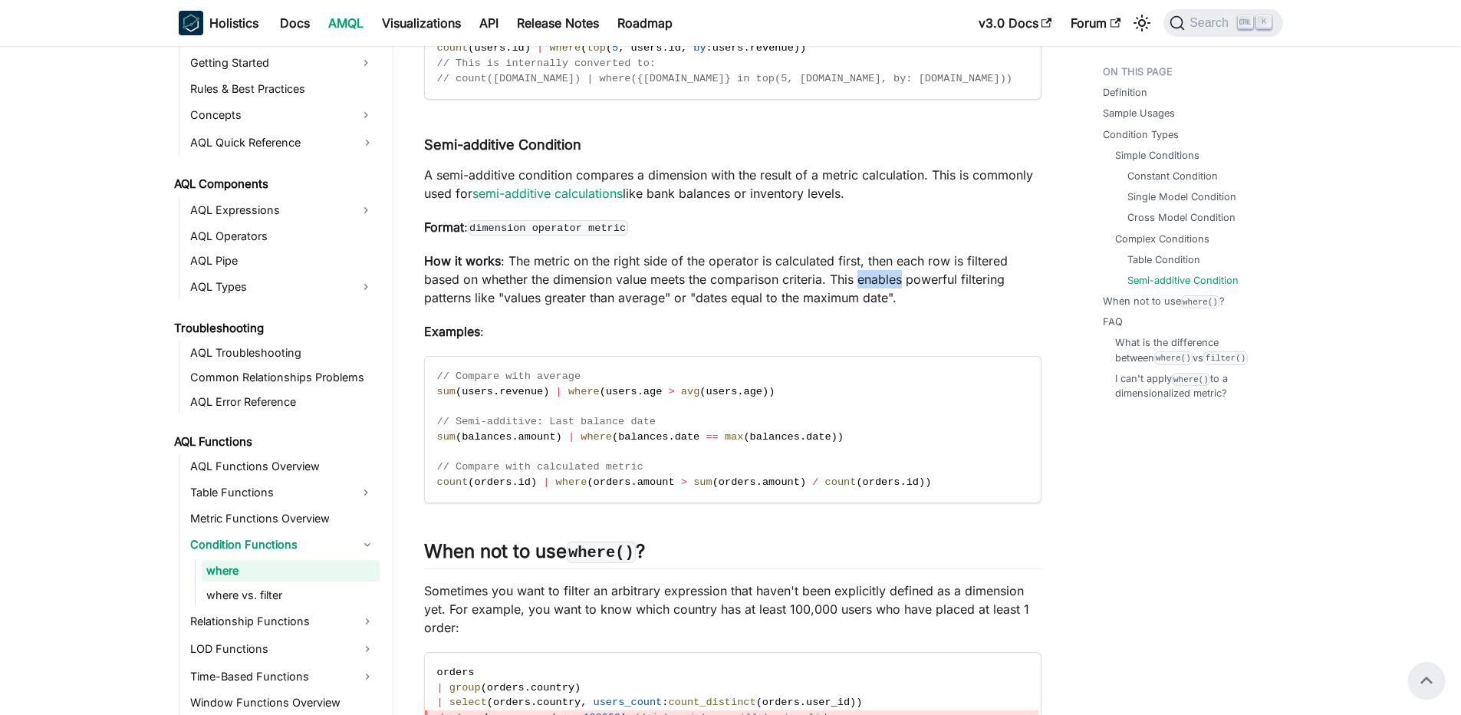
click at [865, 298] on p "How it works : The metric on the right side of the operator is calculated first…" at bounding box center [733, 279] width 618 height 55
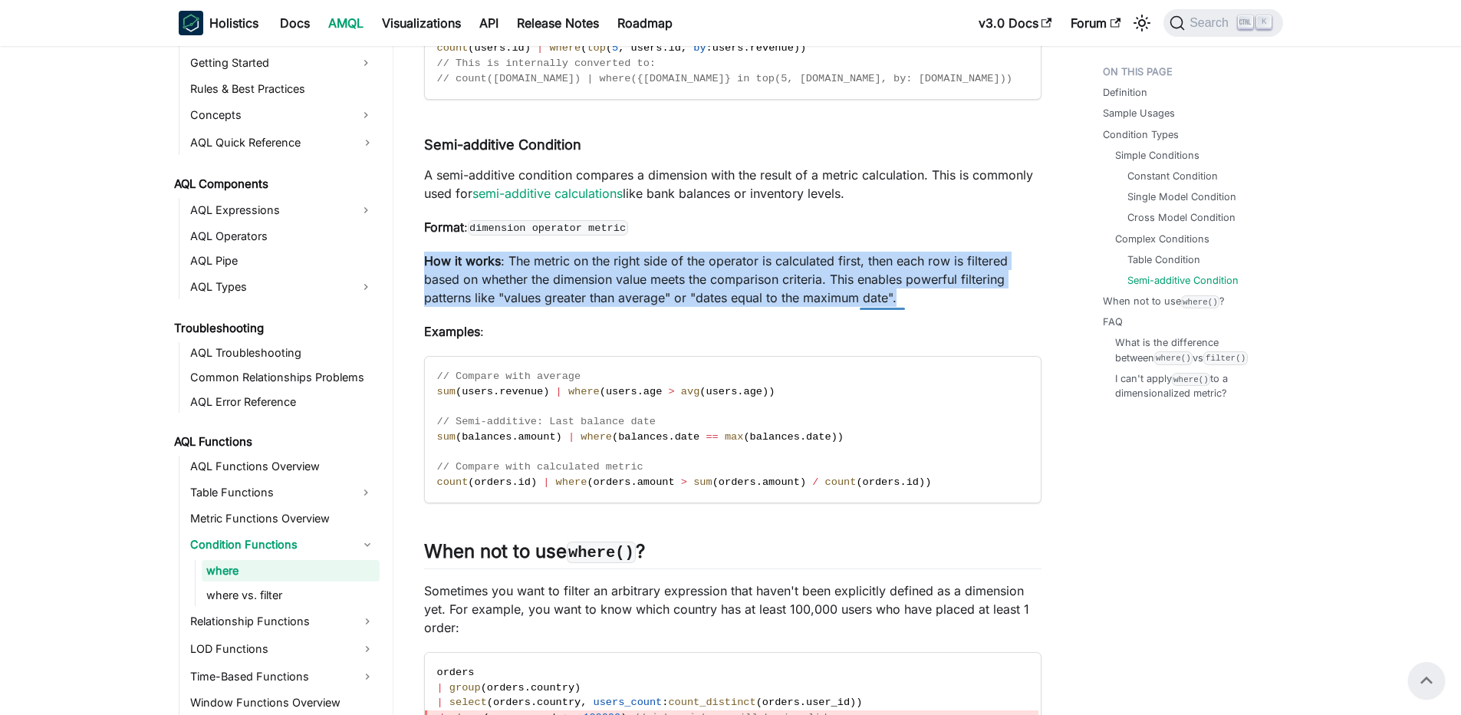
click at [865, 298] on p "How it works : The metric on the right side of the operator is calculated first…" at bounding box center [733, 279] width 618 height 55
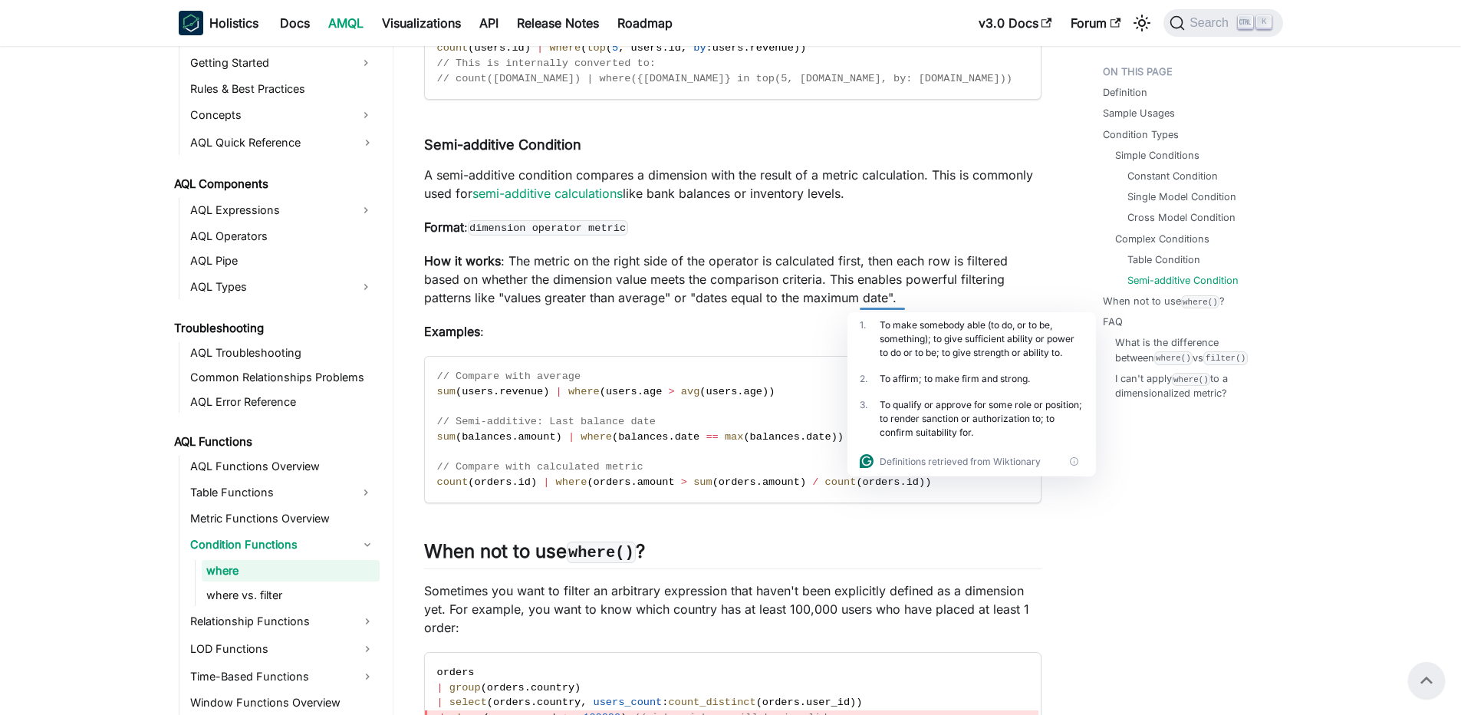
click at [598, 435] on code "// Compare with average sum ( users . revenue ) | where ( users . age > avg ( u…" at bounding box center [732, 430] width 614 height 146
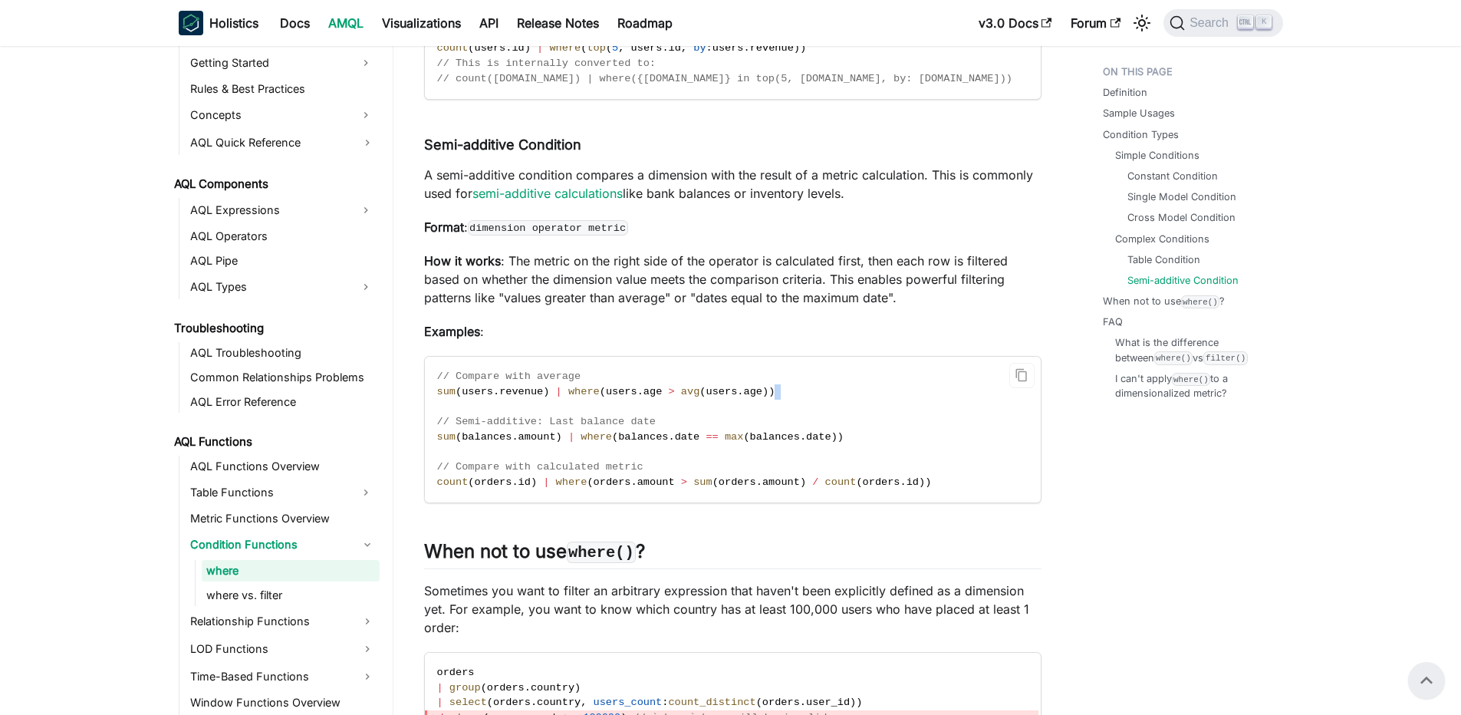
drag, startPoint x: 537, startPoint y: 423, endPoint x: 807, endPoint y: 417, distance: 270.1
click at [807, 417] on code "// Compare with average sum ( users . revenue ) | where ( users . age > avg ( u…" at bounding box center [732, 430] width 614 height 146
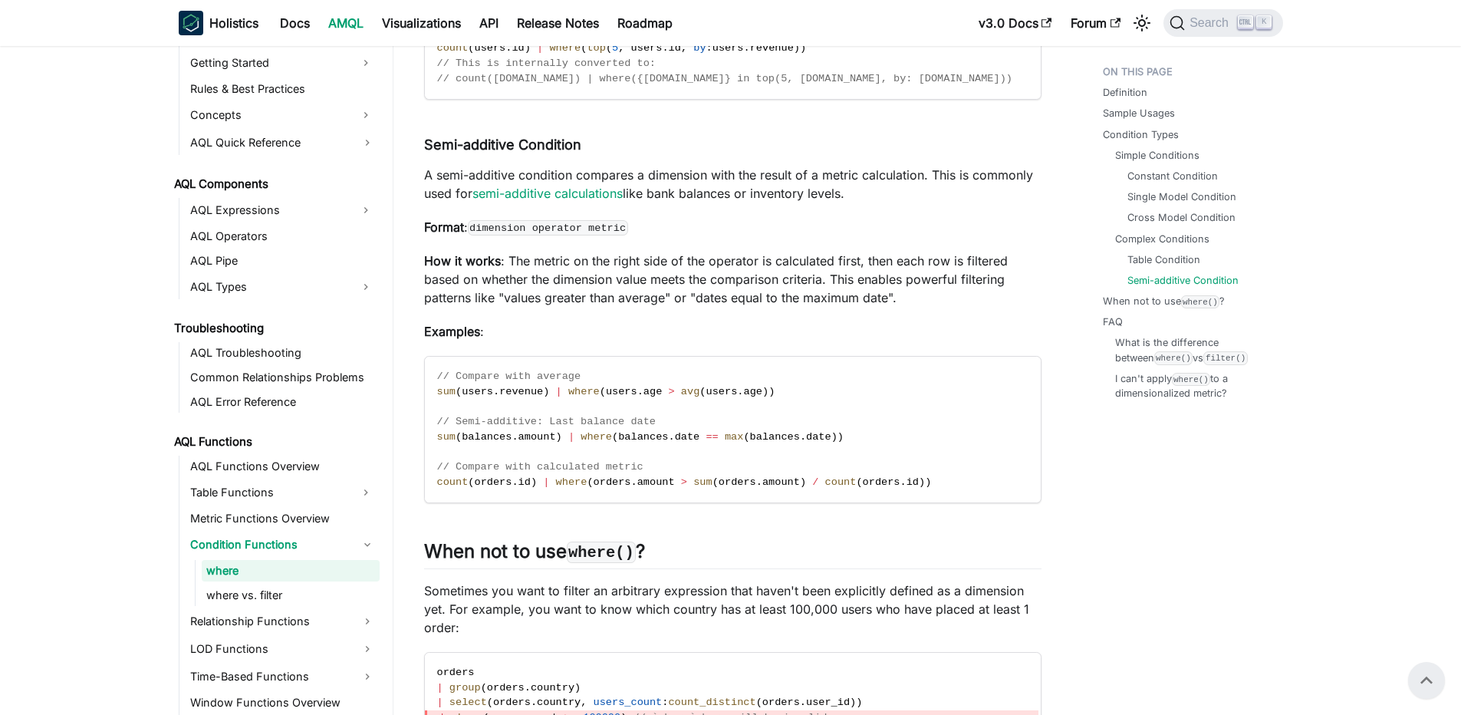
click at [591, 298] on p "How it works : The metric on the right side of the operator is calculated first…" at bounding box center [733, 279] width 618 height 55
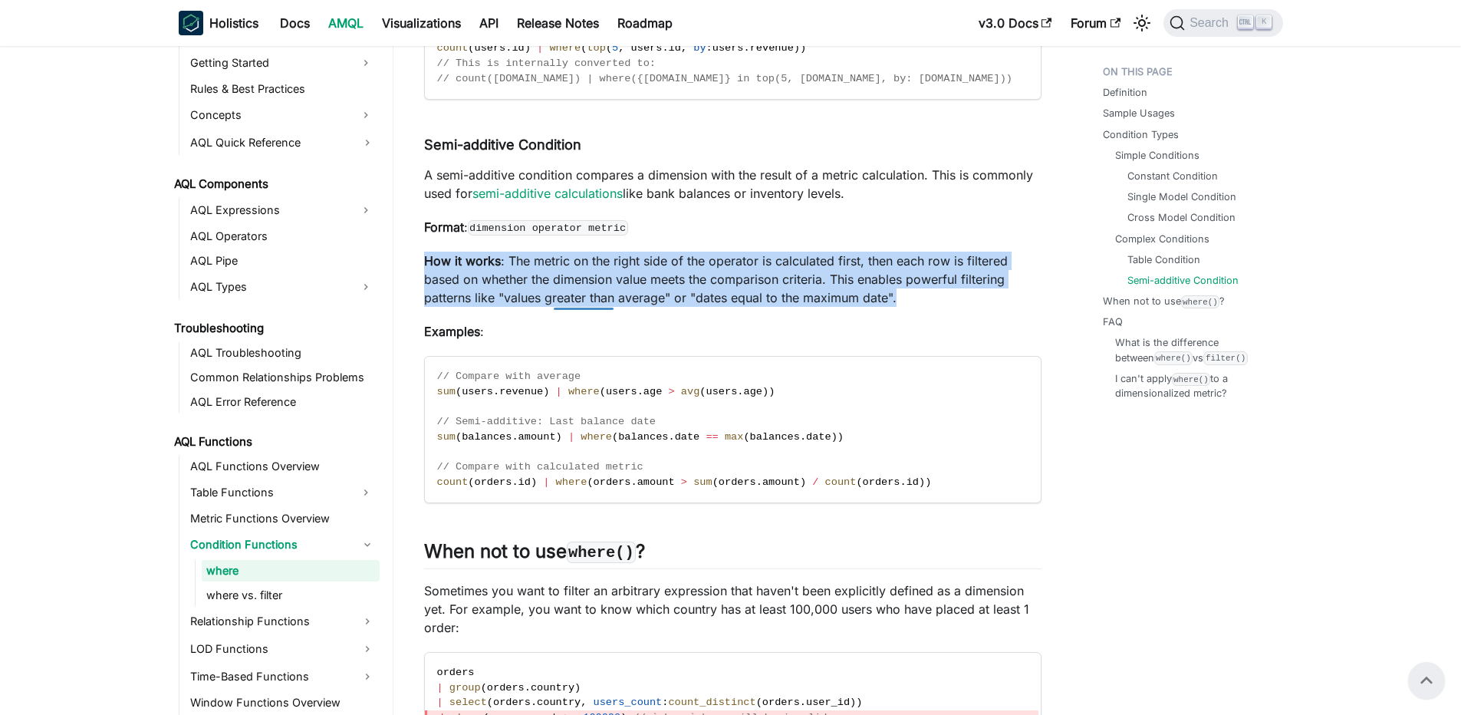
click at [591, 298] on p "How it works : The metric on the right side of the operator is calculated first…" at bounding box center [733, 279] width 618 height 55
click at [562, 291] on p "How it works : The metric on the right side of the operator is calculated first…" at bounding box center [733, 279] width 618 height 55
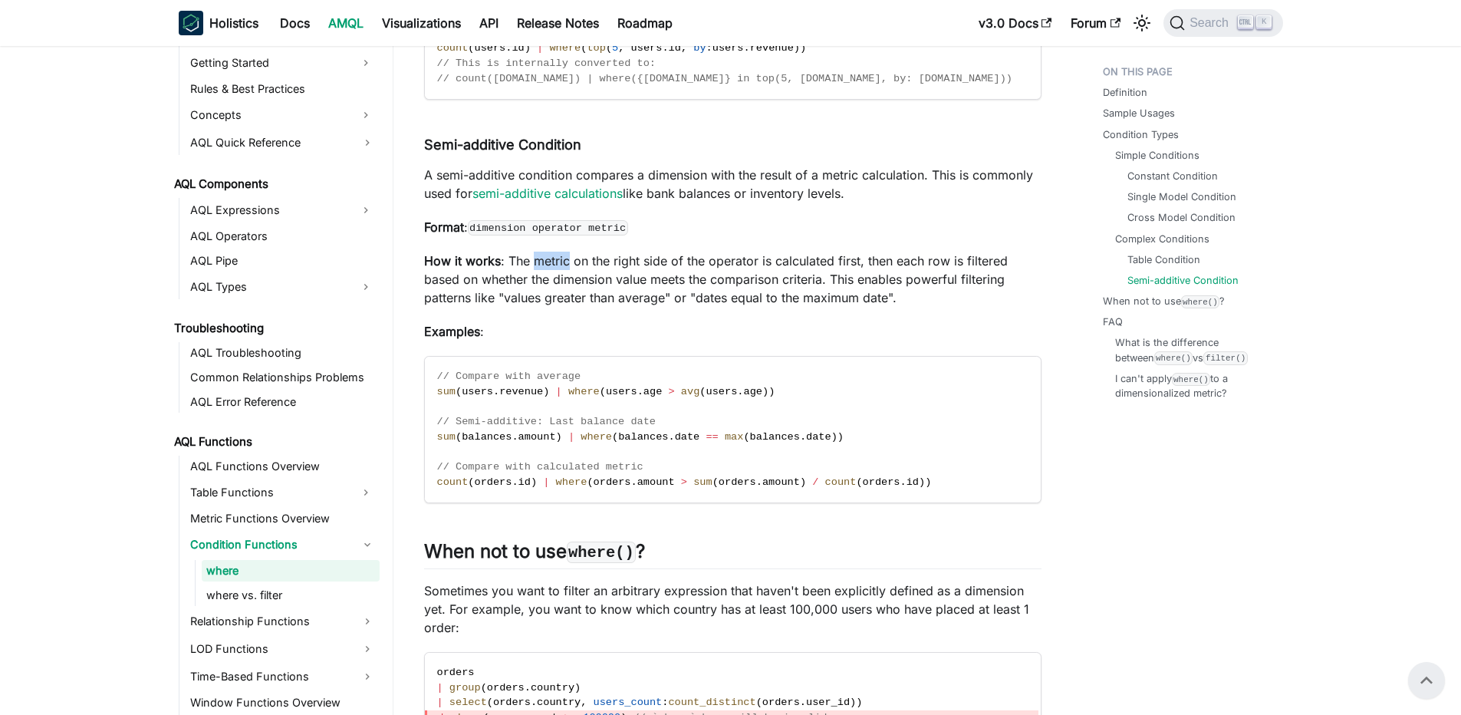
click at [562, 291] on p "How it works : The metric on the right side of the operator is calculated first…" at bounding box center [733, 279] width 618 height 55
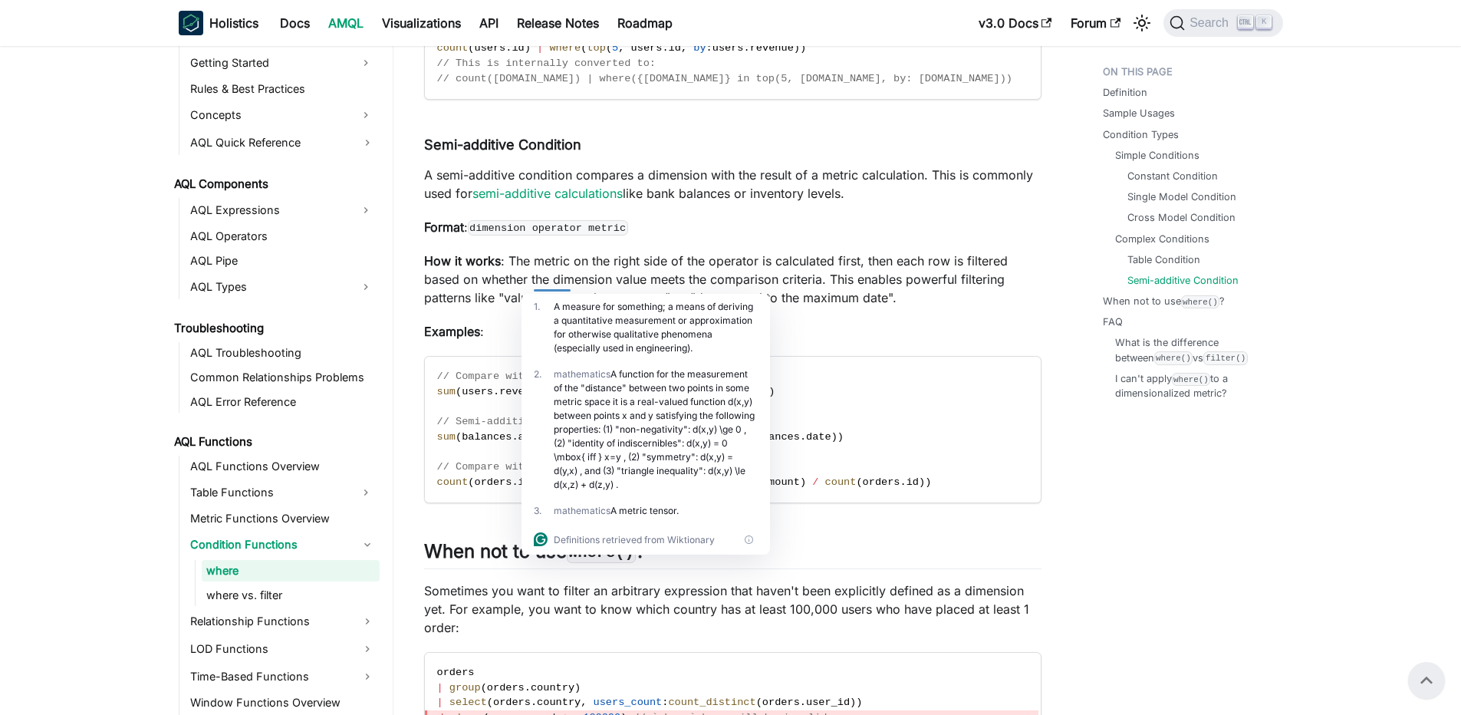
click at [562, 291] on div at bounding box center [552, 283] width 37 height 15
click at [525, 290] on p "How it works : The metric on the right side of the operator is calculated first…" at bounding box center [733, 279] width 618 height 55
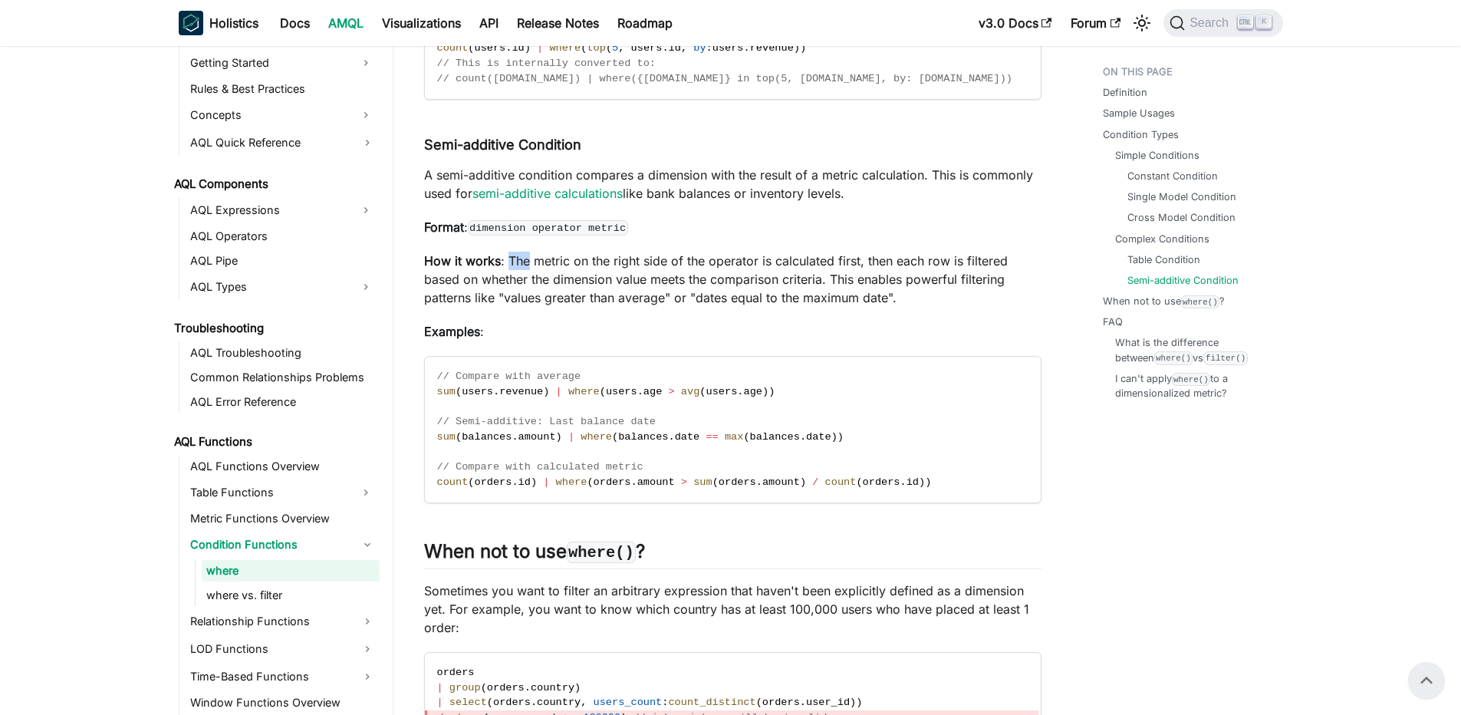
click at [525, 290] on p "How it works : The metric on the right side of the operator is calculated first…" at bounding box center [733, 279] width 618 height 55
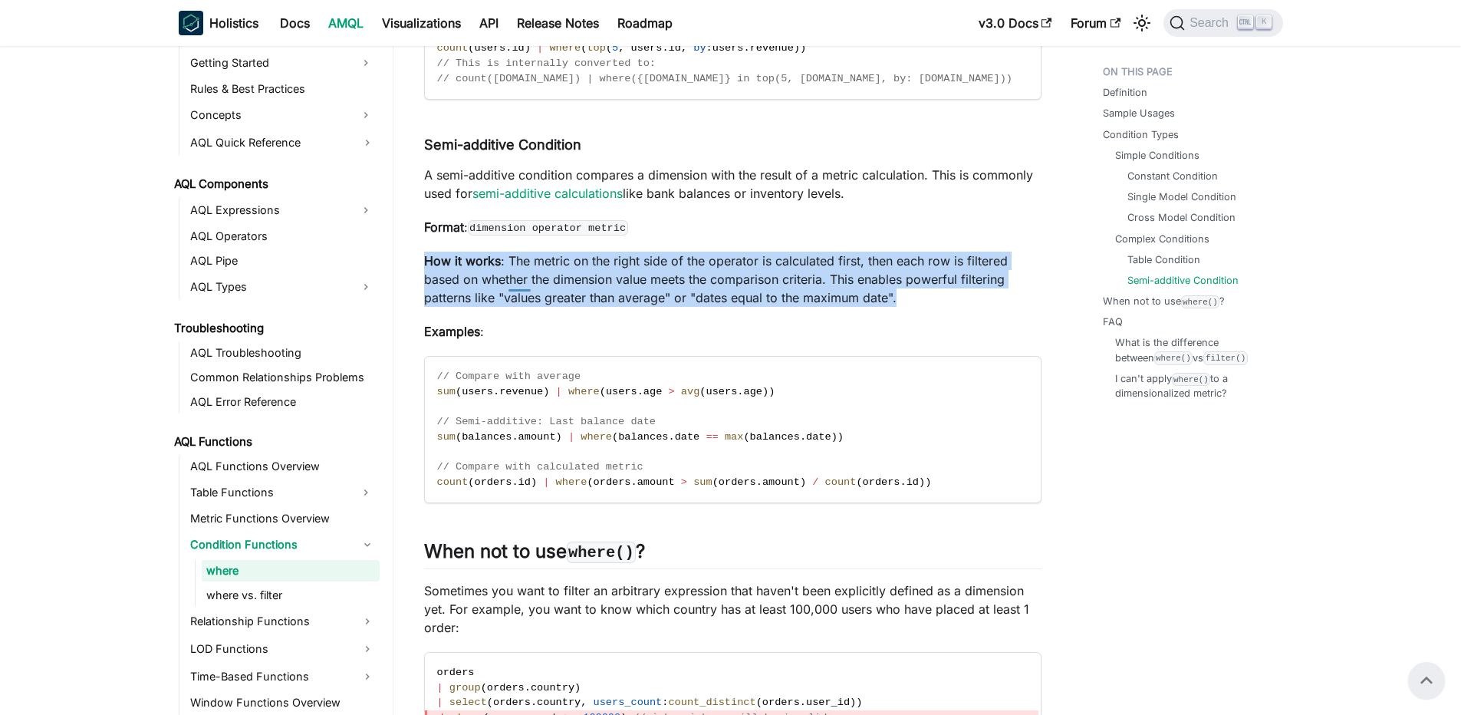
click at [520, 280] on p "How it works : The metric on the right side of the operator is calculated first…" at bounding box center [733, 279] width 618 height 55
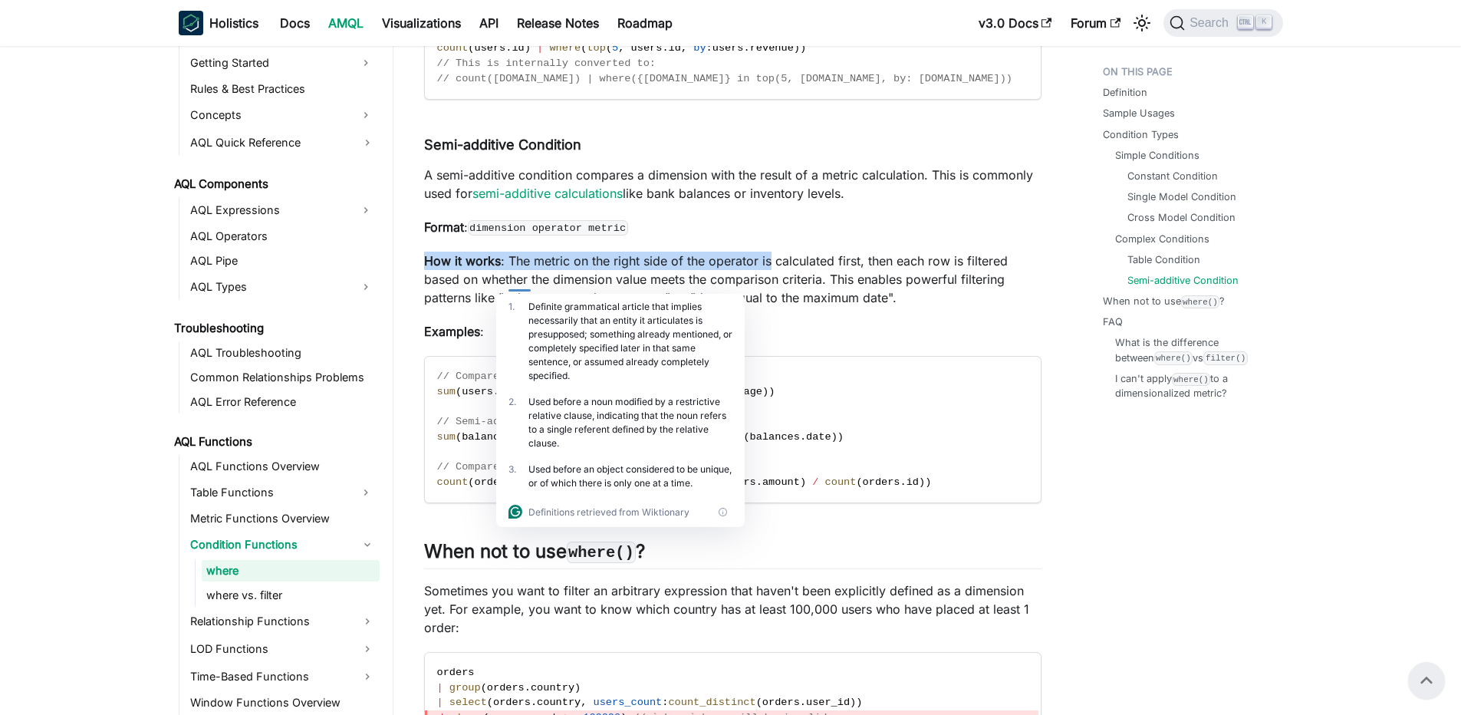
drag, startPoint x: 485, startPoint y: 268, endPoint x: 770, endPoint y: 277, distance: 285.5
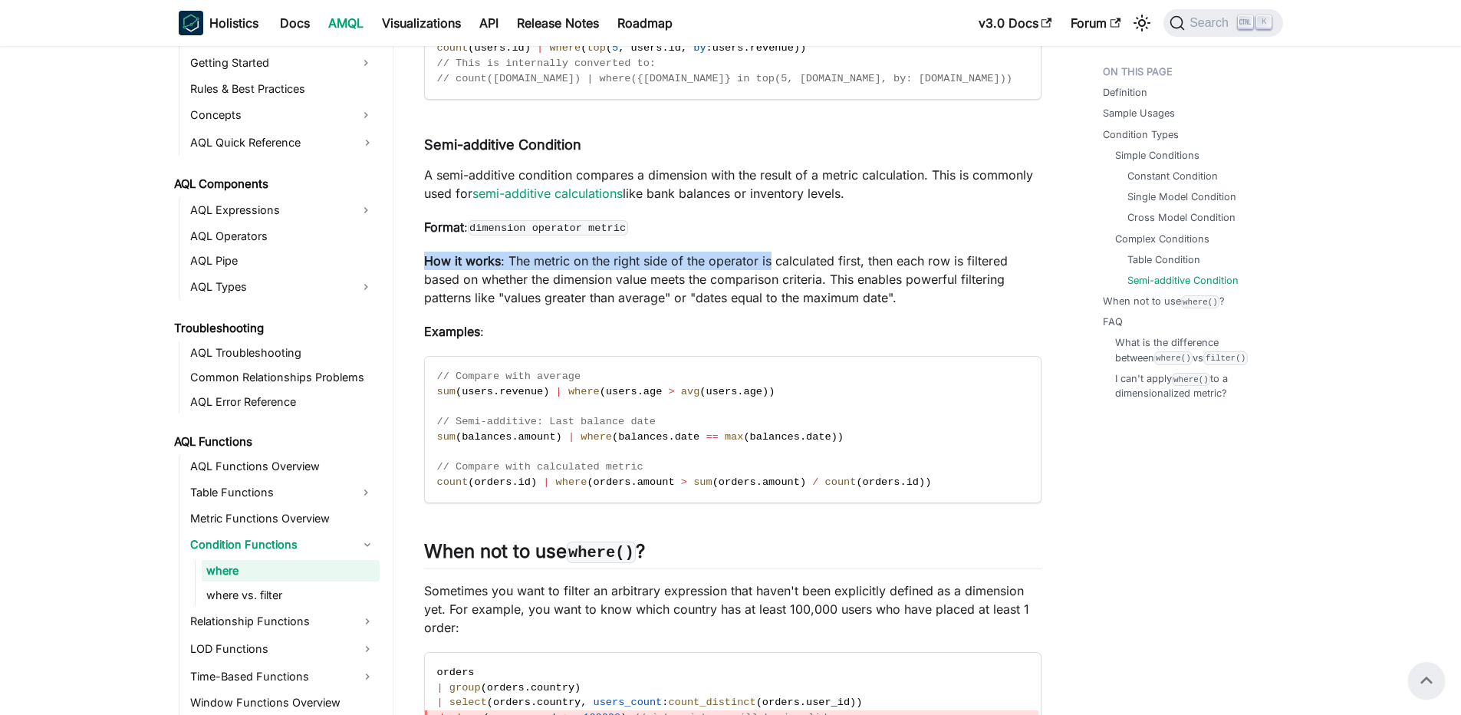
click at [770, 277] on p "How it works : The metric on the right side of the operator is calculated first…" at bounding box center [733, 279] width 618 height 55
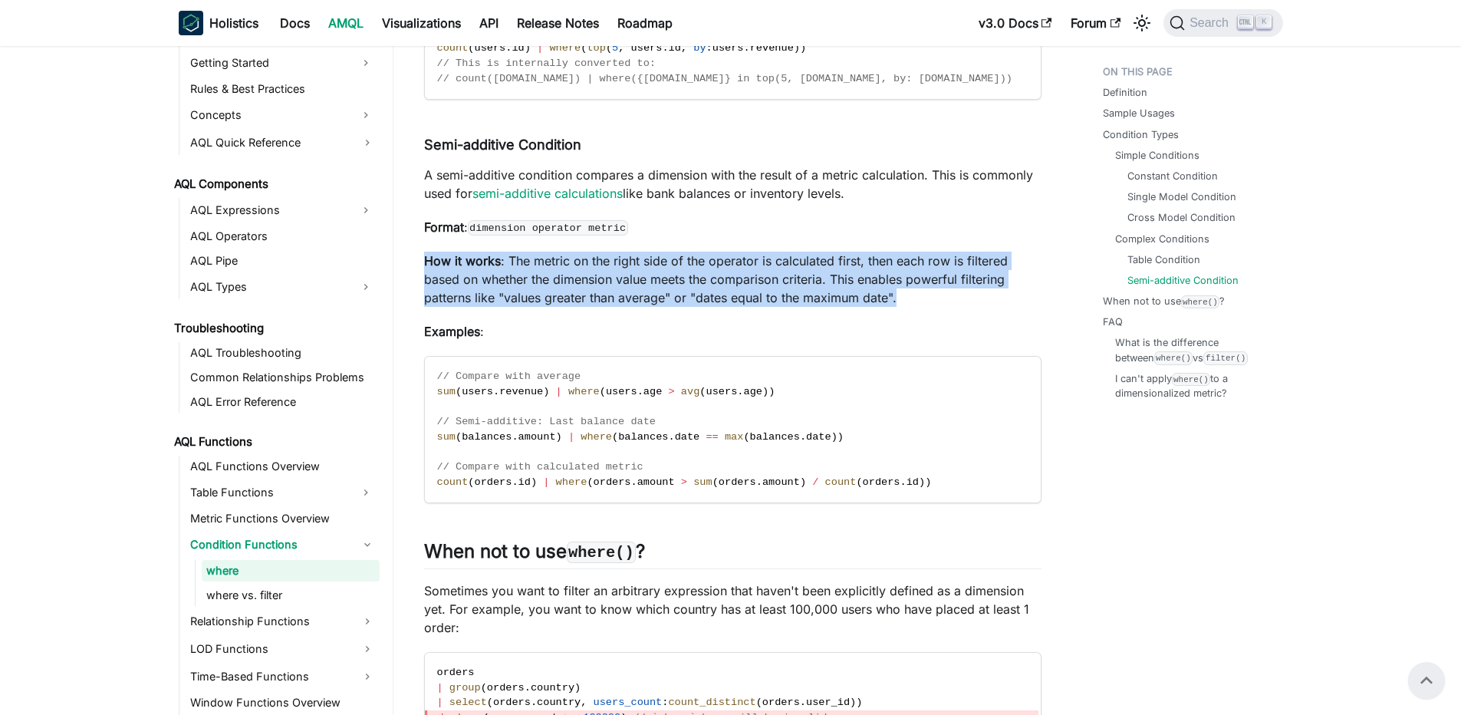
click at [770, 277] on p "How it works : The metric on the right side of the operator is calculated first…" at bounding box center [733, 279] width 618 height 55
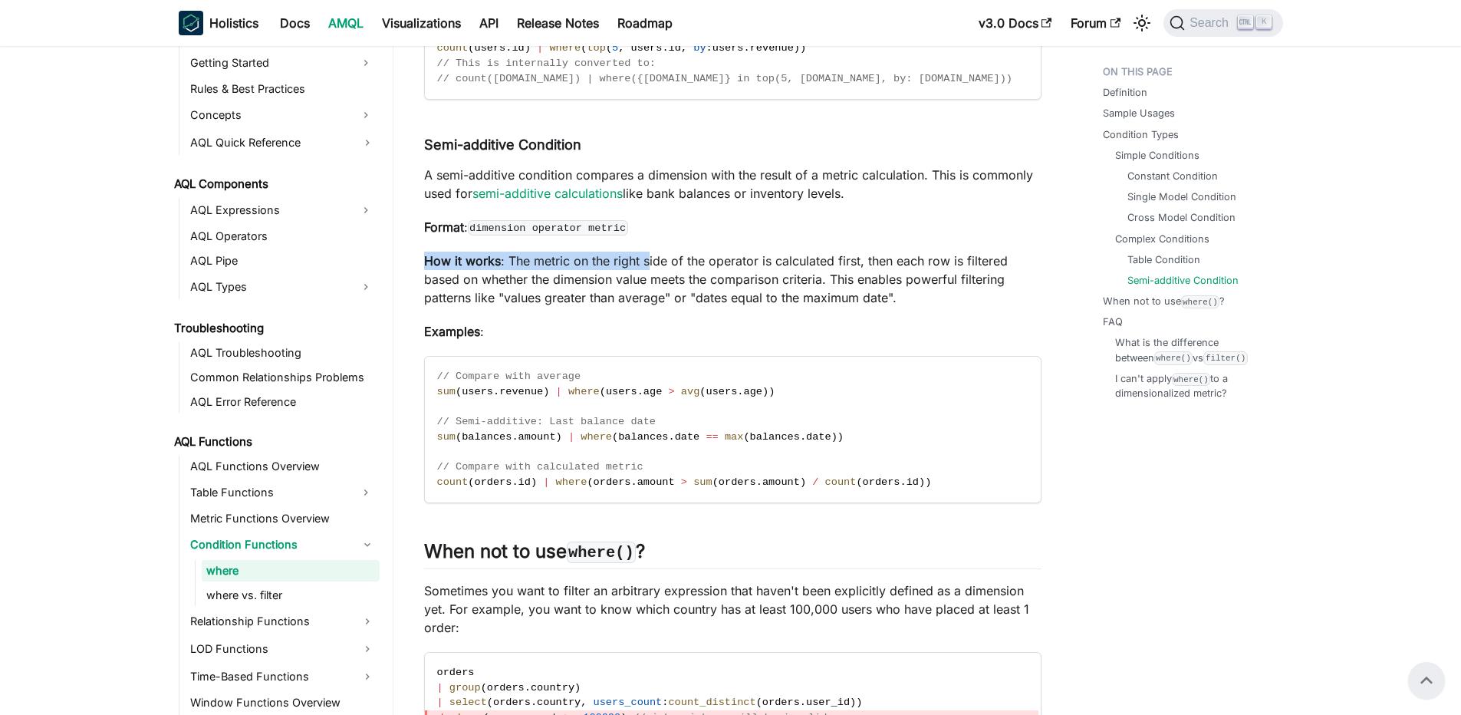
drag, startPoint x: 420, startPoint y: 281, endPoint x: 652, endPoint y: 285, distance: 232.5
click at [652, 285] on p "How it works : The metric on the right side of the operator is calculated first…" at bounding box center [733, 279] width 618 height 55
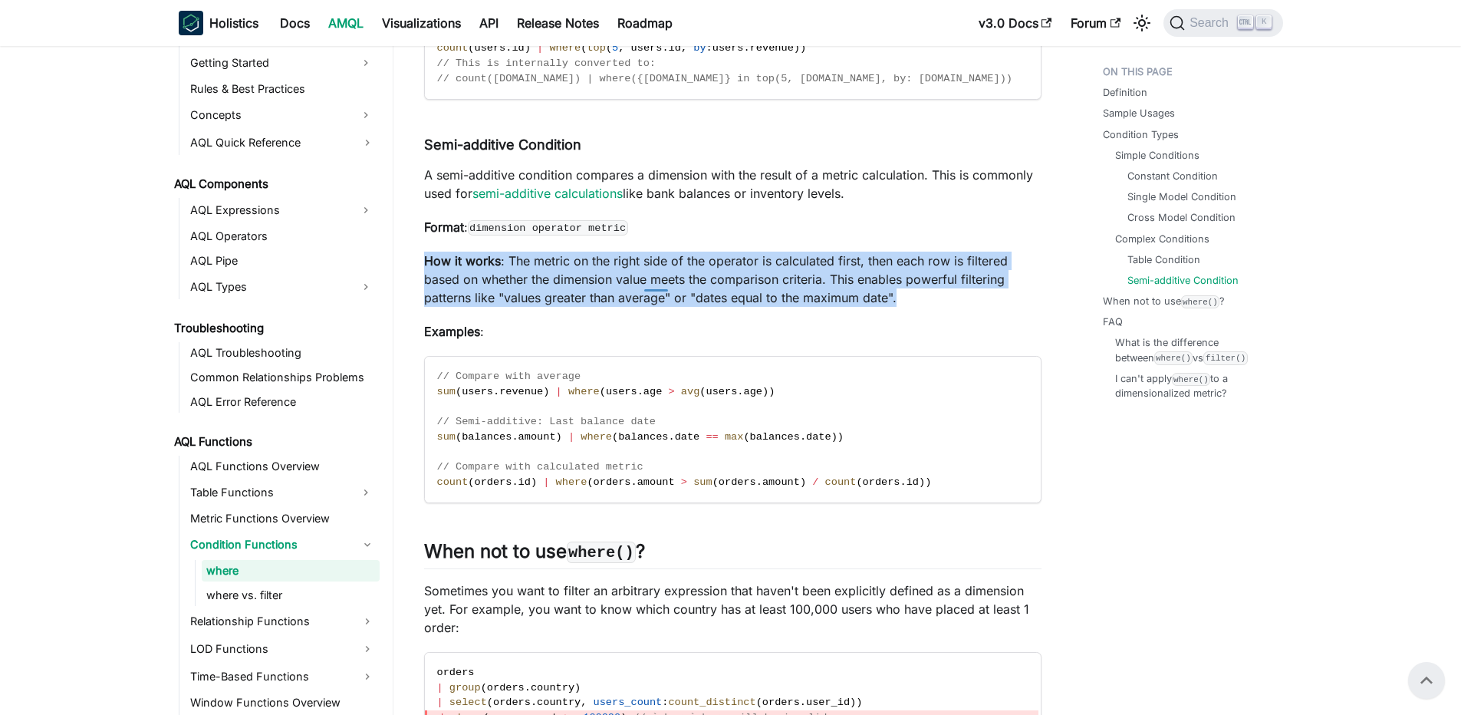
click at [652, 285] on p "How it works : The metric on the right side of the operator is calculated first…" at bounding box center [733, 279] width 618 height 55
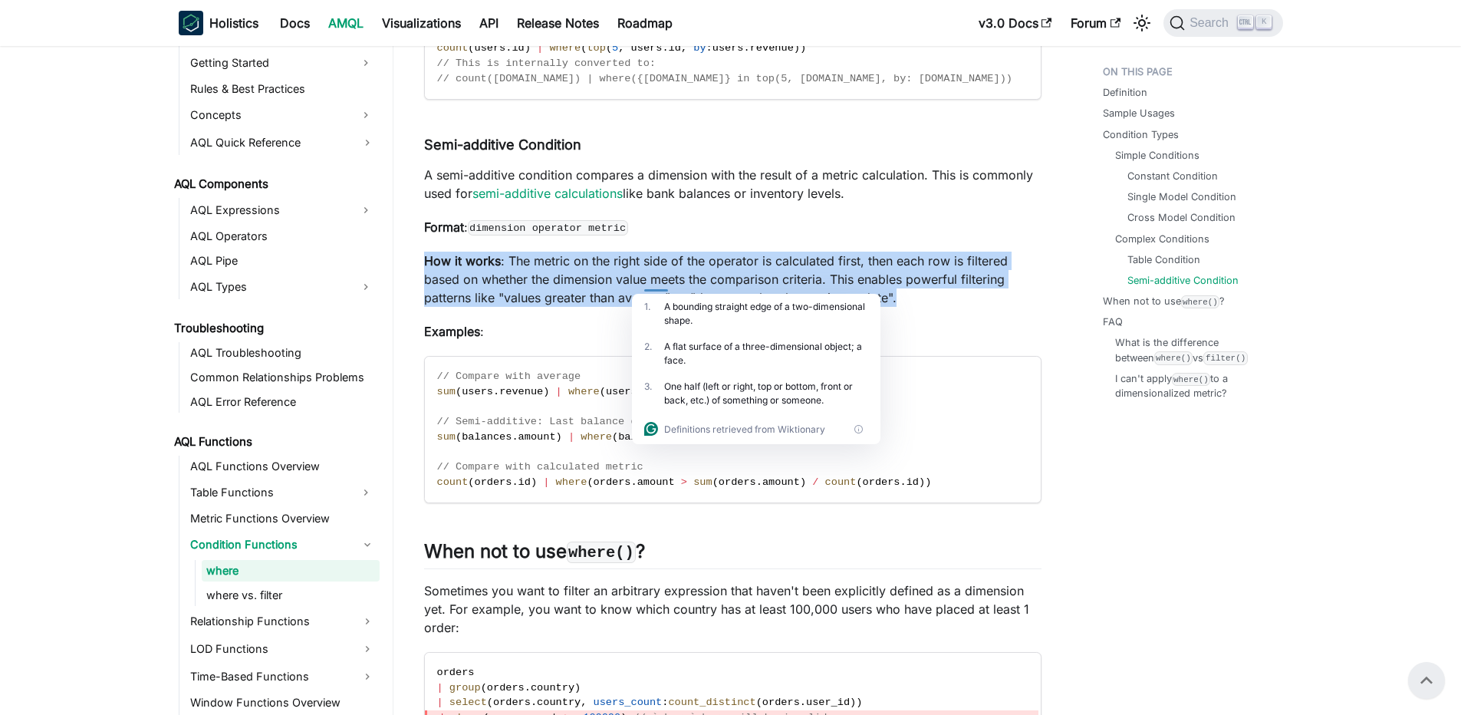
click at [631, 280] on p "How it works : The metric on the right side of the operator is calculated first…" at bounding box center [733, 279] width 618 height 55
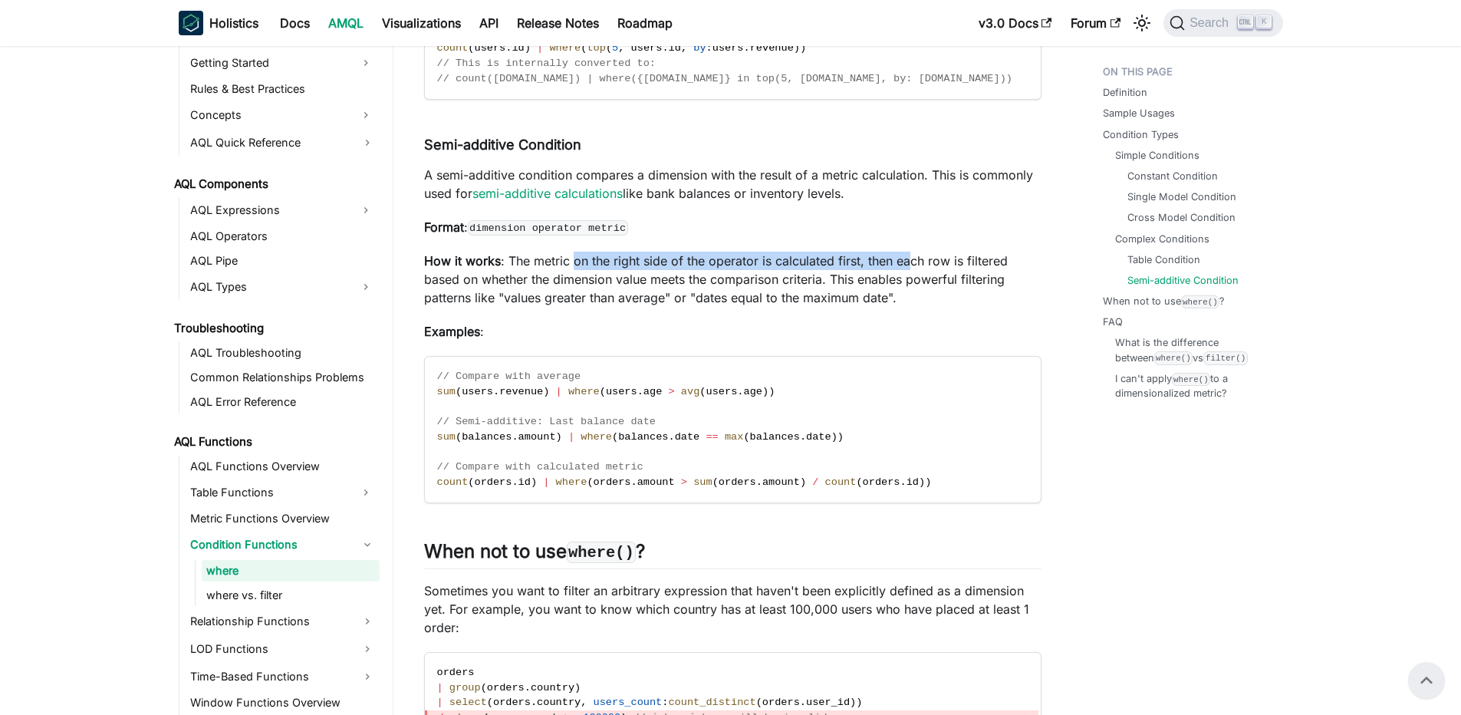
drag, startPoint x: 576, startPoint y: 280, endPoint x: 908, endPoint y: 277, distance: 332.2
click at [908, 277] on p "How it works : The metric on the right side of the operator is calculated first…" at bounding box center [733, 279] width 618 height 55
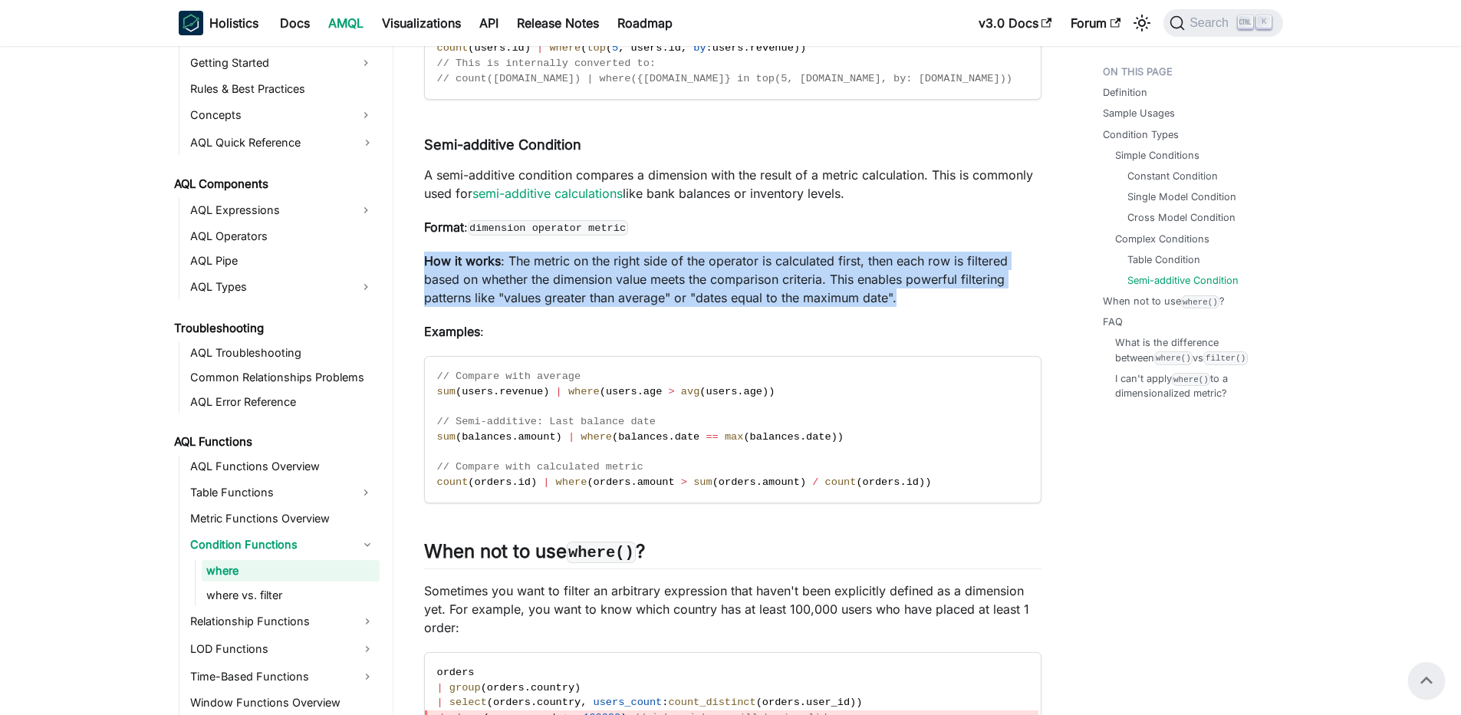
click at [908, 277] on p "How it works : The metric on the right side of the operator is calculated first…" at bounding box center [733, 279] width 618 height 55
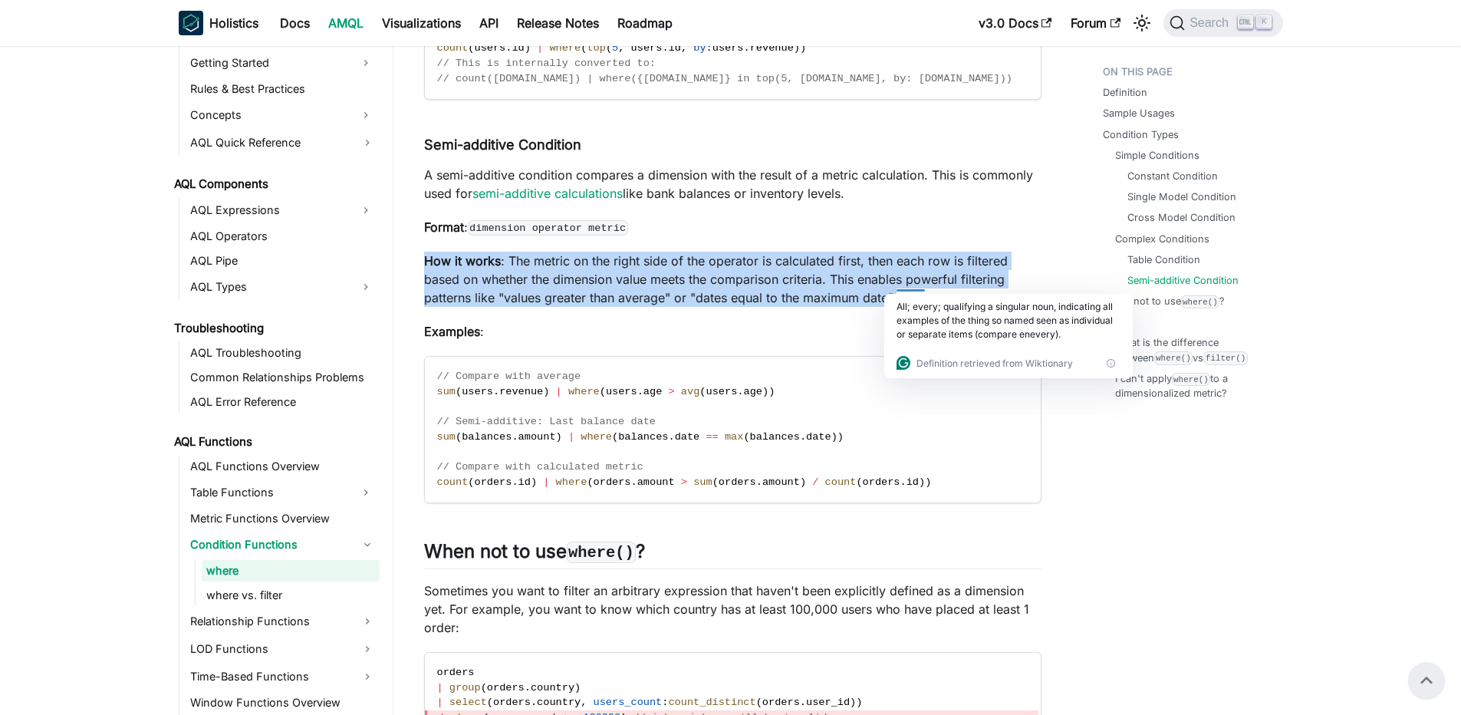
click at [634, 282] on p "How it works : The metric on the right side of the operator is calculated first…" at bounding box center [733, 279] width 618 height 55
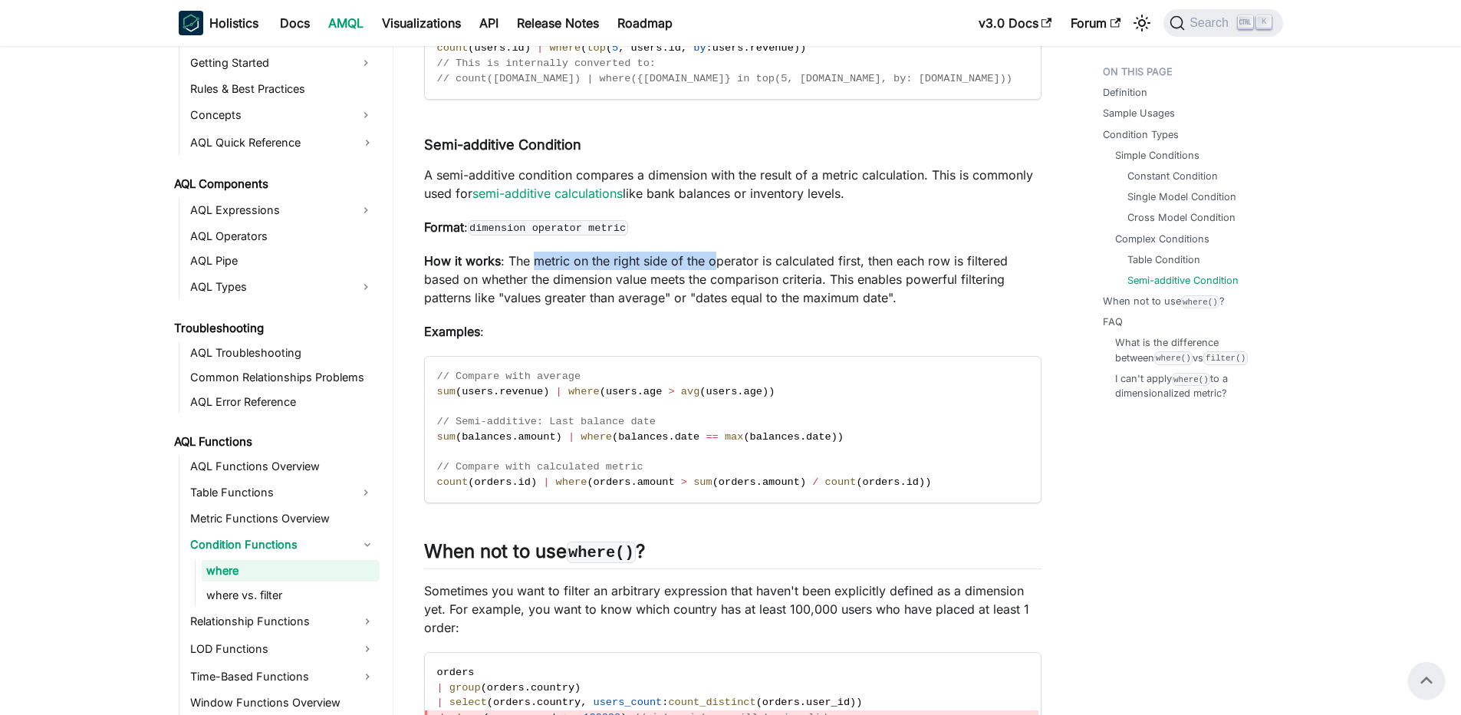
drag, startPoint x: 539, startPoint y: 282, endPoint x: 733, endPoint y: 288, distance: 194.9
click at [733, 288] on p "How it works : The metric on the right side of the operator is calculated first…" at bounding box center [733, 279] width 618 height 55
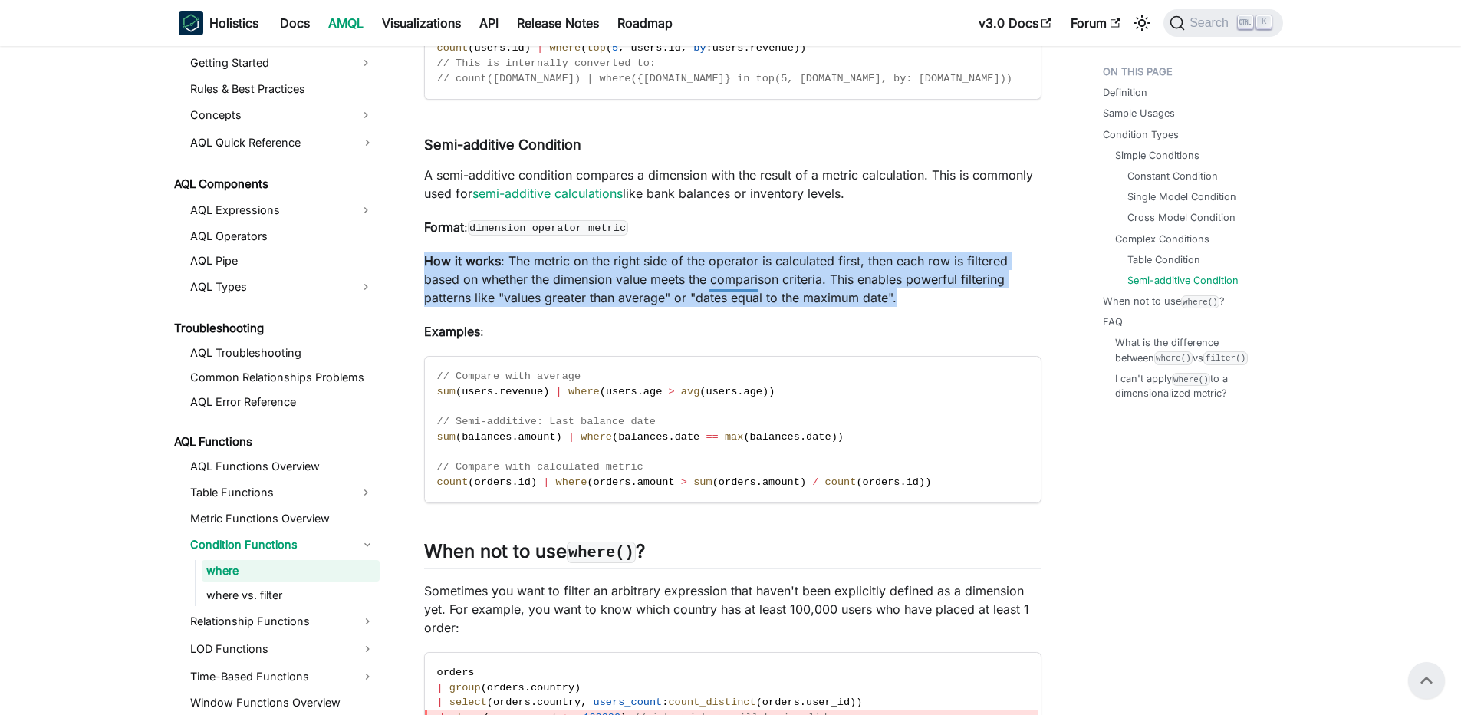
click at [686, 284] on p "How it works : The metric on the right side of the operator is calculated first…" at bounding box center [733, 279] width 618 height 55
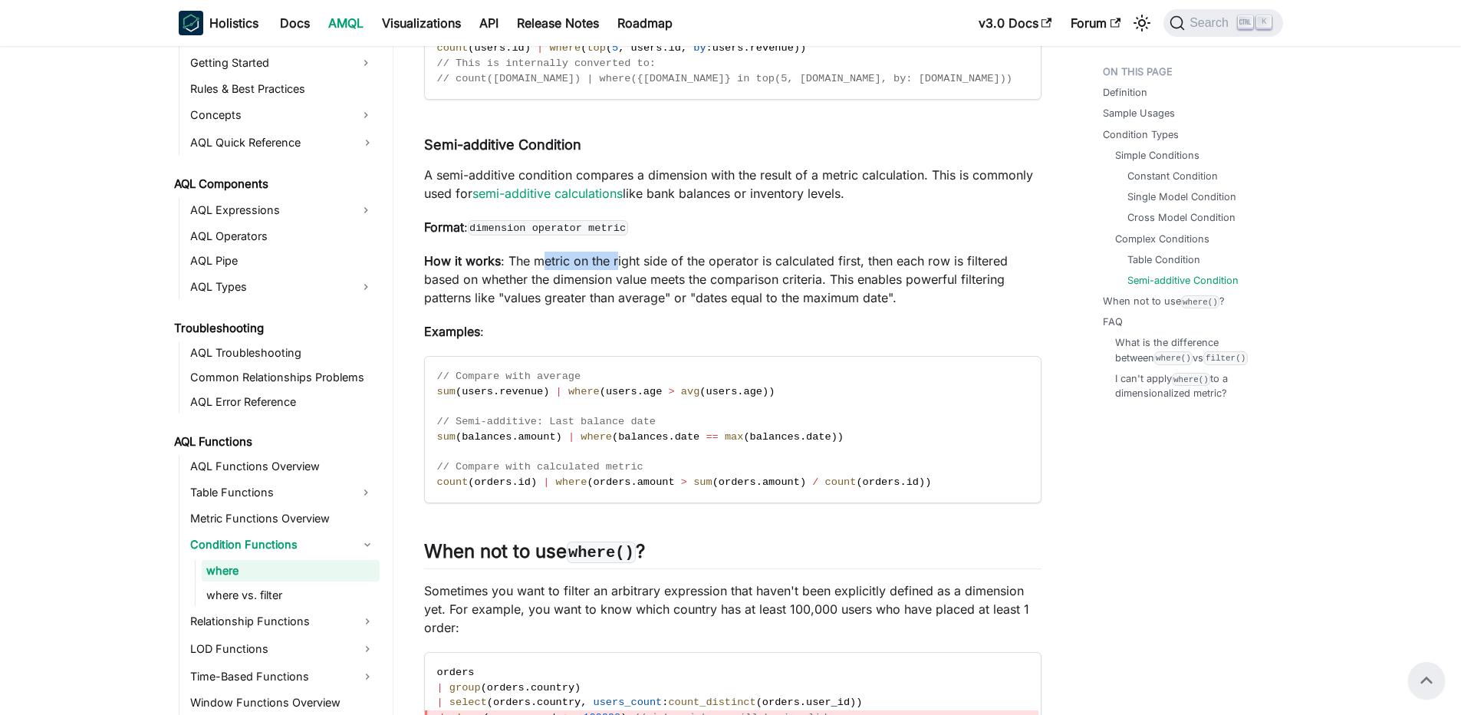
drag, startPoint x: 544, startPoint y: 283, endPoint x: 618, endPoint y: 291, distance: 74.8
click at [618, 291] on p "How it works : The metric on the right side of the operator is calculated first…" at bounding box center [733, 279] width 618 height 55
click at [618, 291] on div at bounding box center [627, 283] width 27 height 15
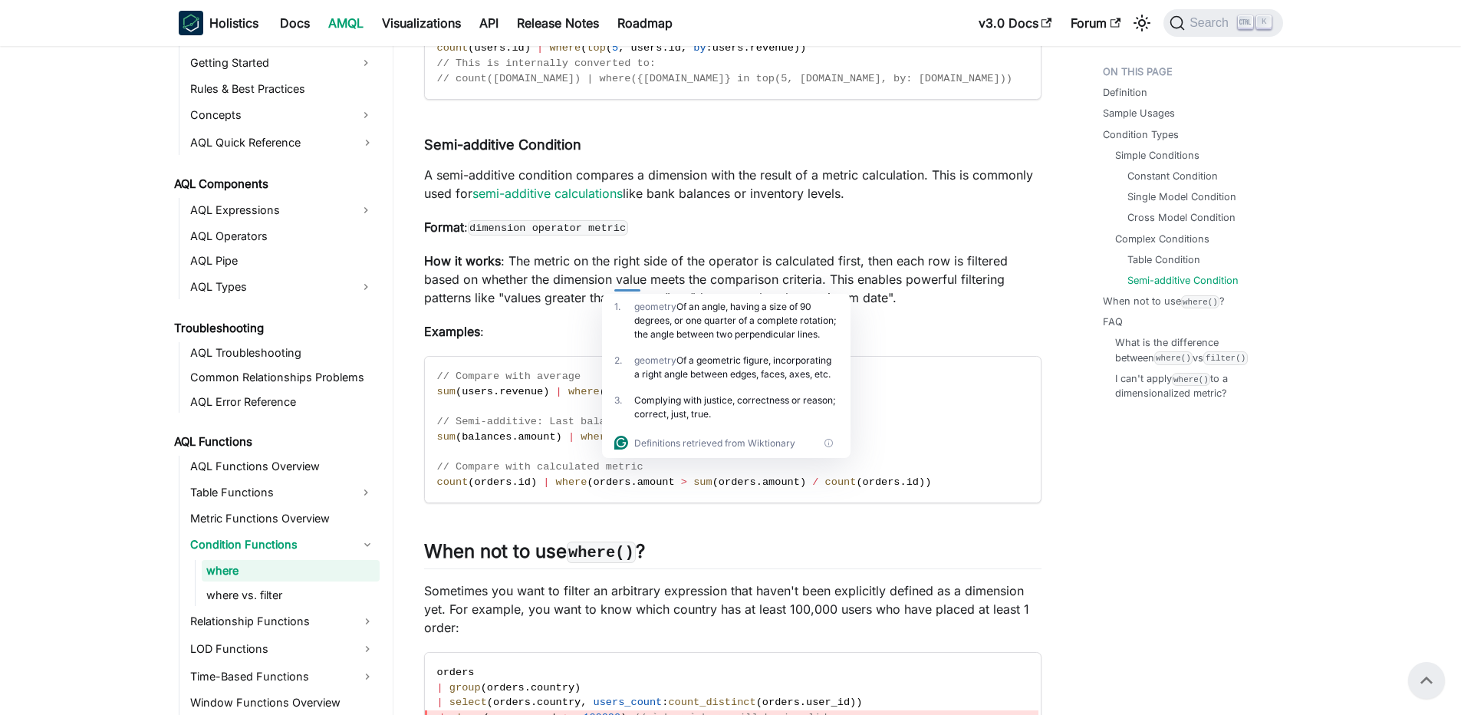
click at [618, 291] on div at bounding box center [627, 283] width 27 height 15
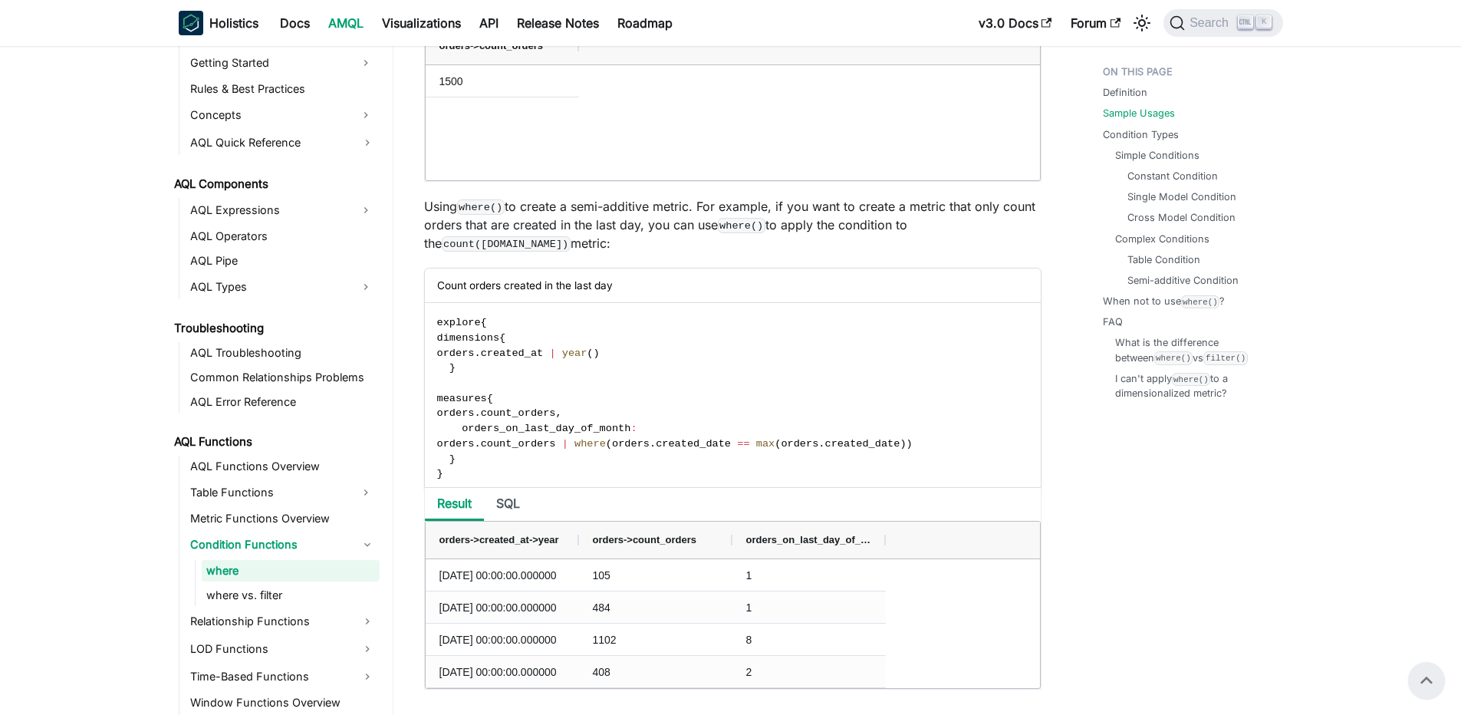
scroll to position [921, 0]
